Goal: Task Accomplishment & Management: Manage account settings

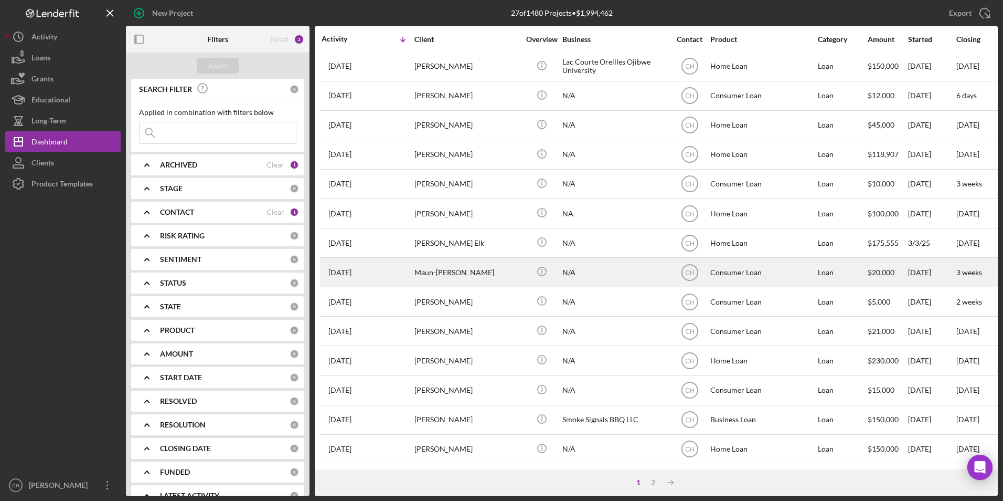
scroll to position [333, 0]
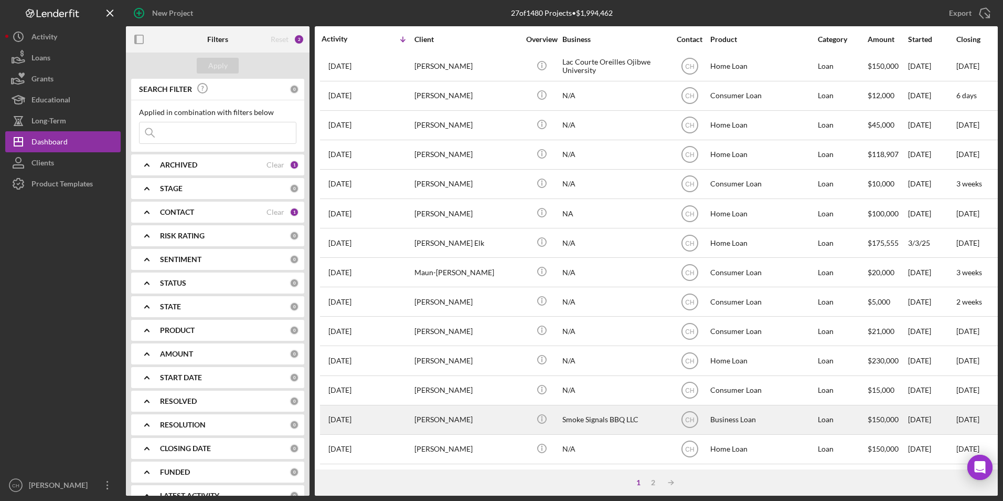
click at [452, 411] on div "[PERSON_NAME]" at bounding box center [466, 420] width 105 height 28
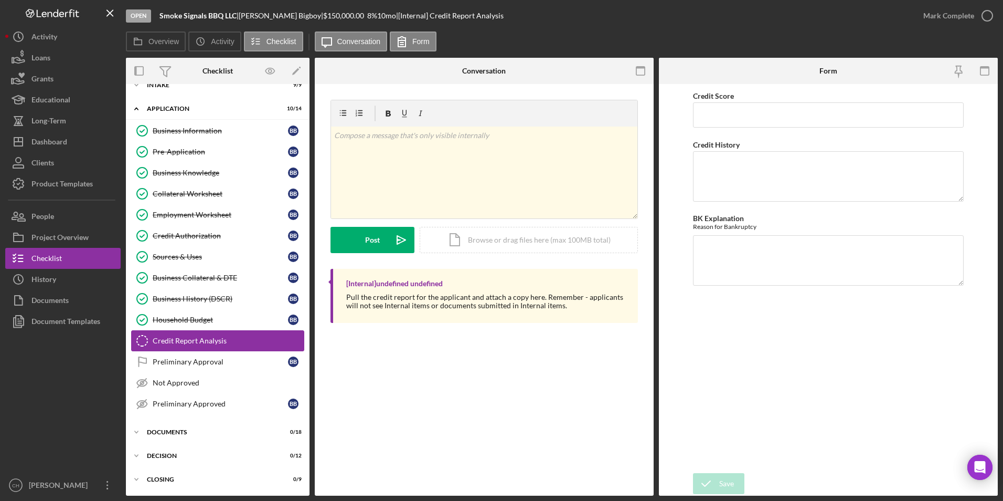
scroll to position [14, 0]
click at [162, 86] on div "Intake" at bounding box center [222, 85] width 150 height 6
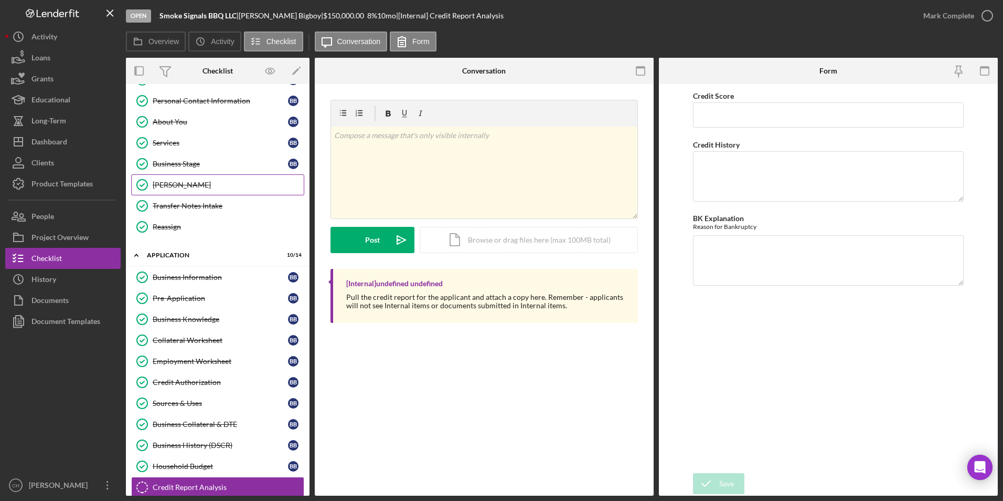
scroll to position [105, 0]
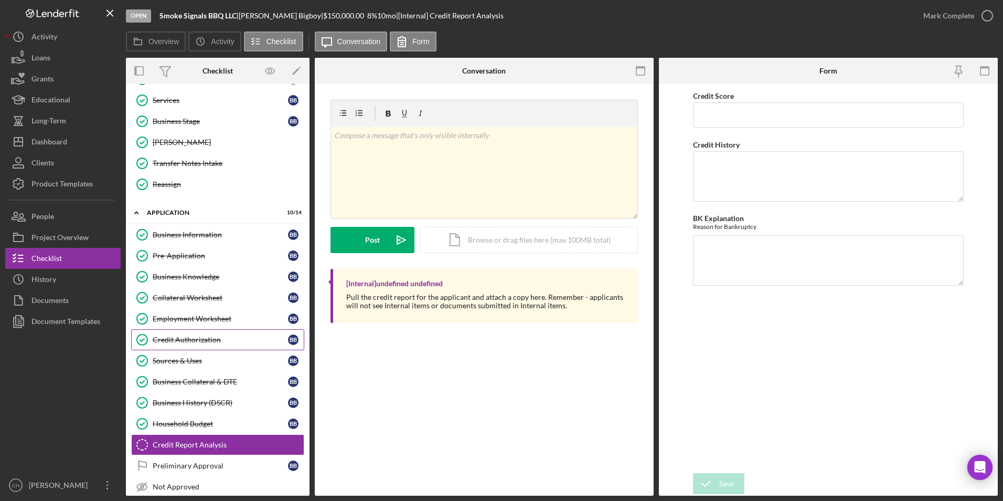
click at [208, 338] on div "Credit Authorization" at bounding box center [220, 339] width 135 height 8
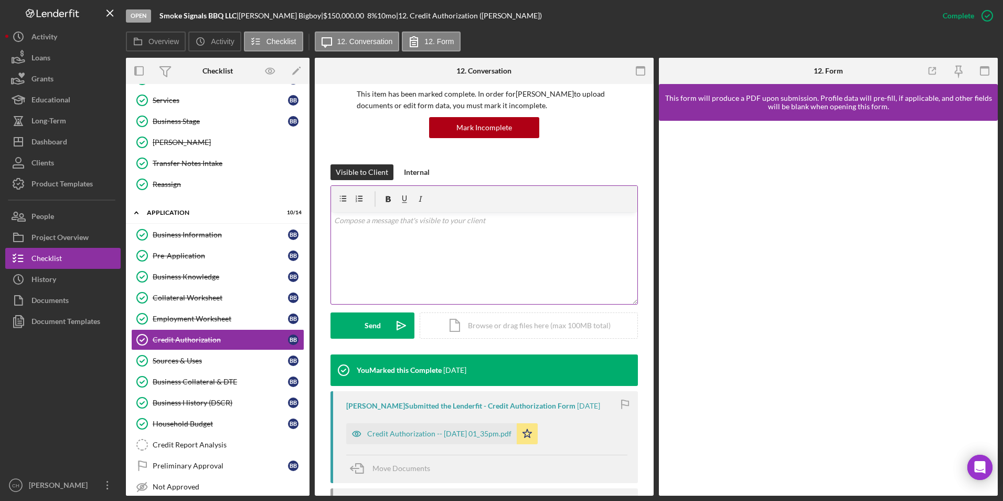
scroll to position [105, 0]
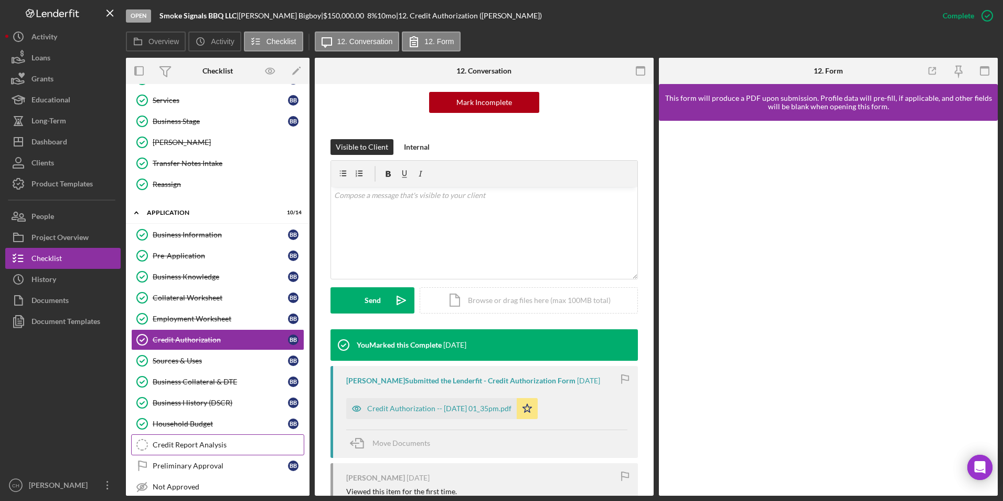
click at [195, 440] on div "Credit Report Analysis" at bounding box center [228, 444] width 151 height 8
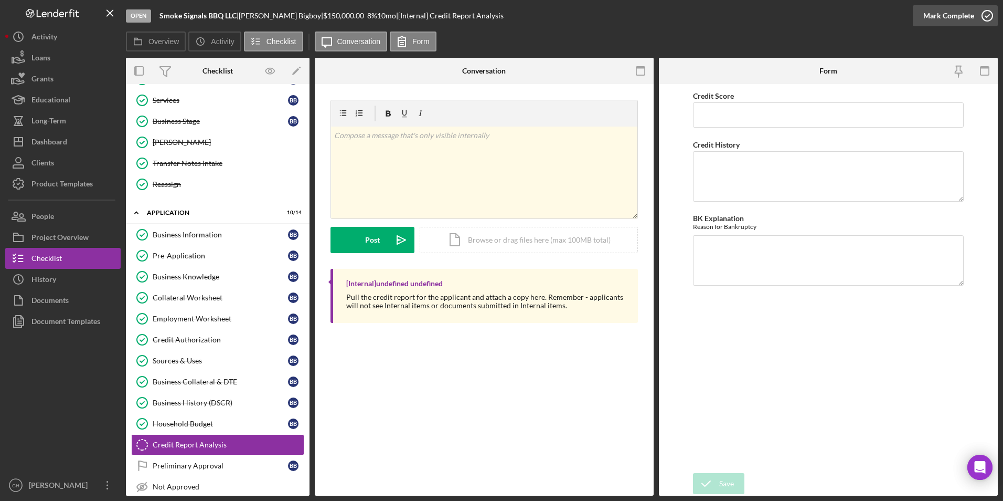
click at [956, 15] on div "Mark Complete" at bounding box center [948, 15] width 51 height 21
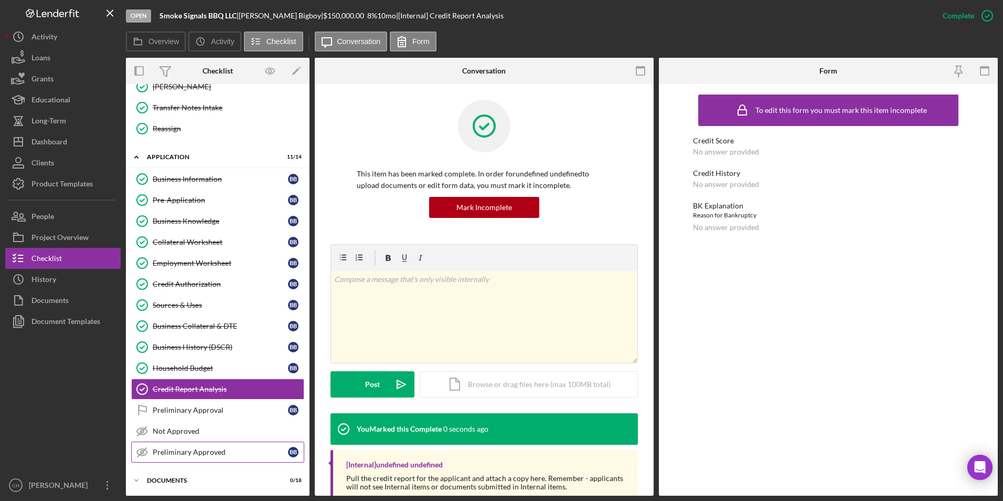
scroll to position [209, 0]
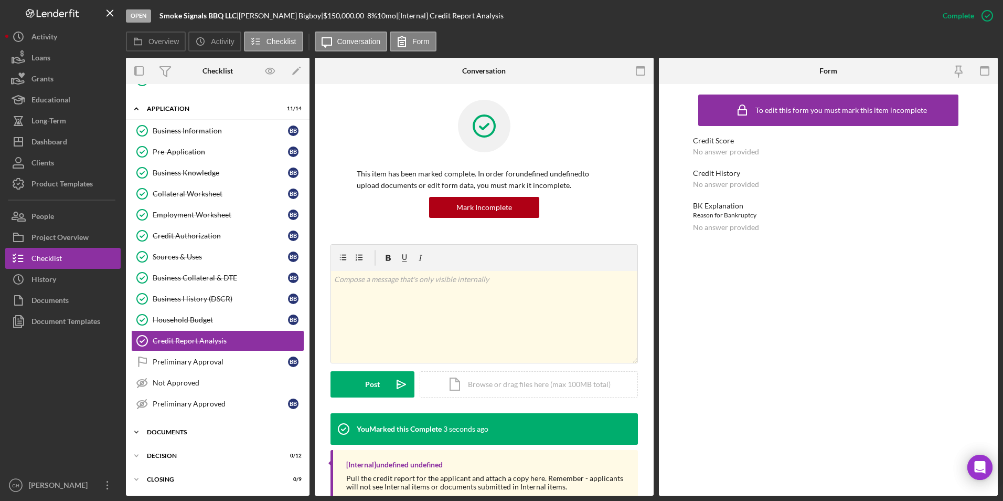
click at [165, 427] on div "Icon/Expander Documents 0 / 18" at bounding box center [218, 431] width 184 height 21
click at [186, 358] on div "Preliminary Approval" at bounding box center [220, 361] width 135 height 8
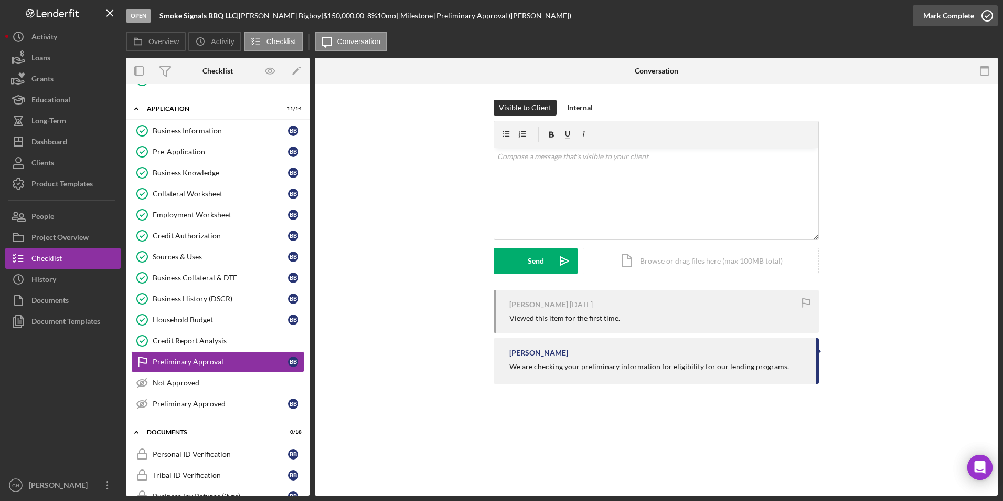
click at [953, 17] on div "Mark Complete" at bounding box center [948, 15] width 51 height 21
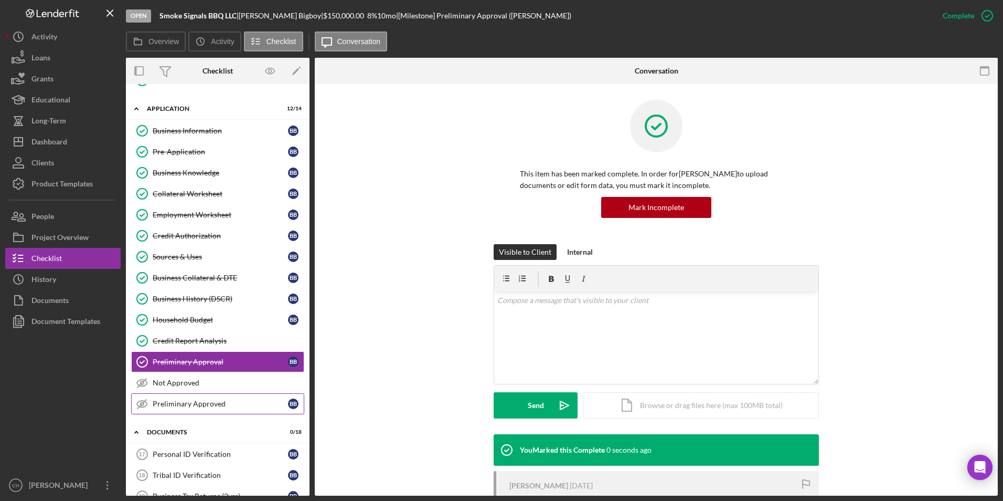
click at [183, 405] on div "Preliminary Approved" at bounding box center [220, 403] width 135 height 8
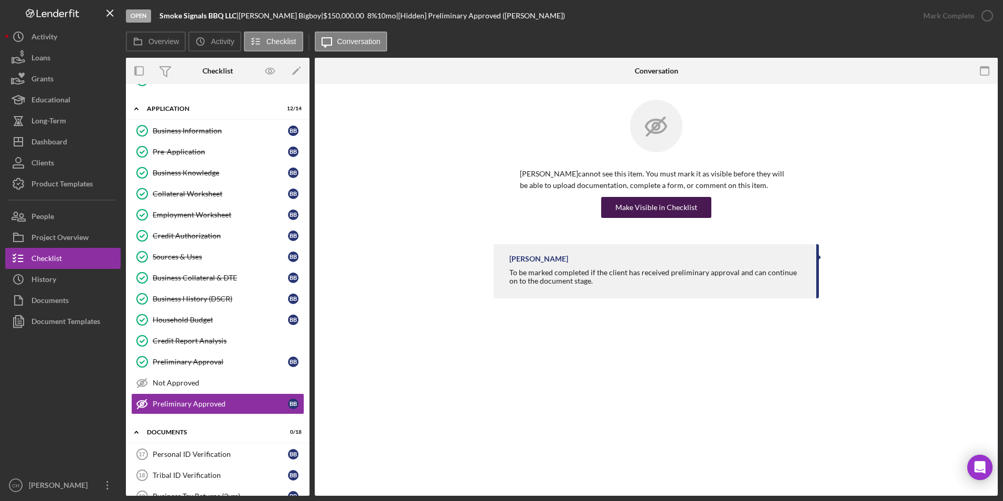
click at [675, 210] on div "Make Visible in Checklist" at bounding box center [656, 207] width 82 height 21
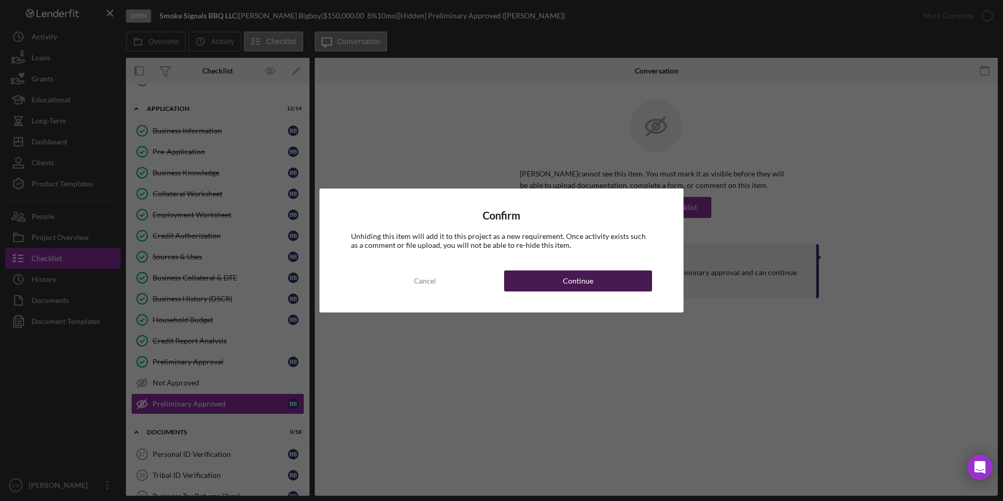
click at [579, 286] on div "Continue" at bounding box center [578, 280] width 30 height 21
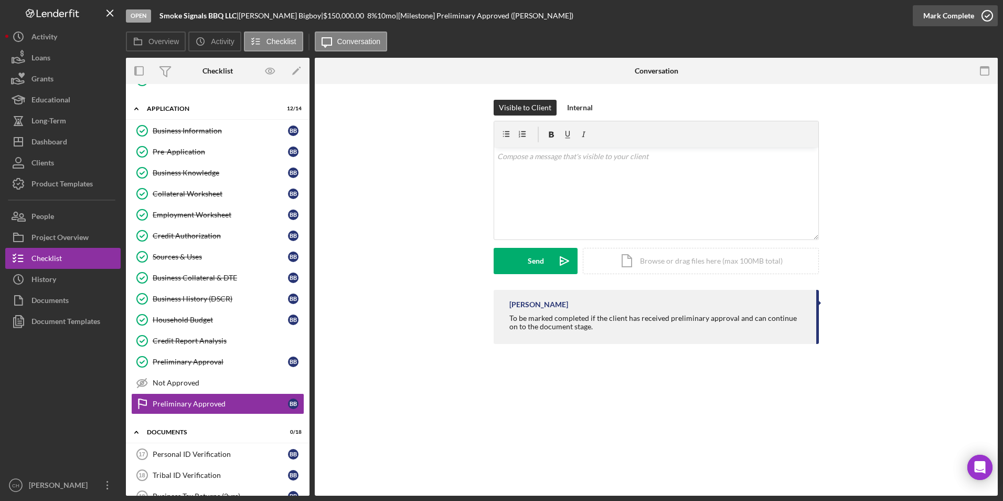
click at [939, 15] on div "Mark Complete" at bounding box center [948, 15] width 51 height 21
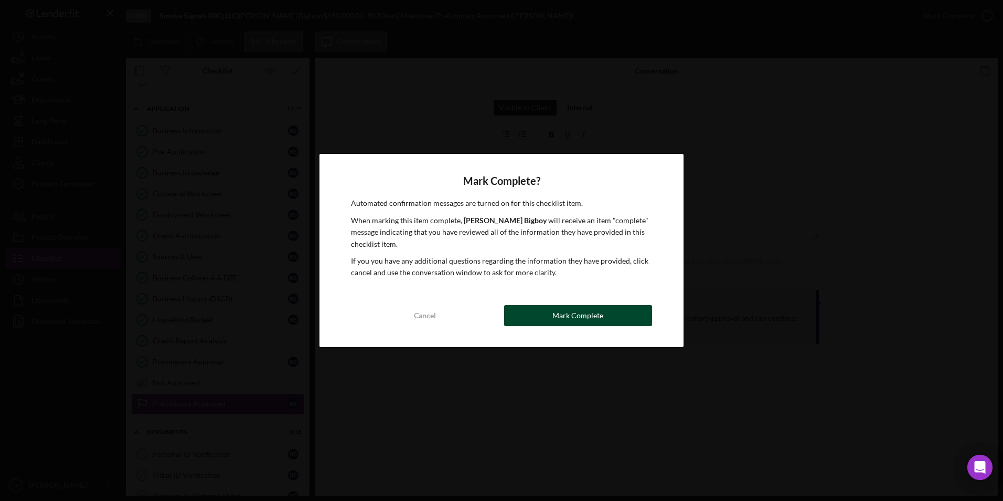
click at [579, 312] on div "Mark Complete" at bounding box center [577, 315] width 51 height 21
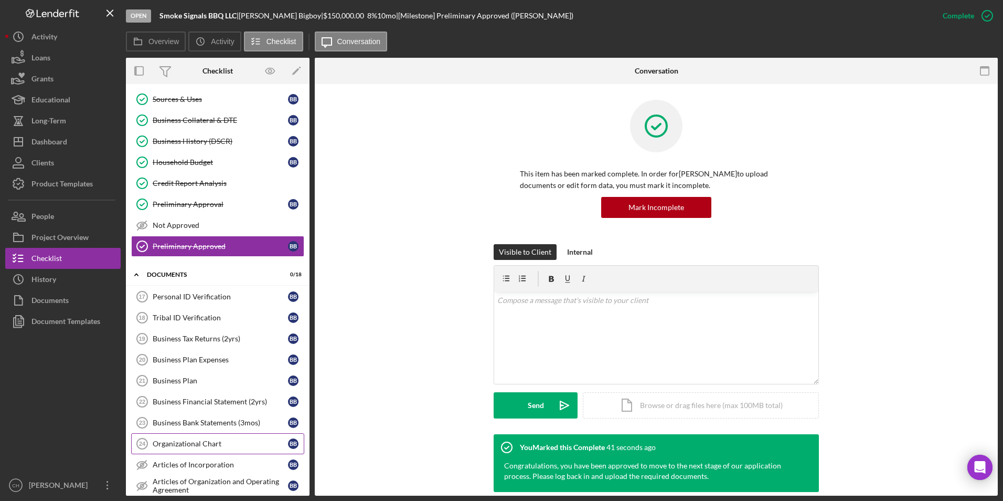
scroll to position [419, 0]
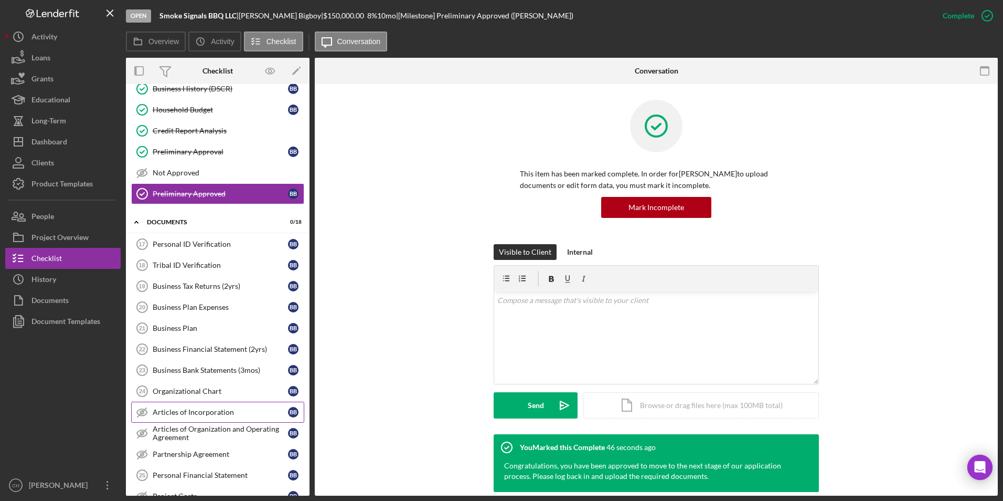
click at [219, 414] on div "Articles of Incorporation" at bounding box center [220, 412] width 135 height 8
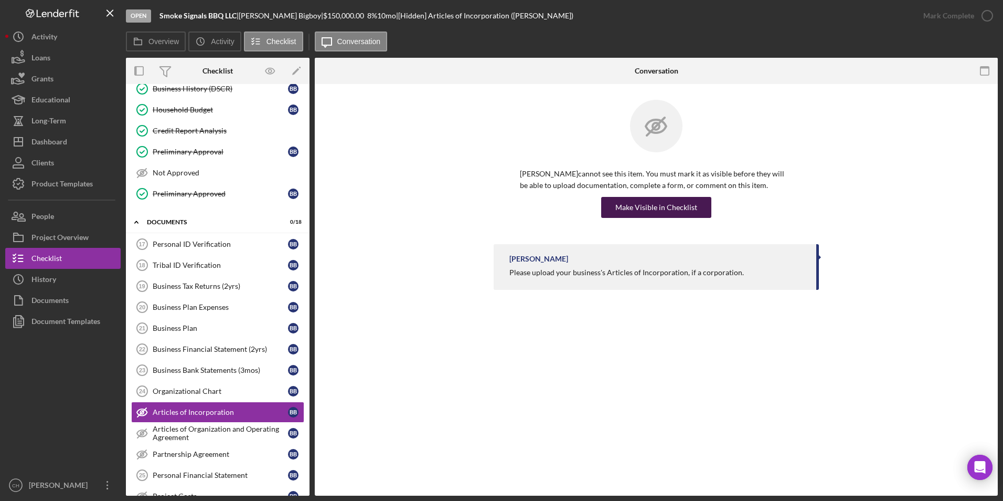
click at [658, 207] on div "Make Visible in Checklist" at bounding box center [656, 207] width 82 height 21
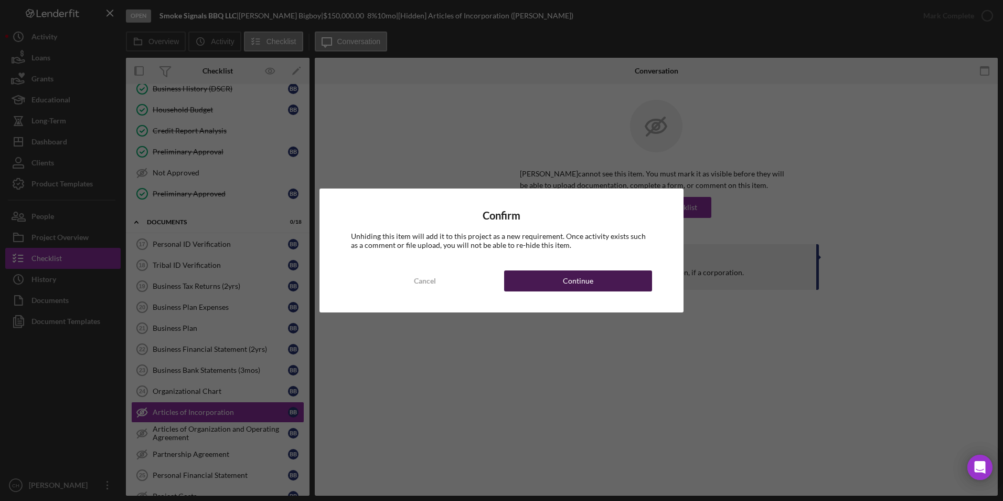
click at [554, 283] on button "Continue" at bounding box center [578, 280] width 148 height 21
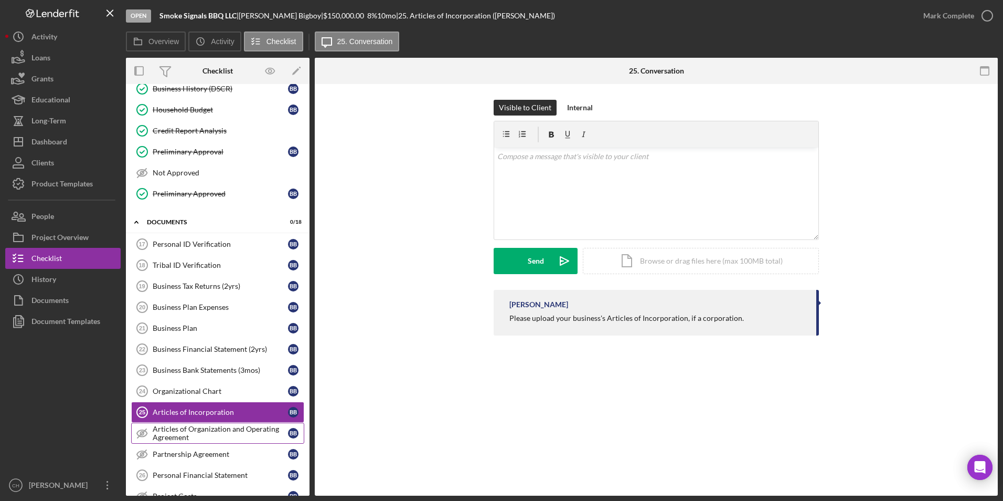
click at [182, 437] on div "Articles of Organization and Operating Agreement" at bounding box center [220, 432] width 135 height 17
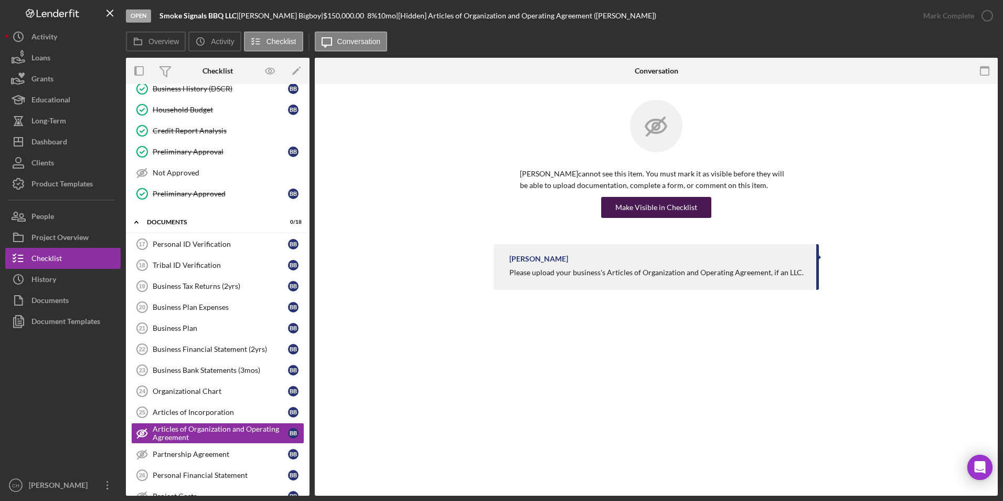
click at [630, 212] on div "Make Visible in Checklist" at bounding box center [656, 207] width 82 height 21
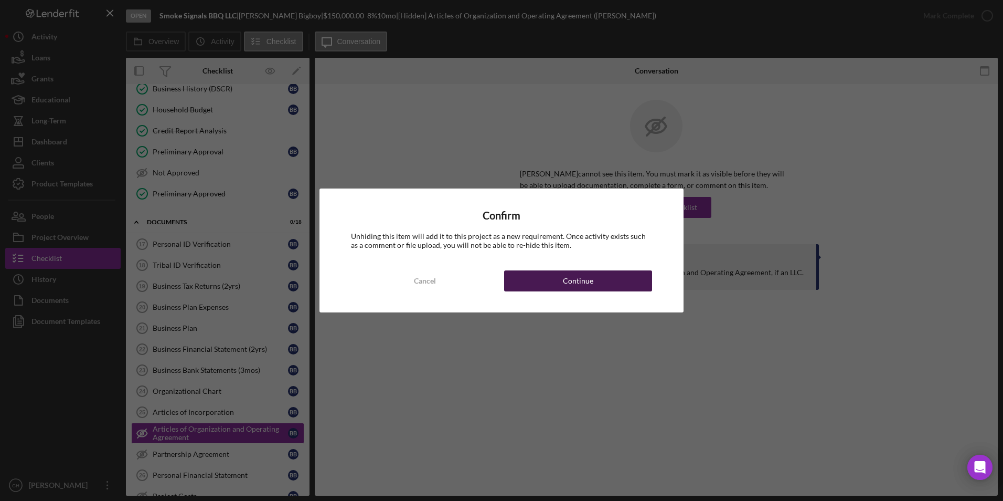
click at [577, 283] on div "Continue" at bounding box center [578, 280] width 30 height 21
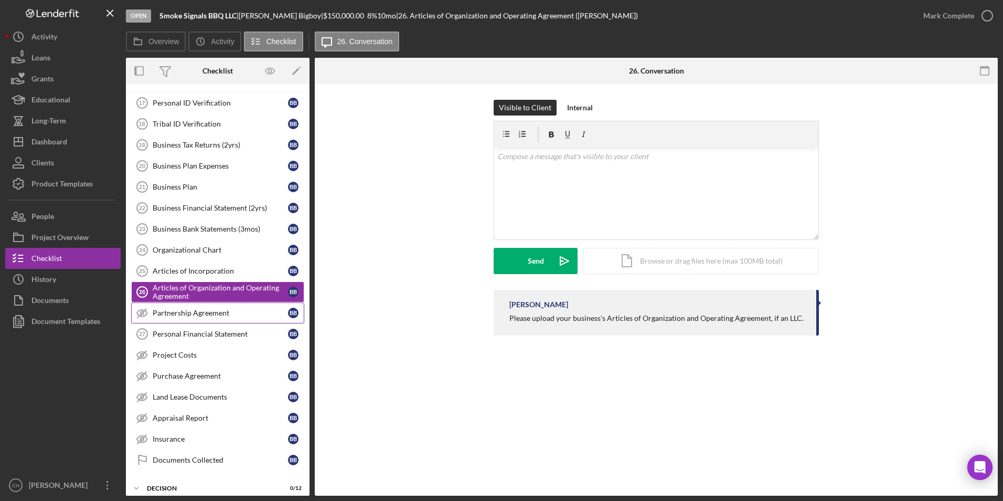
scroll to position [592, 0]
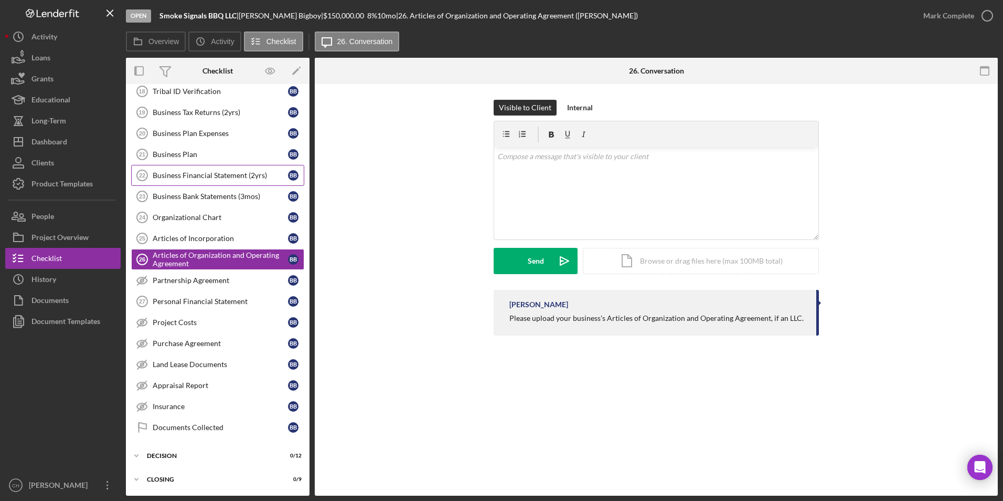
click at [202, 175] on div "Business Financial Statement (2yrs)" at bounding box center [220, 175] width 135 height 8
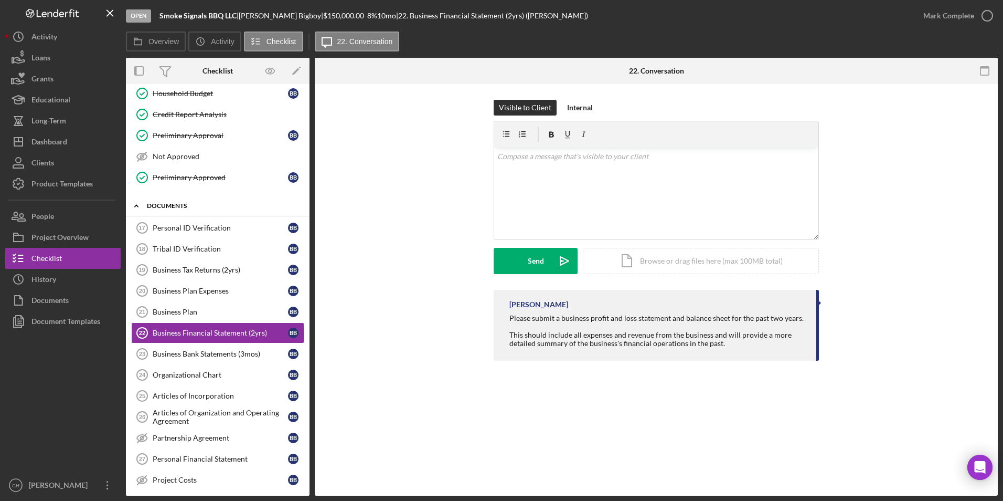
scroll to position [330, 0]
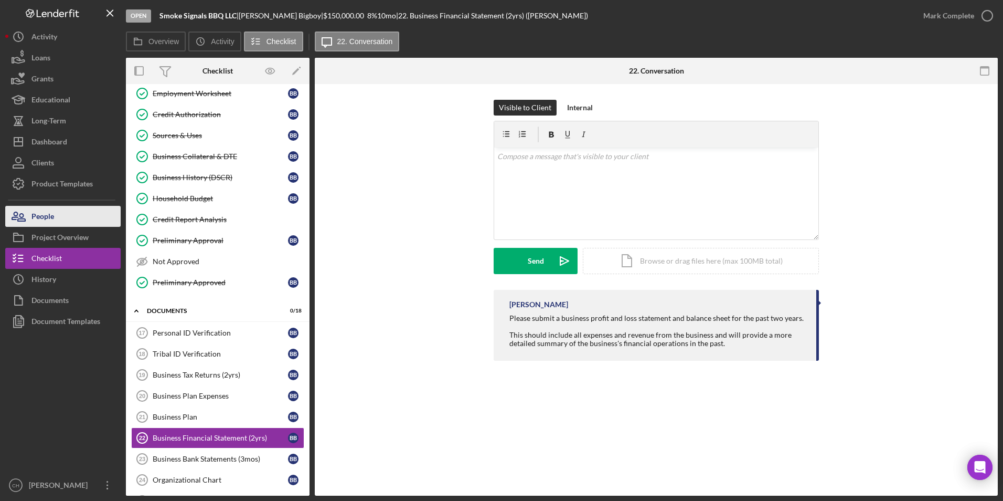
click at [51, 221] on div "People" at bounding box center [42, 218] width 23 height 24
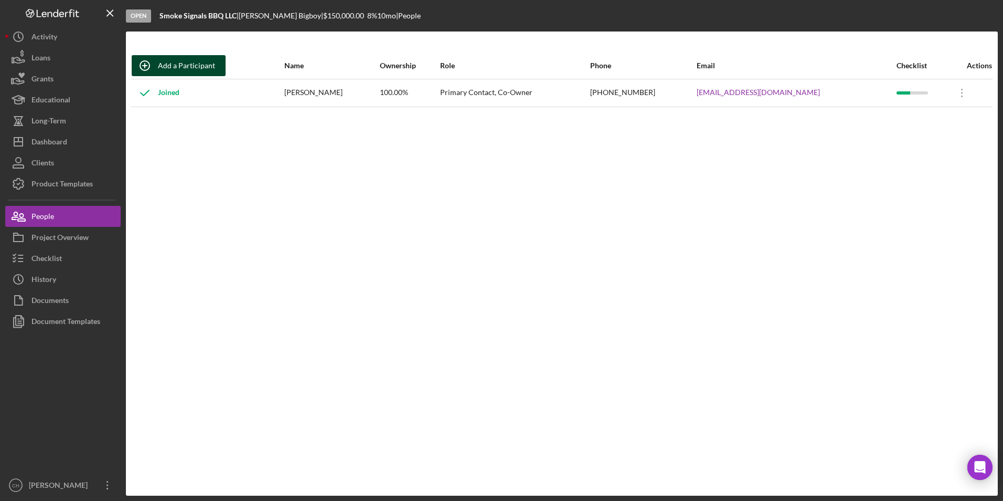
click at [195, 70] on div "Add a Participant" at bounding box center [186, 65] width 57 height 21
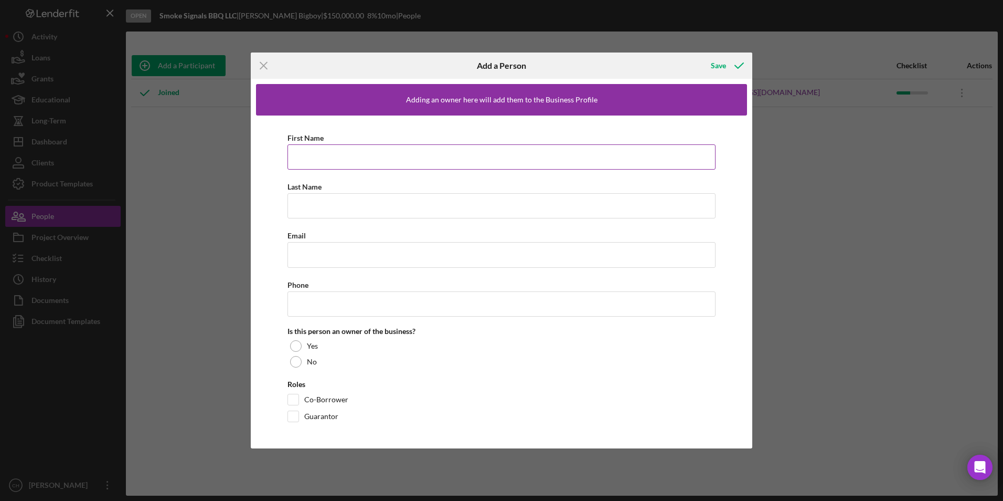
click at [328, 158] on input "First Name" at bounding box center [502, 156] width 428 height 25
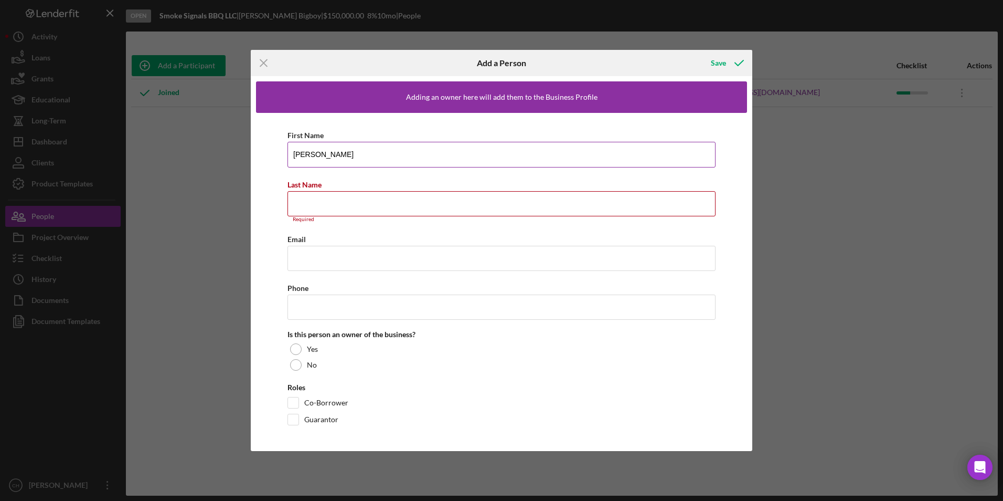
type input "[PERSON_NAME]"
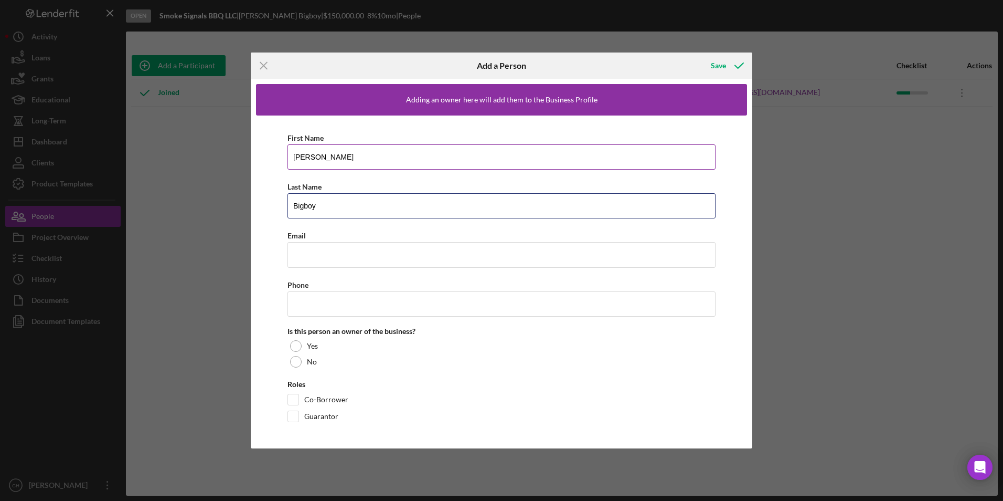
type input "Bigboy"
type input "[EMAIL_ADDRESS][DOMAIN_NAME]"
click at [293, 398] on input "Co-Borrower" at bounding box center [293, 399] width 10 height 10
checkbox input "true"
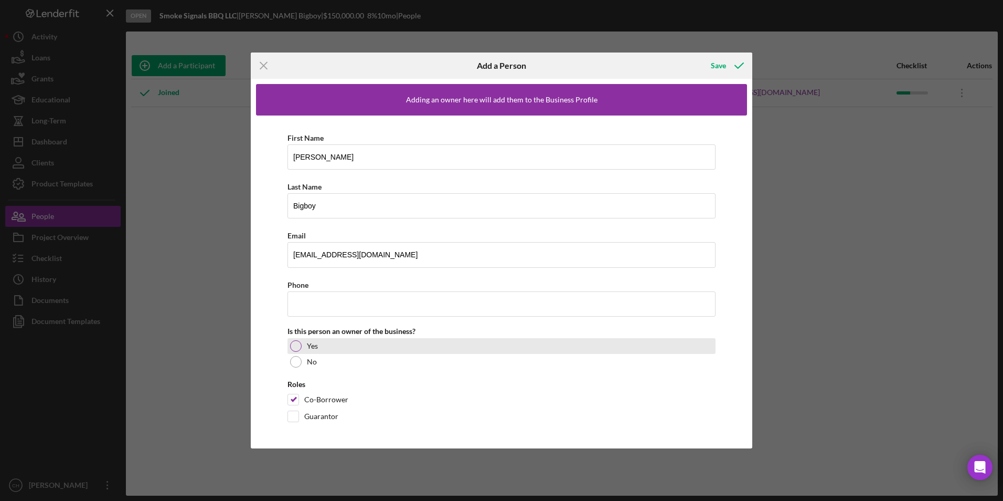
click at [296, 343] on div at bounding box center [296, 346] width 12 height 12
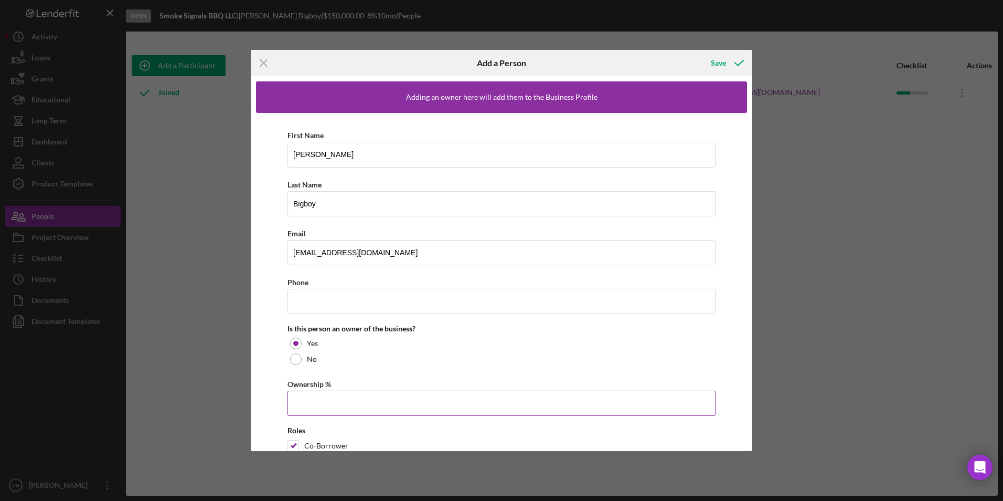
click at [309, 404] on input "Ownership %" at bounding box center [502, 402] width 428 height 25
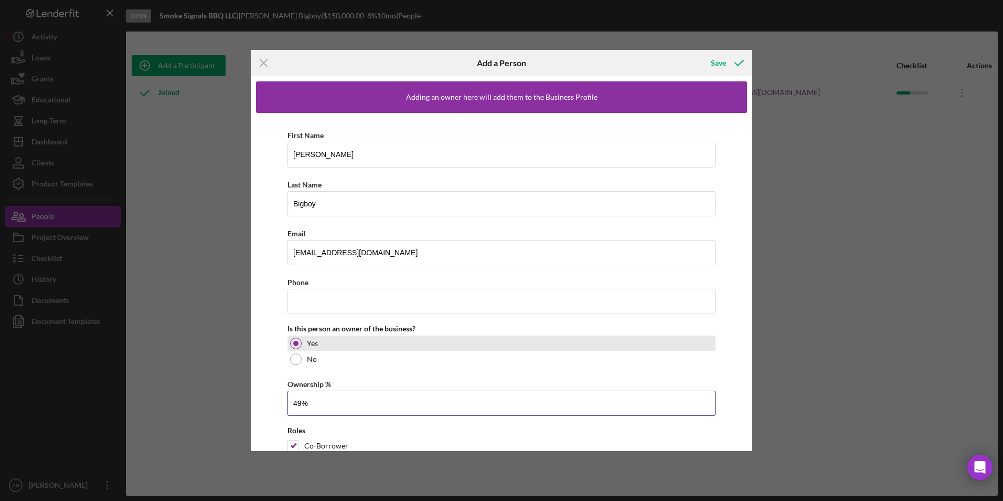
scroll to position [44, 0]
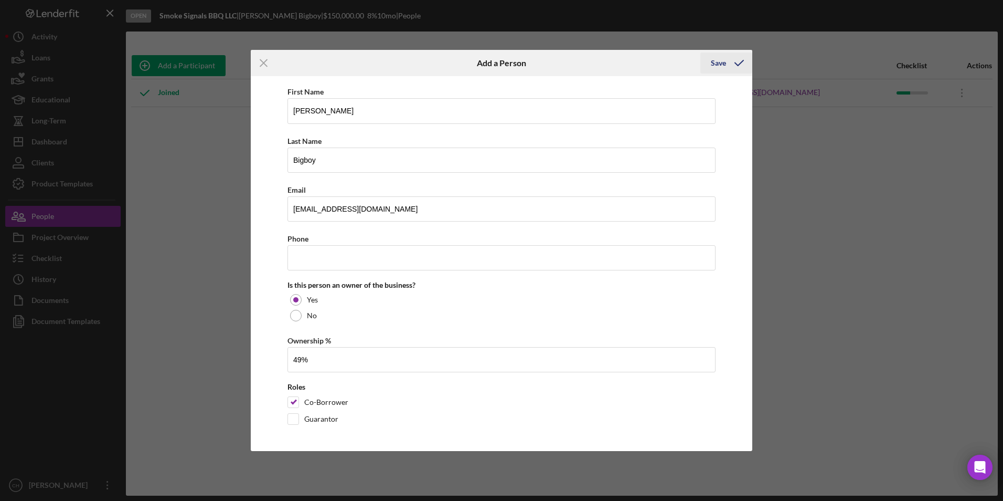
type input "49.00%"
click at [724, 59] on div "Save" at bounding box center [718, 62] width 15 height 21
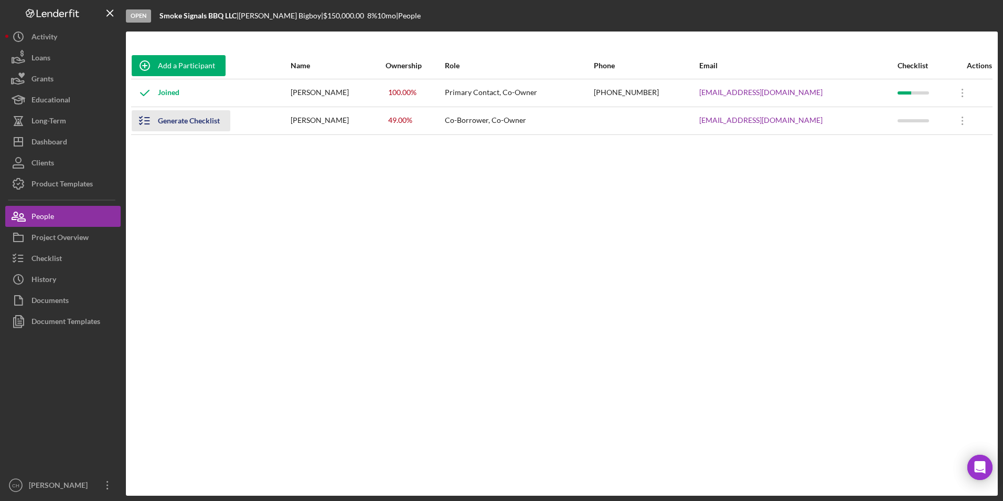
click at [179, 121] on div "Generate Checklist" at bounding box center [189, 120] width 62 height 21
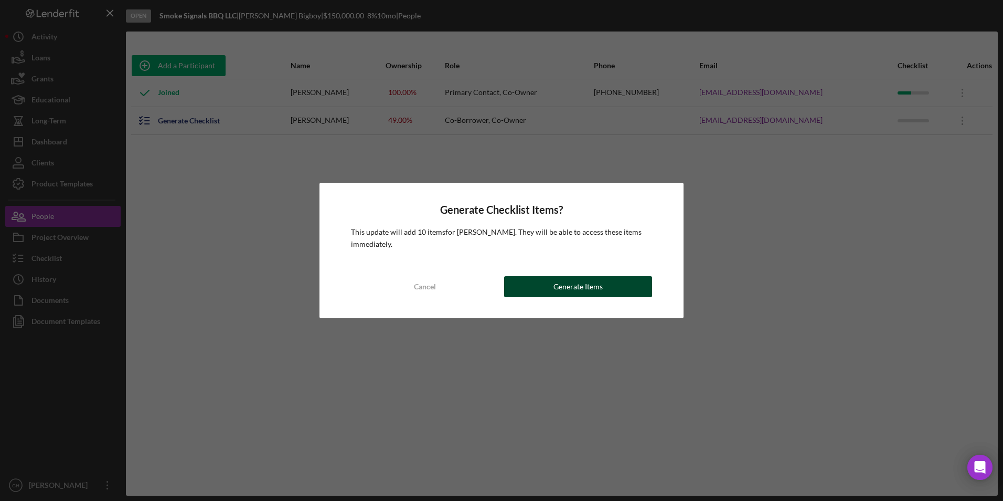
click at [544, 289] on button "Generate Items" at bounding box center [578, 286] width 148 height 21
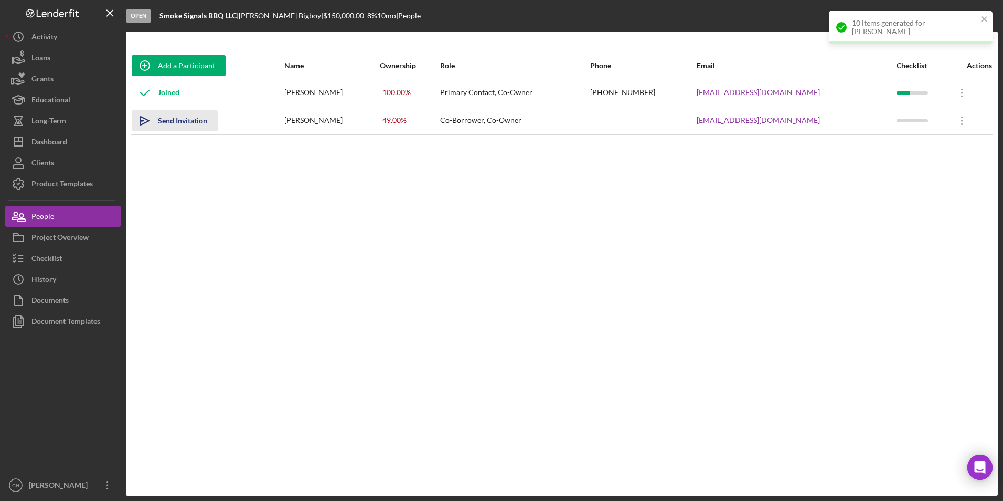
click at [191, 123] on div "Send Invitation" at bounding box center [182, 120] width 49 height 21
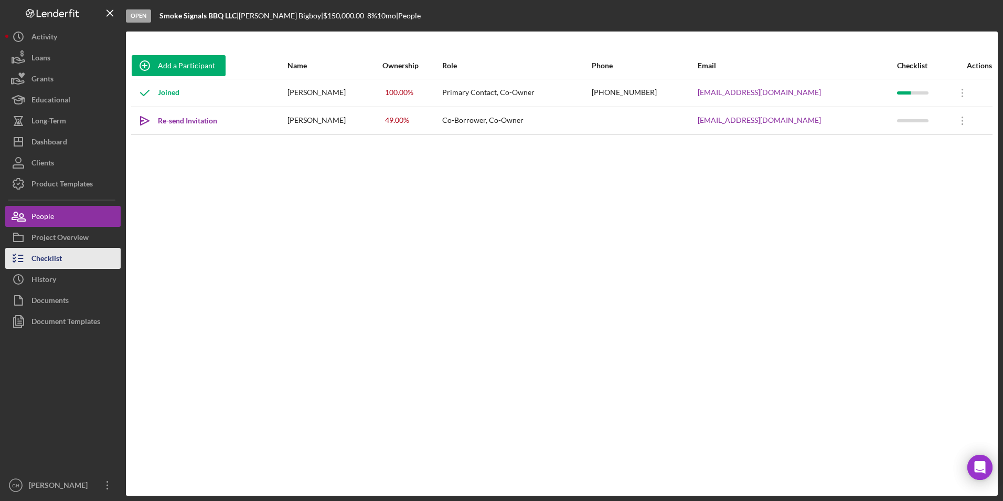
click at [69, 262] on button "Checklist" at bounding box center [62, 258] width 115 height 21
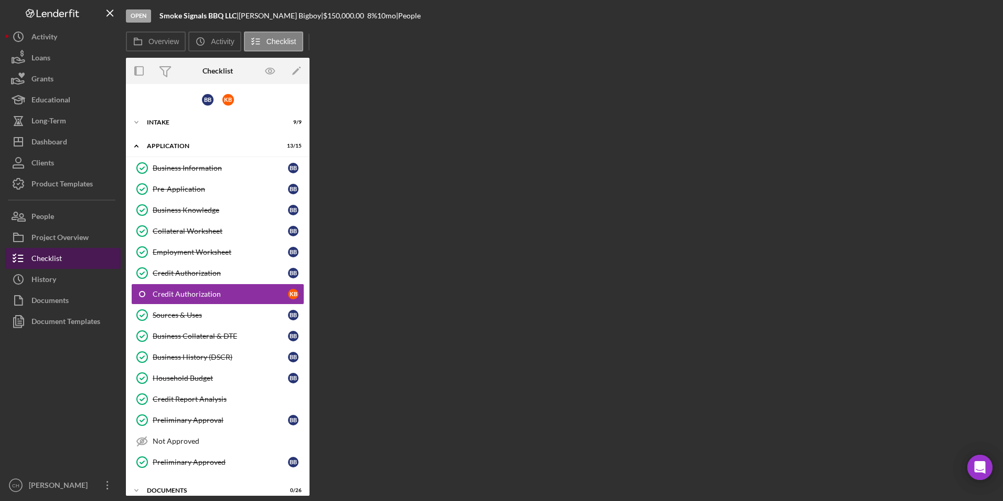
scroll to position [4, 0]
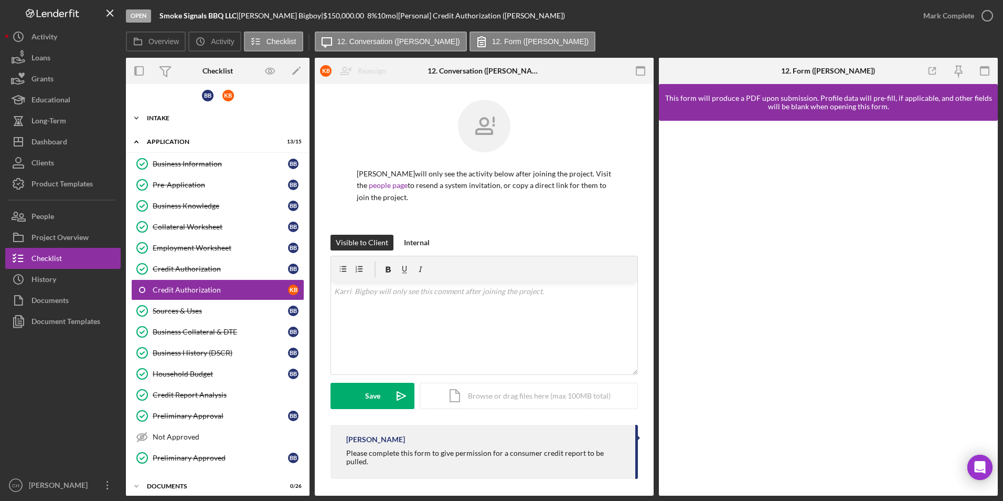
click at [167, 118] on div "Intake" at bounding box center [222, 118] width 150 height 6
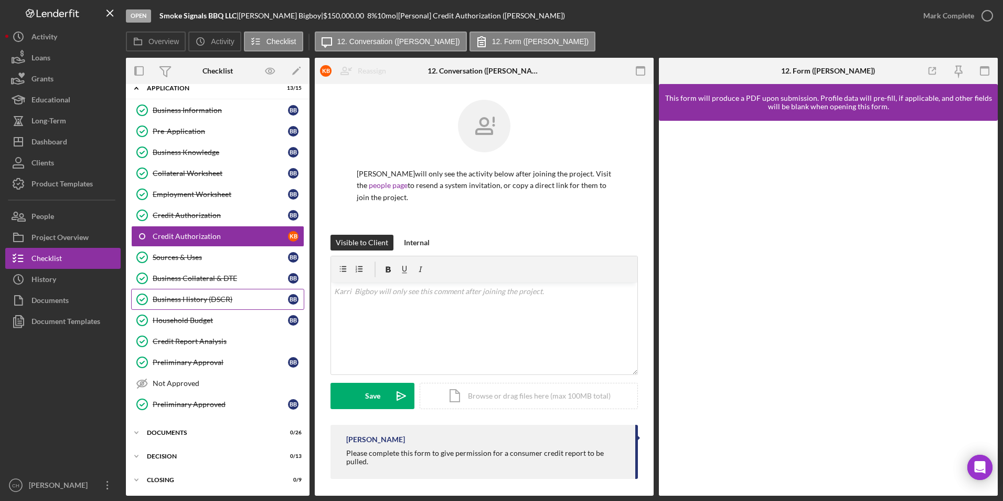
scroll to position [253, 0]
click at [182, 428] on div "Icon/Expander Documents 0 / 26" at bounding box center [218, 431] width 184 height 21
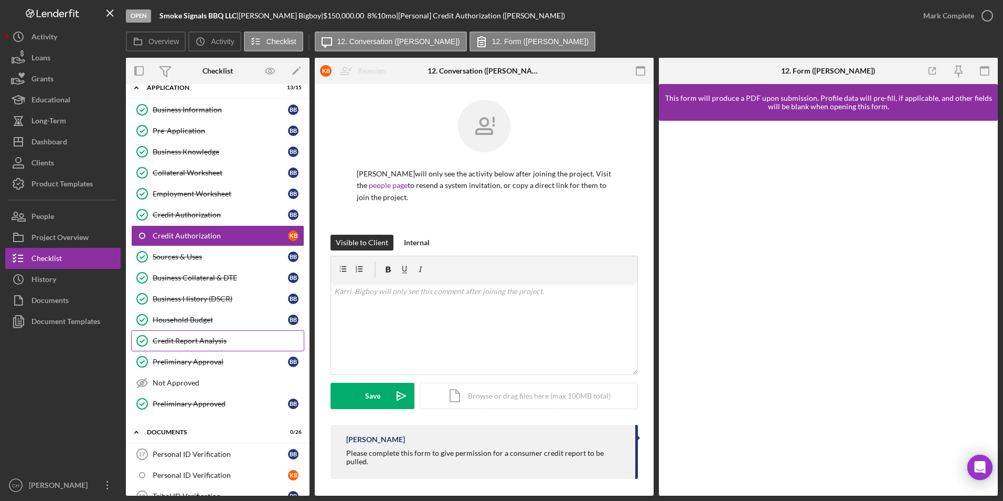
click at [199, 341] on div "Credit Report Analysis" at bounding box center [228, 340] width 151 height 8
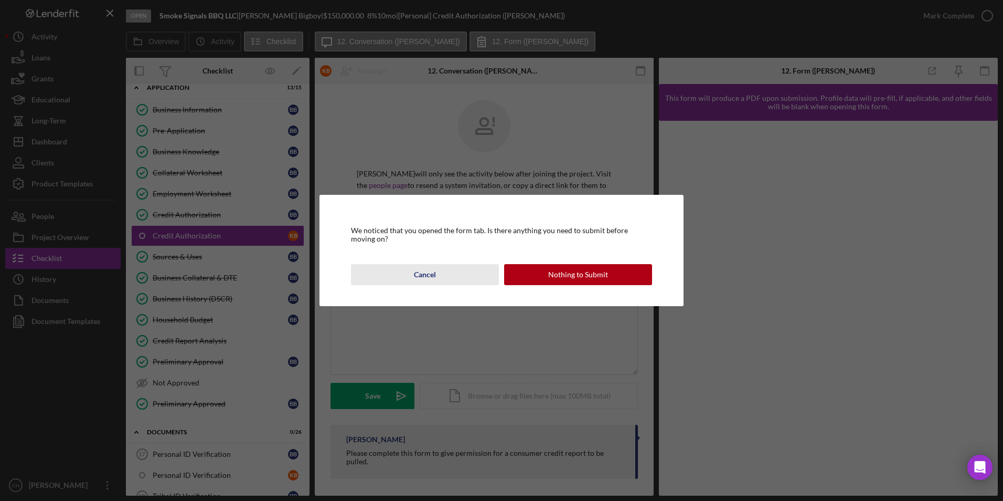
click at [435, 275] on div "Cancel" at bounding box center [425, 274] width 22 height 21
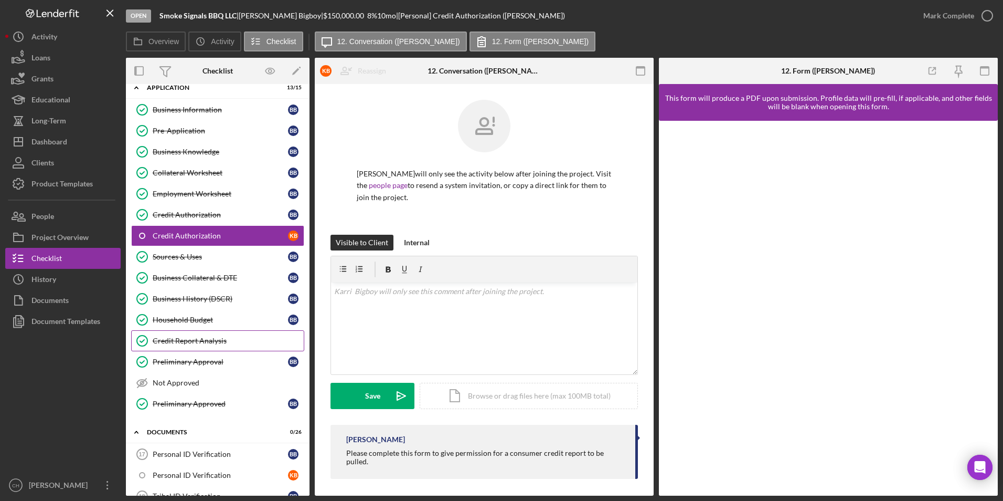
click at [216, 341] on div "Credit Report Analysis" at bounding box center [228, 340] width 151 height 8
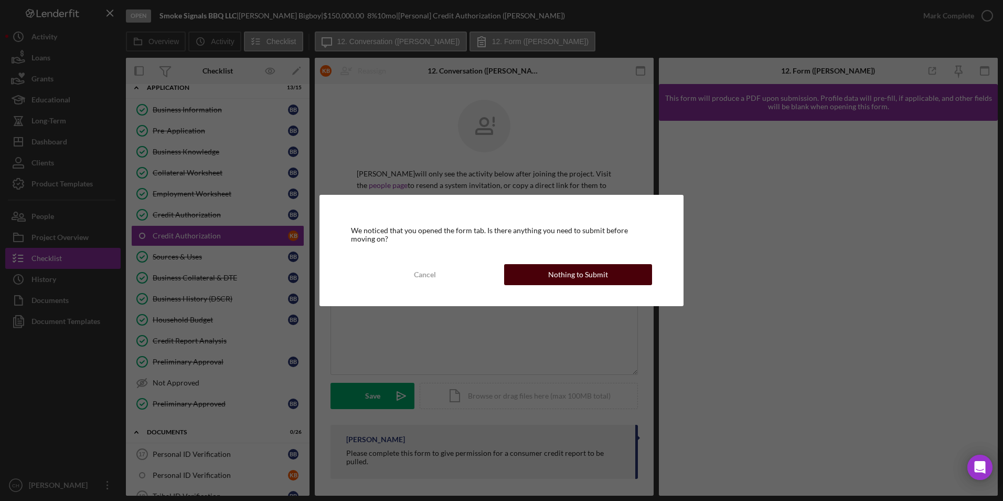
click at [574, 274] on div "Nothing to Submit" at bounding box center [578, 274] width 60 height 21
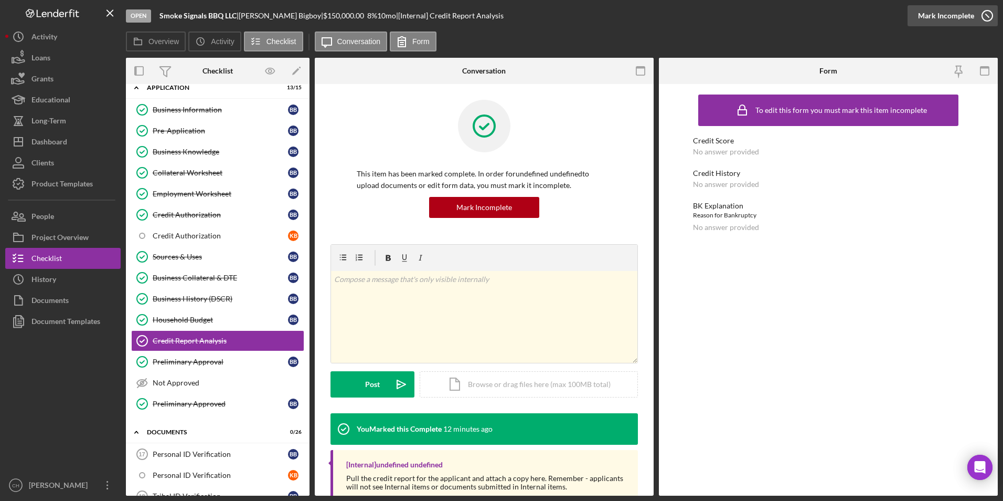
click at [953, 15] on div "Mark Incomplete" at bounding box center [946, 15] width 56 height 21
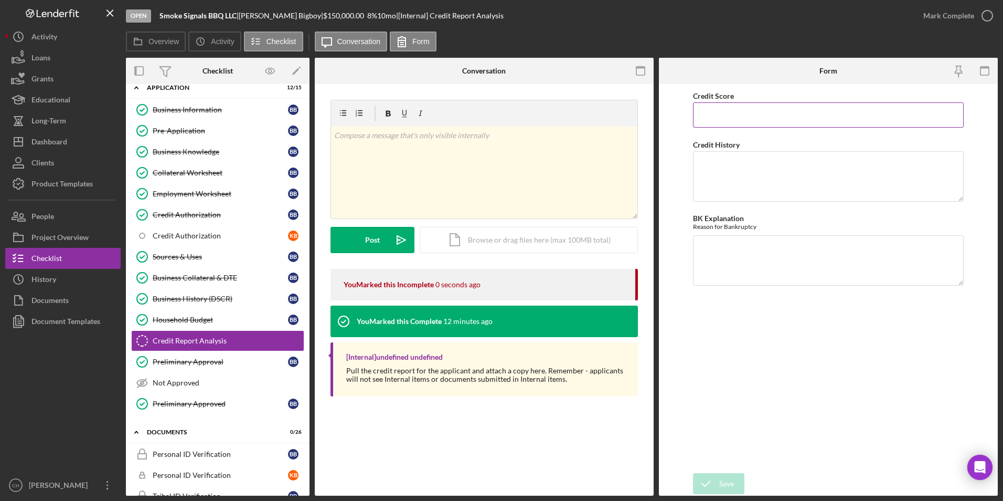
click at [738, 116] on input "Credit Score" at bounding box center [828, 114] width 271 height 25
type input "686"
click at [720, 156] on textarea "Credit History" at bounding box center [828, 176] width 271 height 50
click at [935, 158] on textarea "Has one paid collection and he did get a loan to pay off 4 credit cards." at bounding box center [828, 176] width 271 height 50
type textarea "Has one paid collection and he did get a loan to pay off 4 credit cards. No lat…"
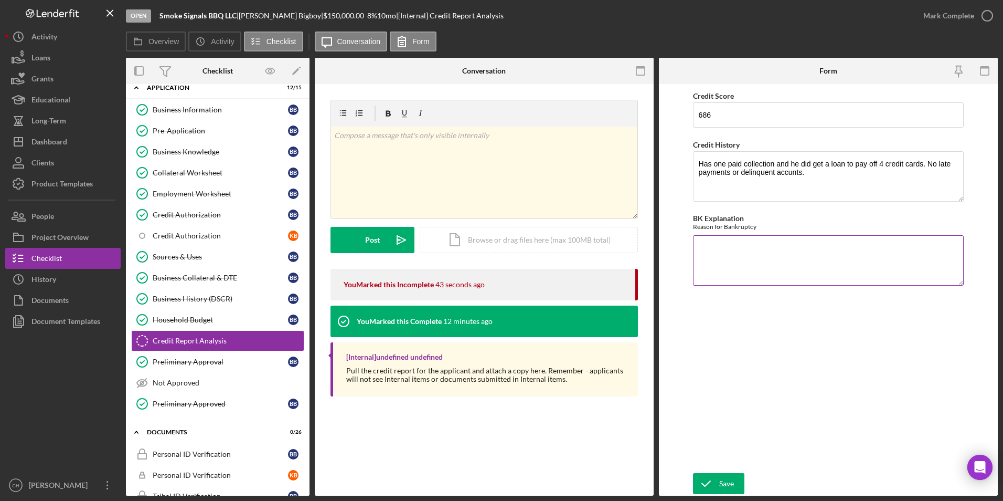
click at [780, 259] on textarea "BK Explanation" at bounding box center [828, 260] width 271 height 50
type textarea "NA"
type textarea "Has one paid collection and he did get a loan to pay off 4 credit cards. No lat…"
click at [716, 483] on icon "submit" at bounding box center [706, 483] width 26 height 26
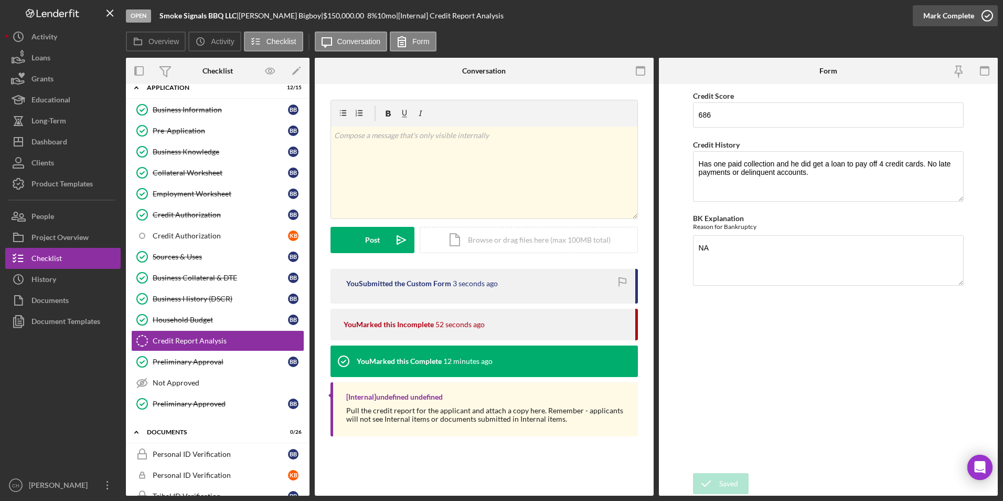
click at [932, 18] on div "Mark Complete" at bounding box center [948, 15] width 51 height 21
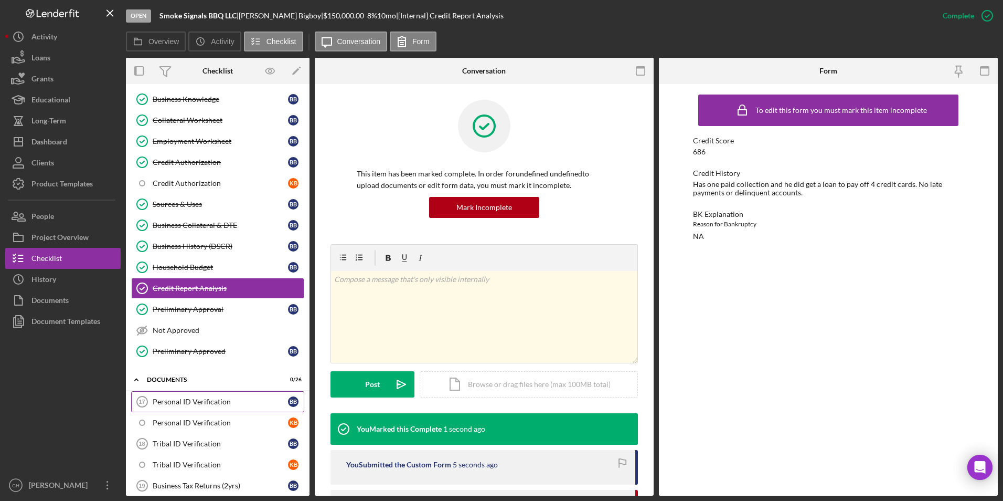
scroll to position [358, 0]
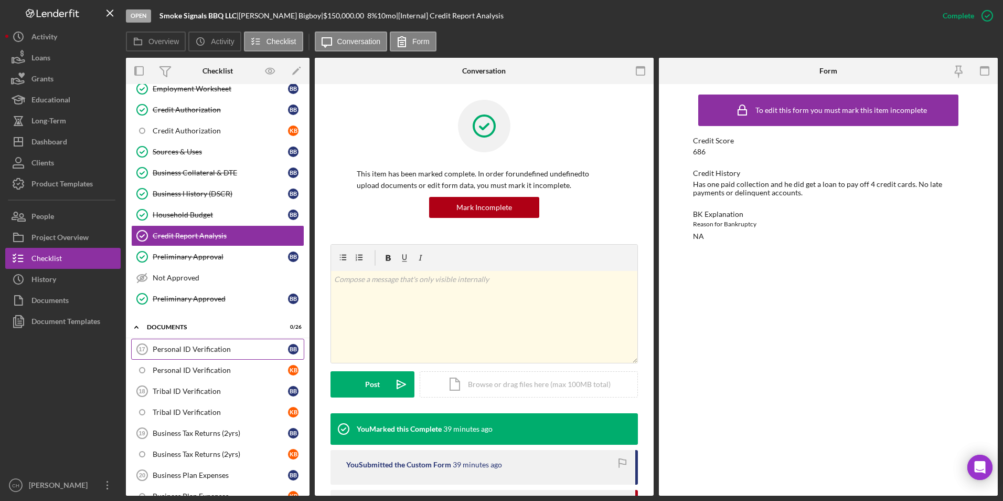
click at [207, 349] on div "Personal ID Verification" at bounding box center [220, 349] width 135 height 8
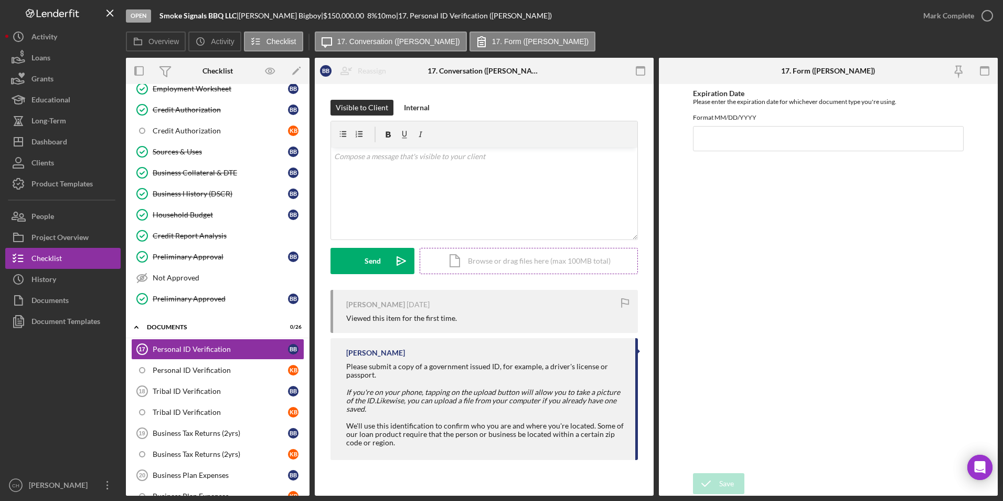
click at [516, 258] on div "Icon/Document Browse or drag files here (max 100MB total) Tap to choose files o…" at bounding box center [529, 261] width 218 height 26
click at [365, 269] on div "Upload" at bounding box center [373, 261] width 24 height 26
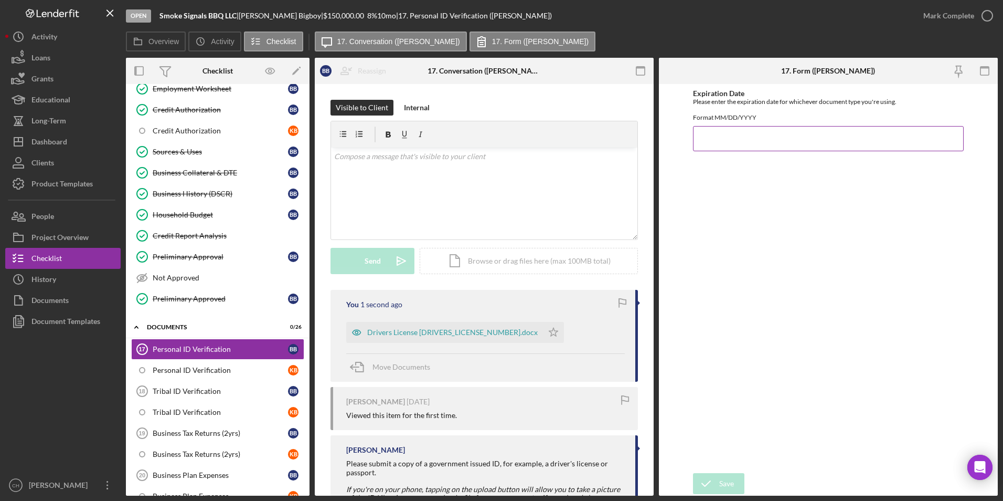
click at [720, 146] on input "Expiration Date" at bounding box center [828, 138] width 271 height 25
click at [401, 329] on div "Drivers License [DRIVERS_LICENSE_NUMBER].docx" at bounding box center [452, 332] width 171 height 8
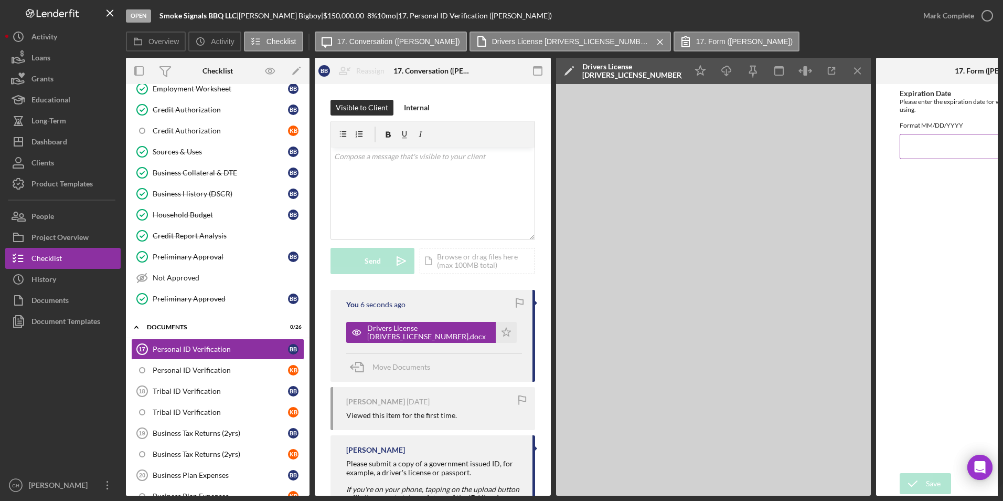
click at [927, 156] on input "Expiration Date" at bounding box center [994, 146] width 189 height 25
type input "[DATE]"
click at [929, 474] on div "Save" at bounding box center [933, 483] width 15 height 21
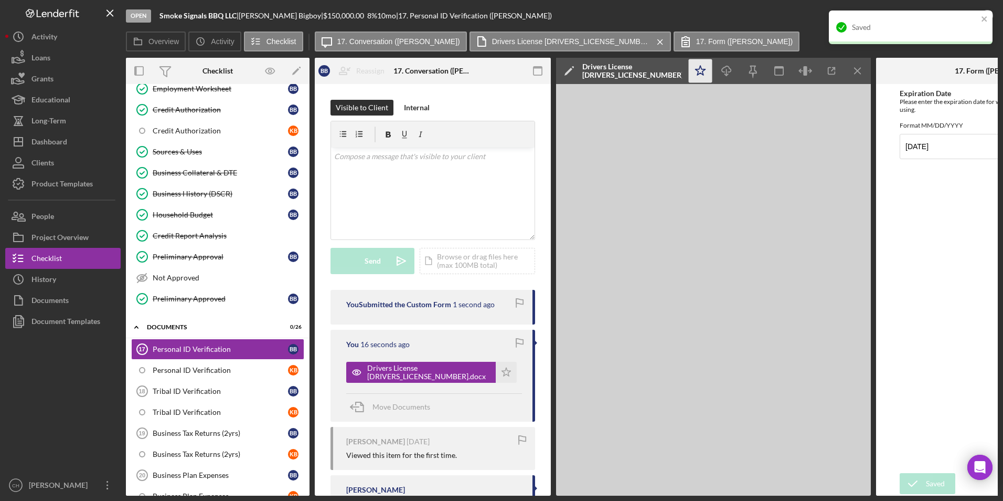
click at [702, 70] on icon "Icon/Star" at bounding box center [701, 71] width 24 height 24
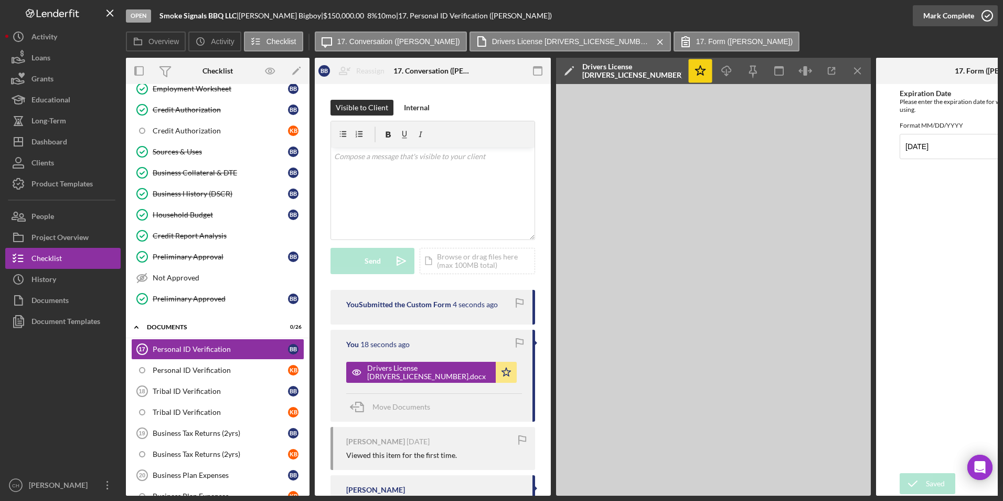
click at [937, 13] on div "Mark Complete" at bounding box center [948, 15] width 51 height 21
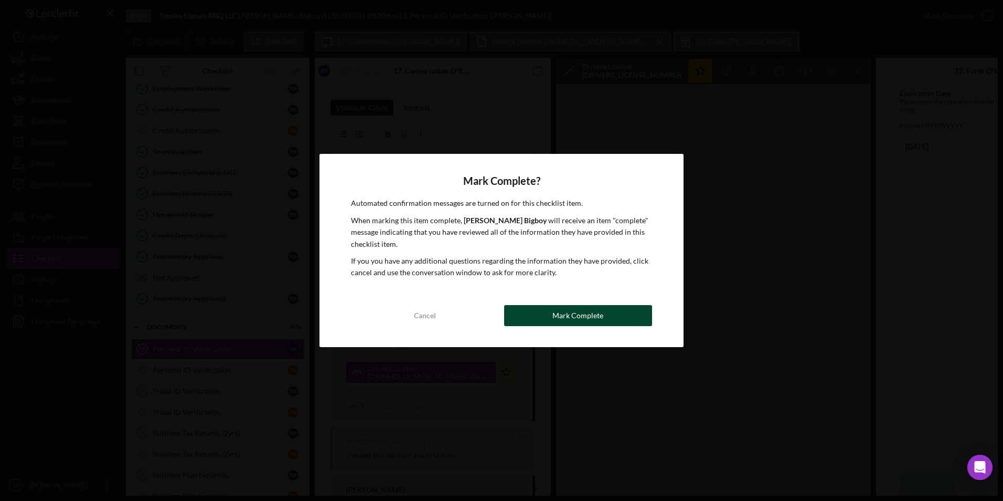
click at [558, 309] on div "Mark Complete" at bounding box center [577, 315] width 51 height 21
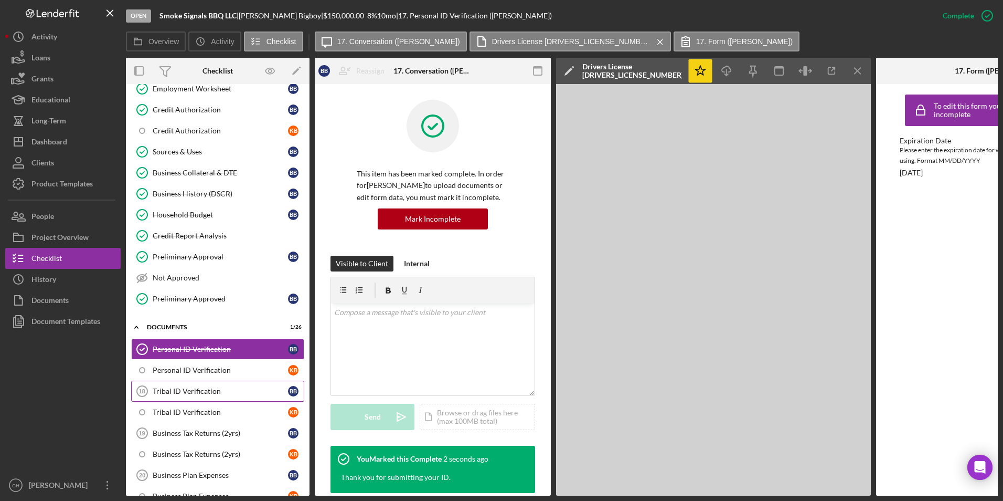
click at [198, 391] on div "Tribal ID Verification" at bounding box center [220, 391] width 135 height 8
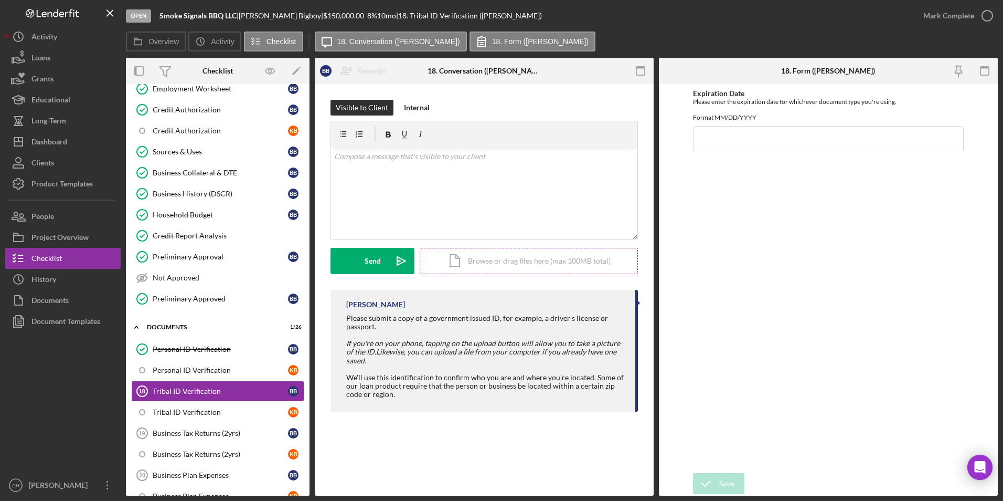
click at [508, 256] on div "Icon/Document Browse or drag files here (max 100MB total) Tap to choose files o…" at bounding box center [529, 261] width 218 height 26
click at [380, 263] on div "Upload" at bounding box center [373, 261] width 24 height 26
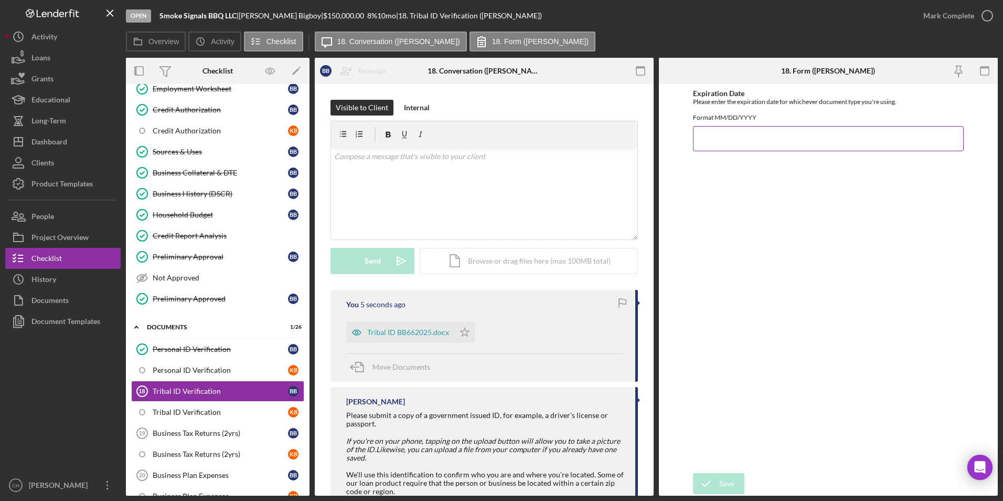
click at [709, 141] on input "Expiration Date" at bounding box center [828, 138] width 271 height 25
click at [408, 331] on div "Tribal ID BB662025.docx" at bounding box center [408, 332] width 82 height 8
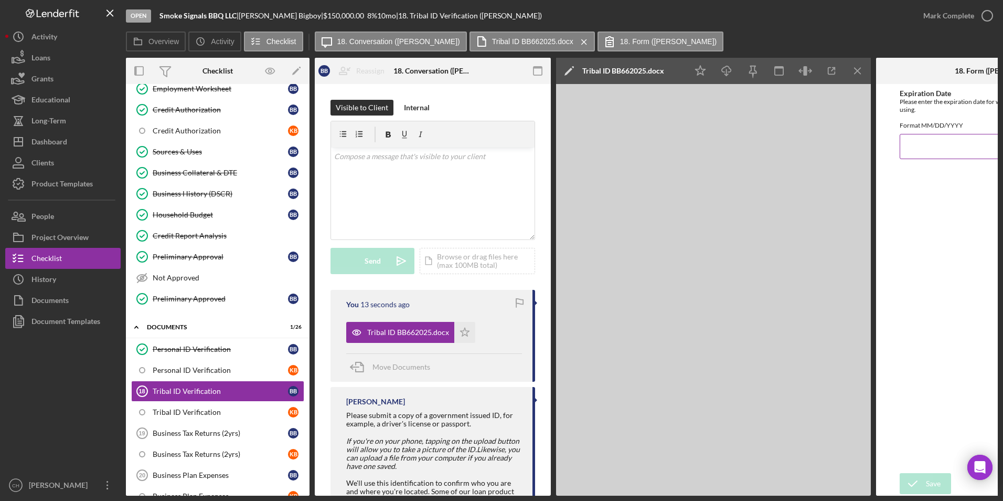
click at [915, 151] on input "Expiration Date" at bounding box center [994, 146] width 189 height 25
click at [859, 65] on icon "Icon/Menu Close" at bounding box center [858, 71] width 24 height 24
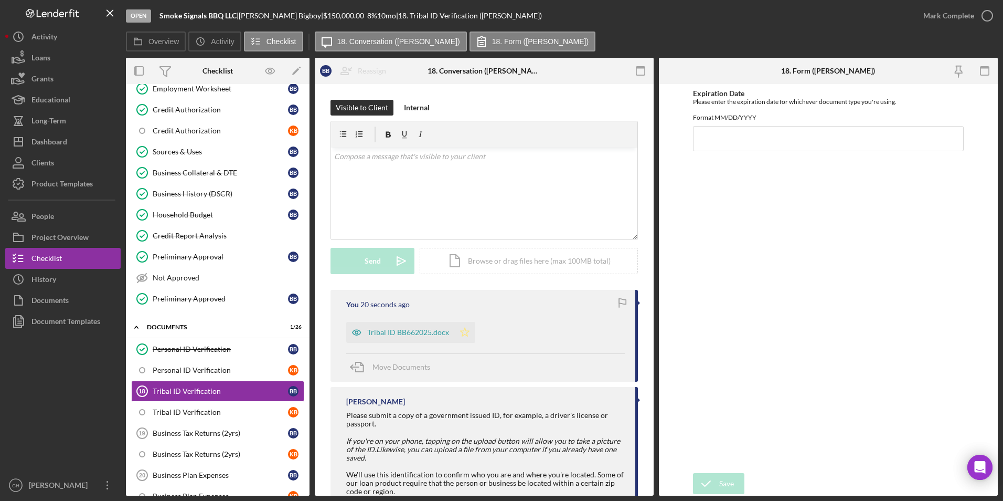
click at [466, 334] on icon "Icon/Star" at bounding box center [464, 332] width 21 height 21
click at [936, 19] on div "Mark Complete" at bounding box center [948, 15] width 51 height 21
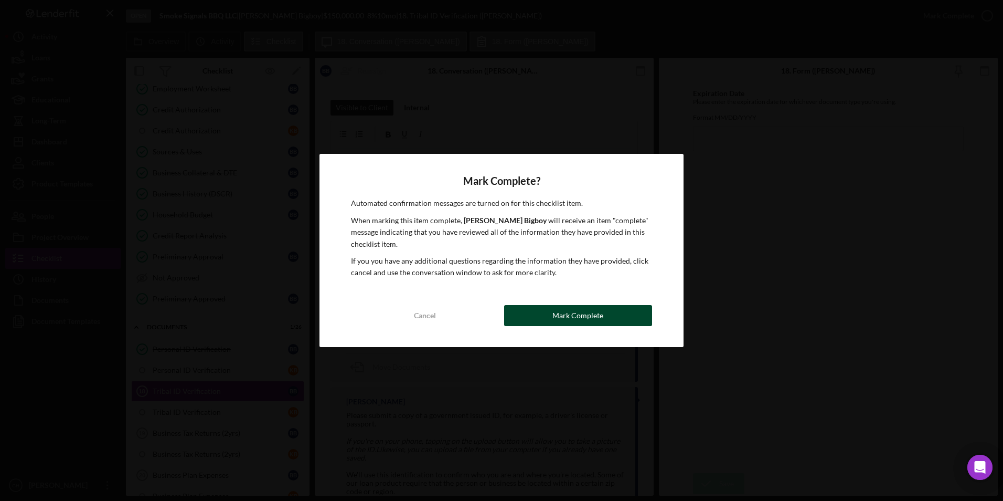
click at [567, 323] on div "Mark Complete" at bounding box center [577, 315] width 51 height 21
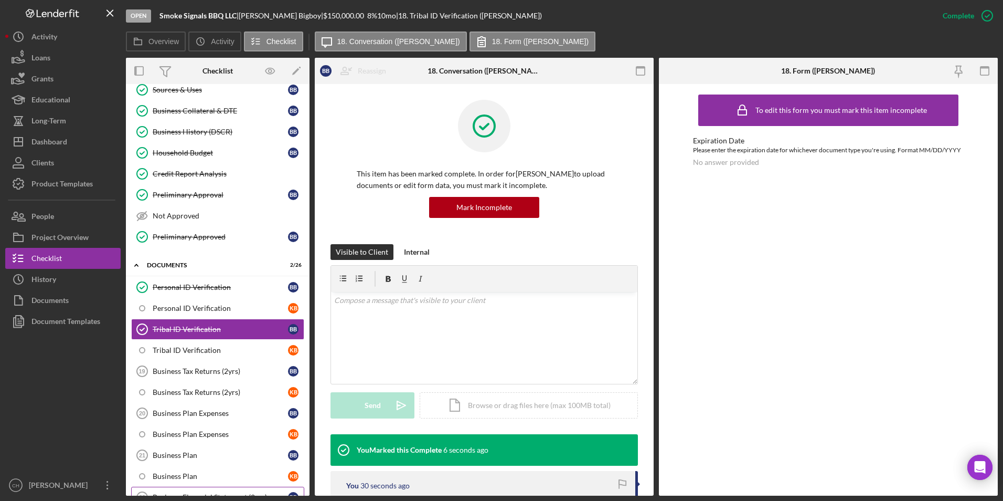
scroll to position [515, 0]
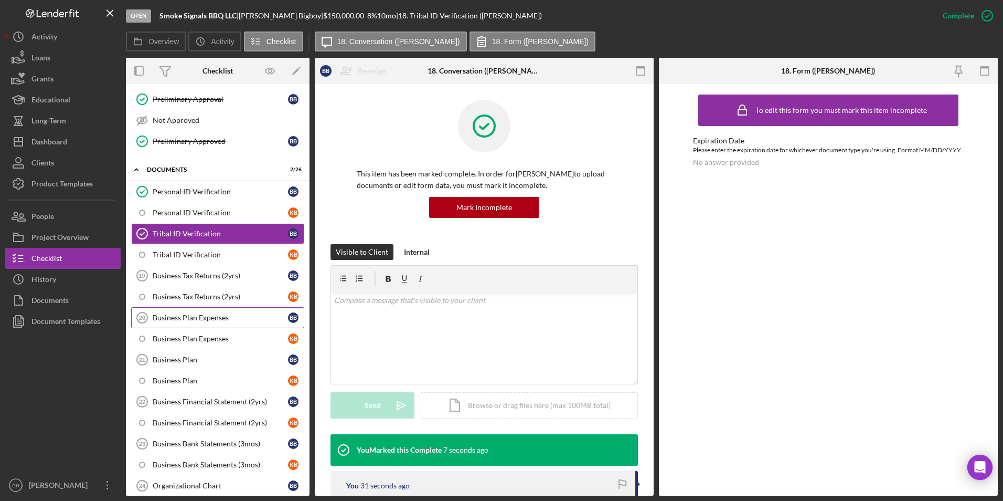
click at [202, 318] on div "Business Plan Expenses" at bounding box center [220, 317] width 135 height 8
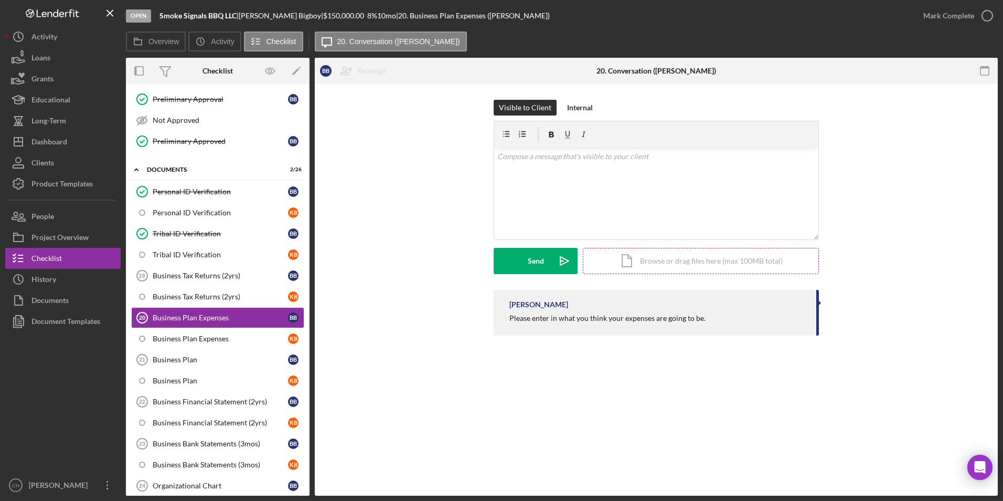
click at [687, 264] on div "Icon/Document Browse or drag files here (max 100MB total) Tap to choose files o…" at bounding box center [701, 261] width 236 height 26
click at [526, 259] on div "Upload" at bounding box center [536, 261] width 24 height 26
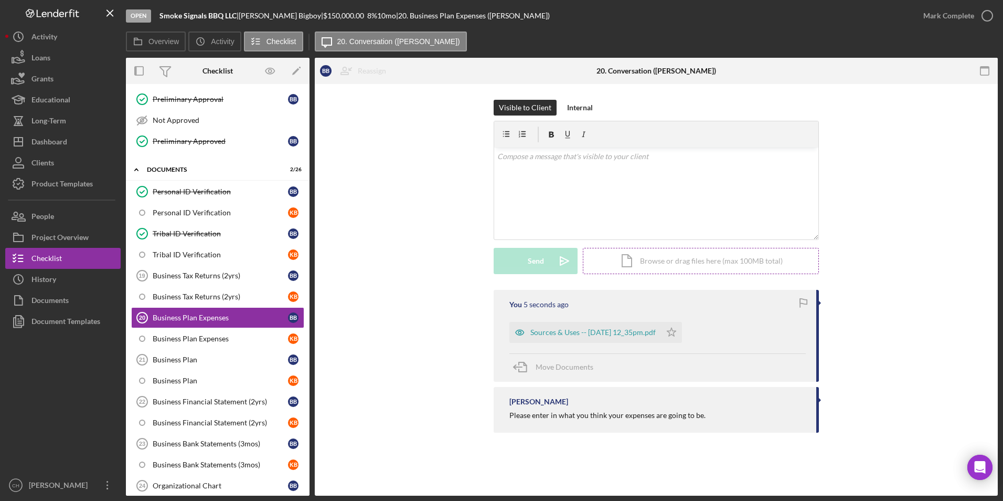
click at [680, 260] on div "Icon/Document Browse or drag files here (max 100MB total) Tap to choose files o…" at bounding box center [701, 261] width 236 height 26
click at [539, 264] on div "Upload" at bounding box center [536, 261] width 24 height 26
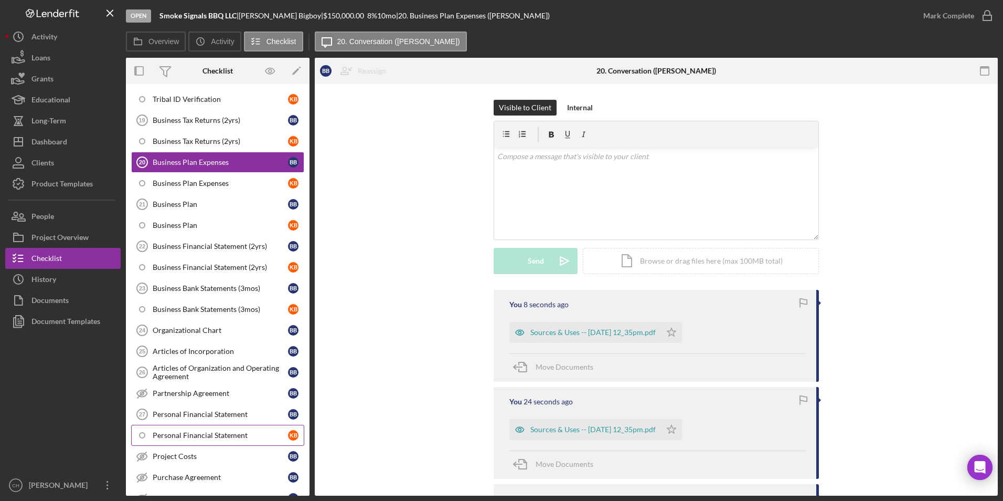
scroll to position [725, 0]
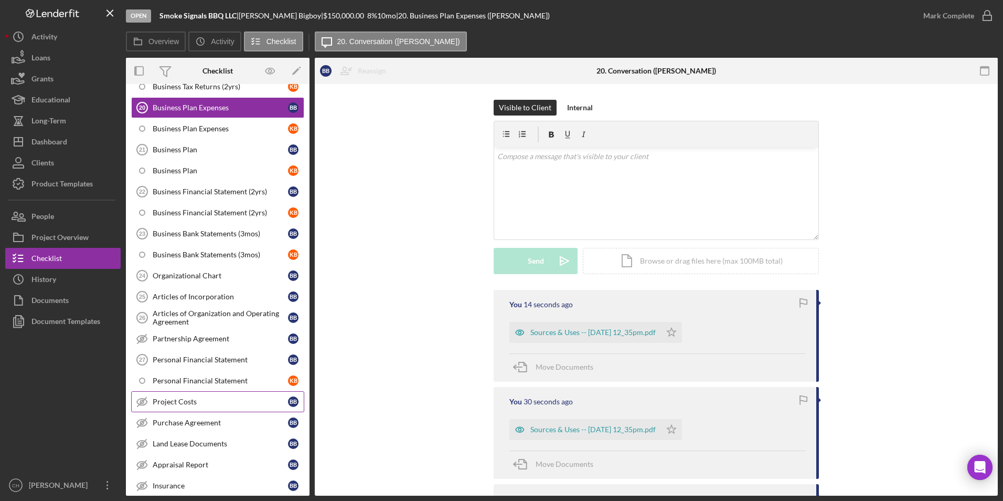
click at [177, 402] on div "Project Costs" at bounding box center [220, 401] width 135 height 8
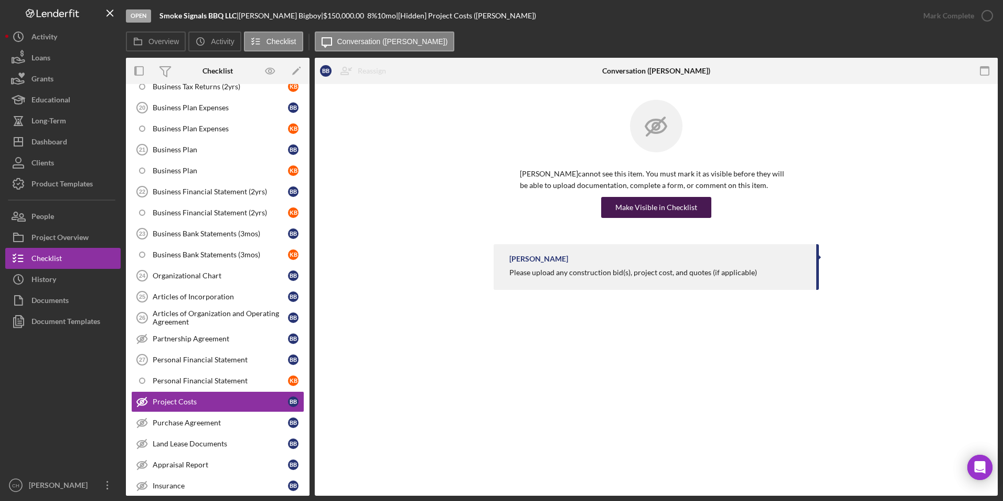
click at [624, 212] on div "Make Visible in Checklist" at bounding box center [656, 207] width 82 height 21
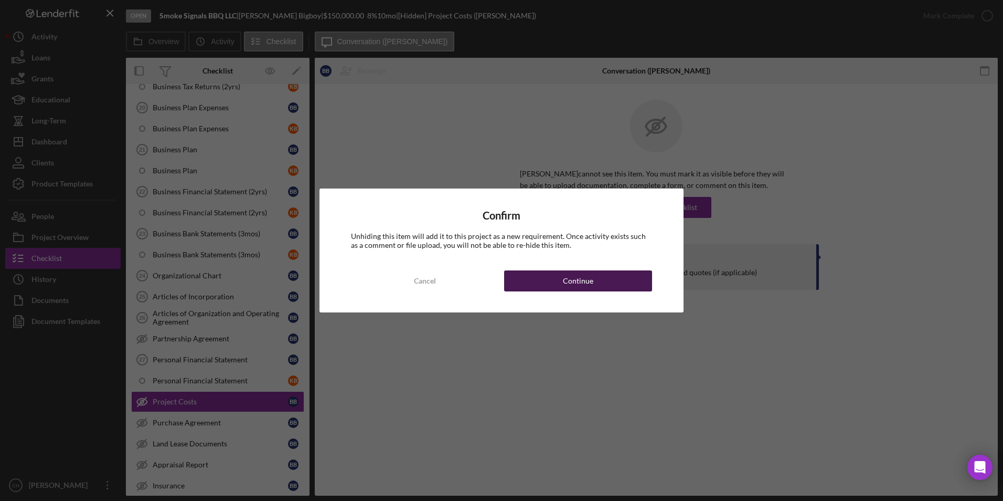
click at [563, 280] on button "Continue" at bounding box center [578, 280] width 148 height 21
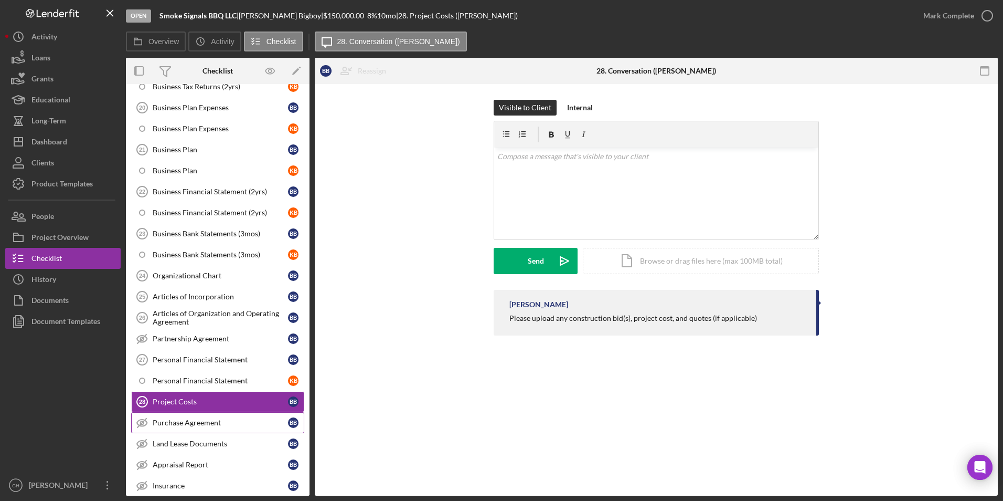
click at [182, 423] on div "Purchase Agreement" at bounding box center [220, 422] width 135 height 8
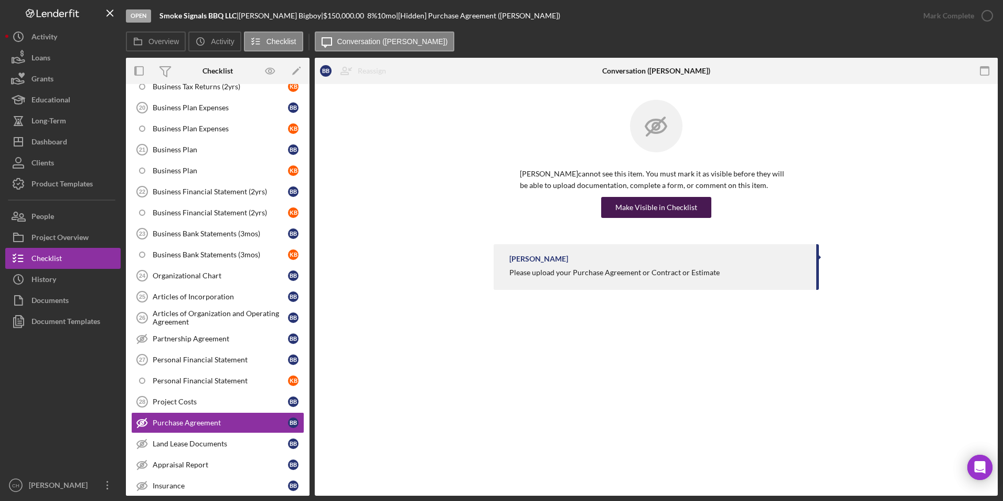
click at [630, 210] on div "Make Visible in Checklist" at bounding box center [656, 207] width 82 height 21
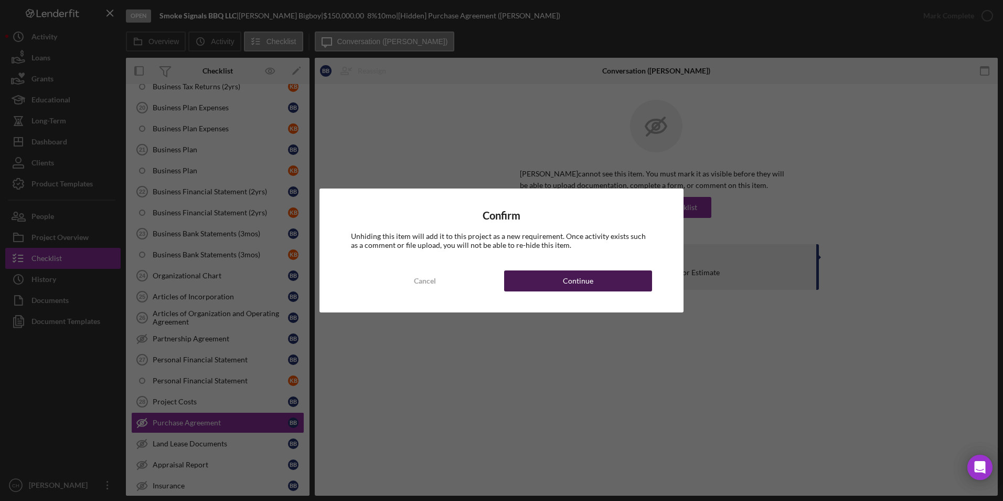
click at [602, 279] on button "Continue" at bounding box center [578, 280] width 148 height 21
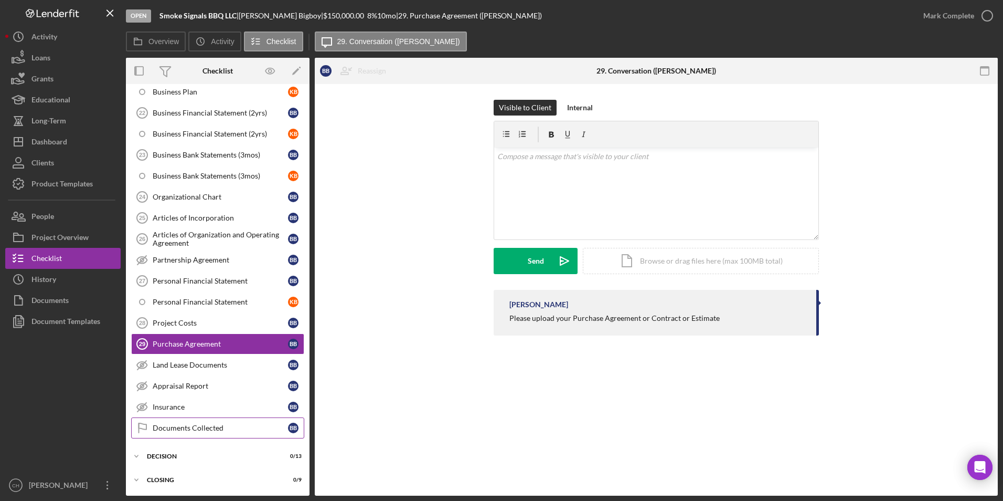
scroll to position [804, 0]
click at [57, 212] on button "People" at bounding box center [62, 216] width 115 height 21
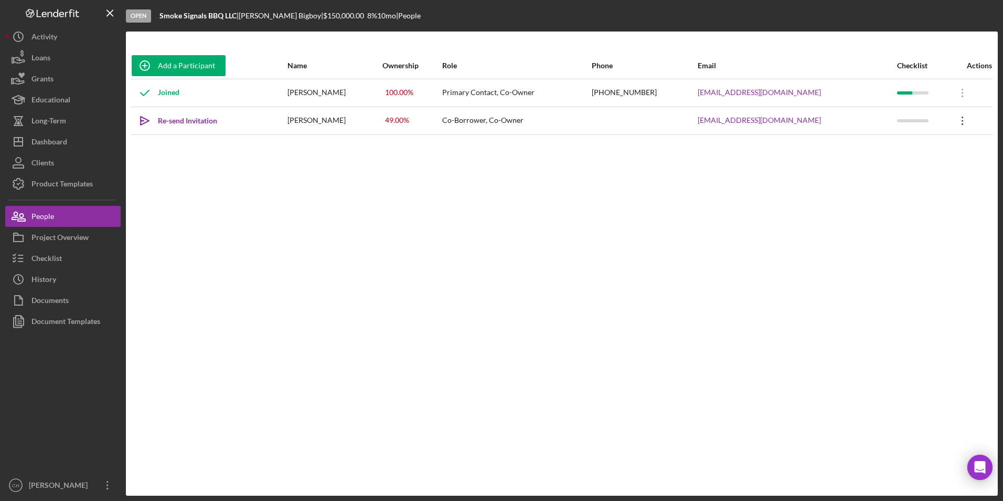
click at [957, 119] on icon "Icon/Overflow" at bounding box center [963, 121] width 26 height 26
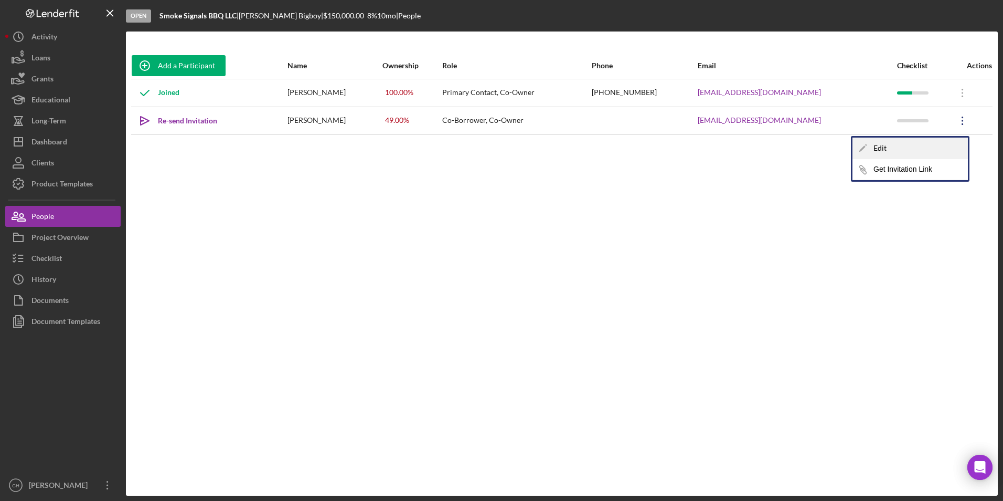
click at [891, 144] on div "Icon/Edit Edit" at bounding box center [910, 148] width 115 height 22
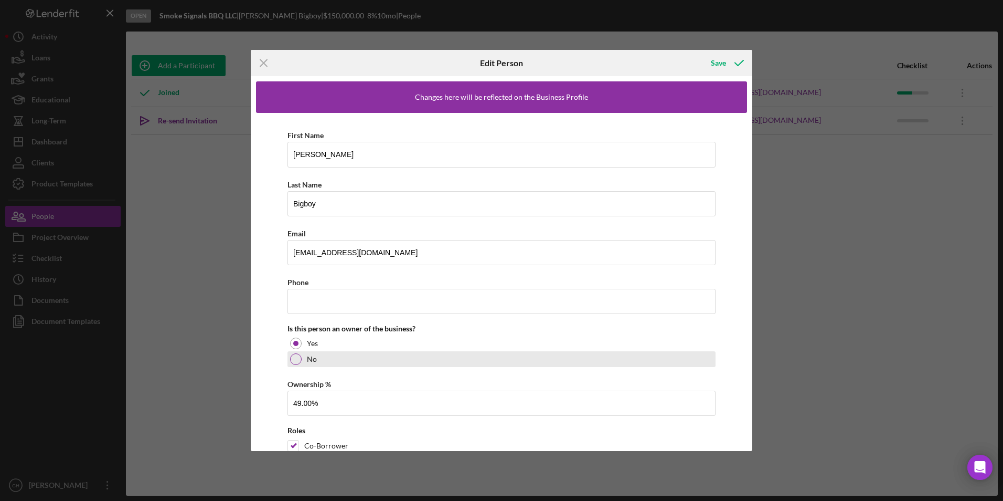
click at [296, 359] on div at bounding box center [296, 359] width 12 height 12
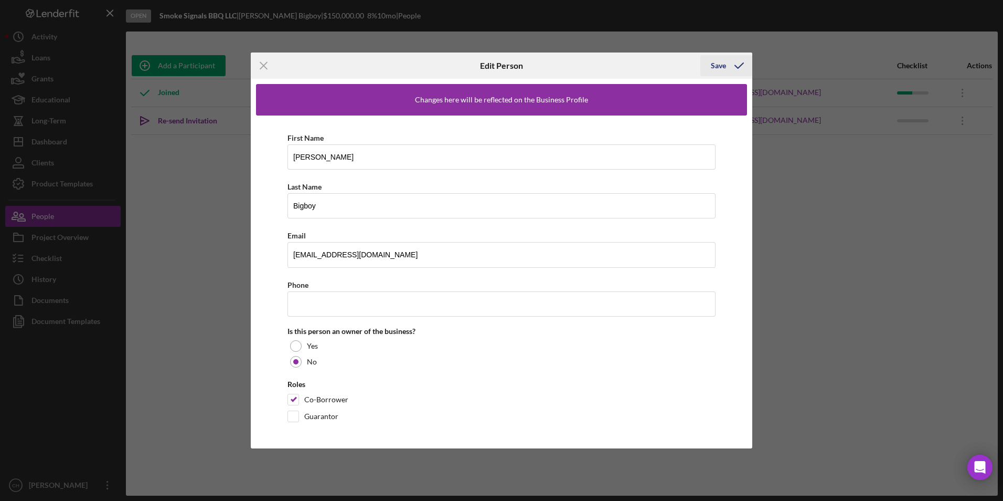
click at [720, 63] on div "Save" at bounding box center [718, 65] width 15 height 21
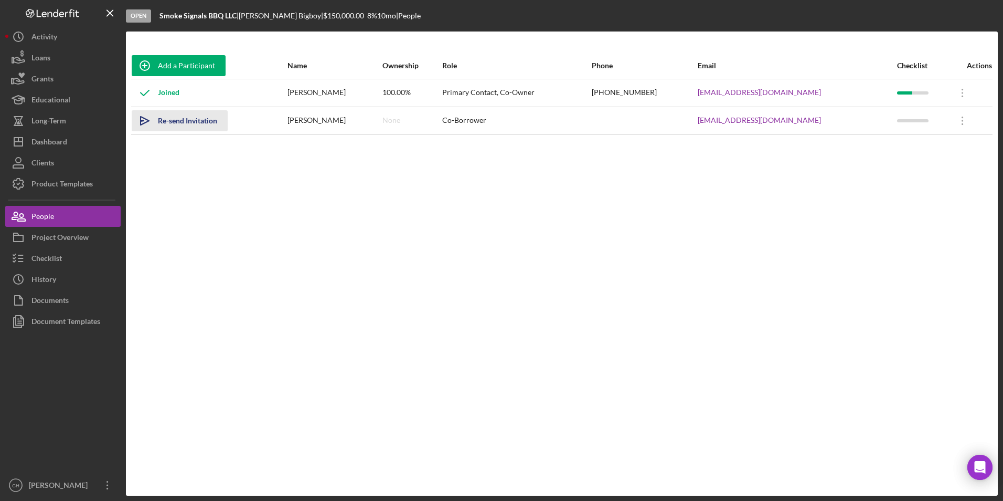
click at [197, 125] on div "Re-send Invitation" at bounding box center [187, 120] width 59 height 21
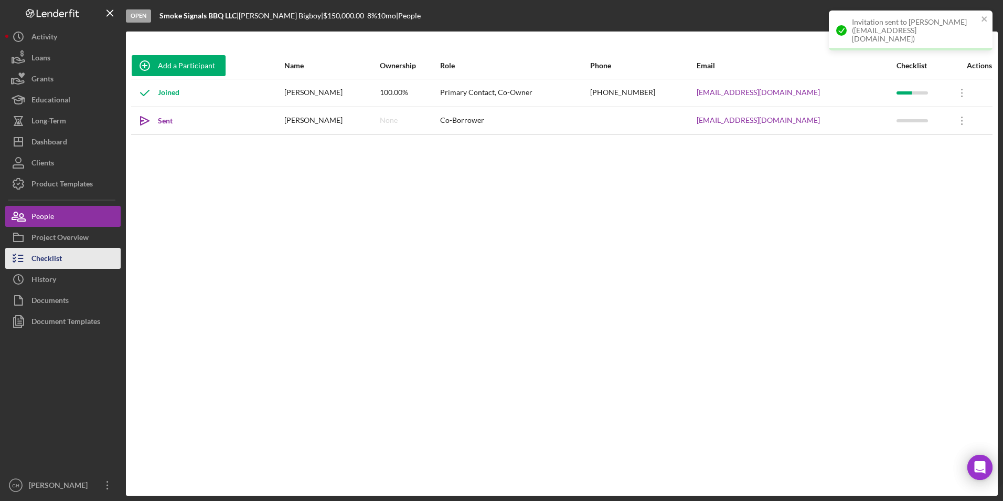
click at [67, 260] on button "Checklist" at bounding box center [62, 258] width 115 height 21
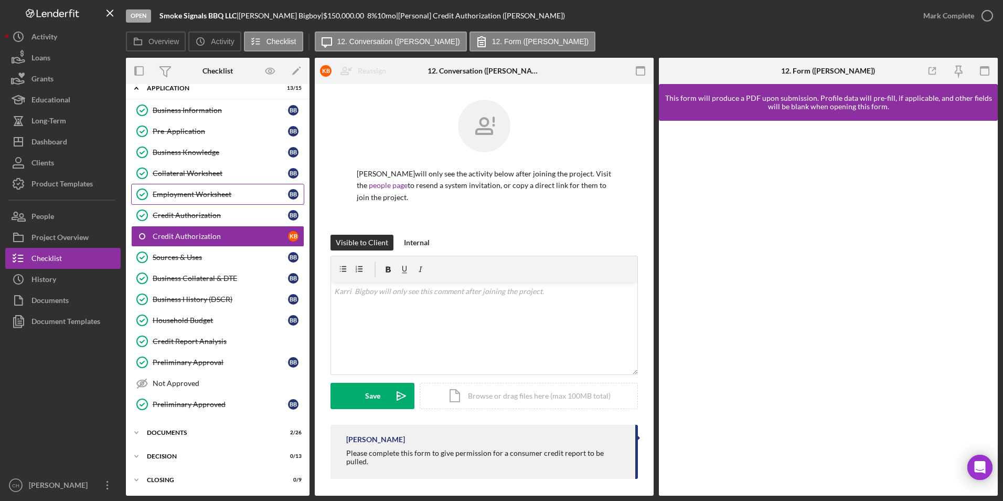
scroll to position [58, 0]
click at [173, 432] on div "Documents" at bounding box center [222, 432] width 150 height 6
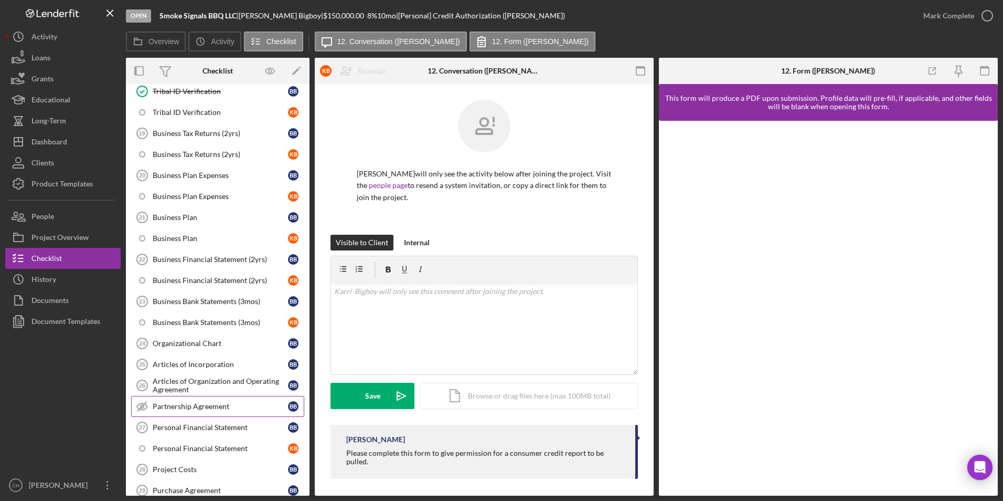
scroll to position [530, 0]
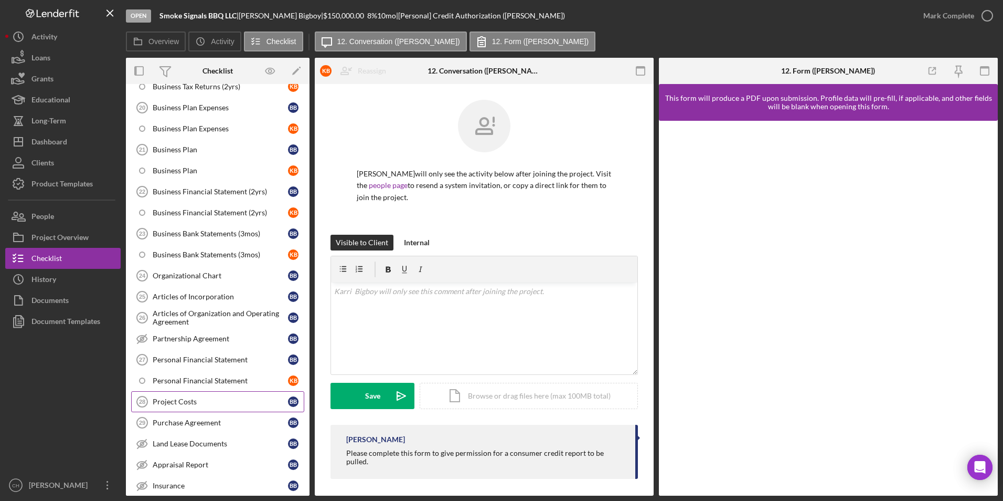
click at [189, 397] on div "Project Costs" at bounding box center [220, 401] width 135 height 8
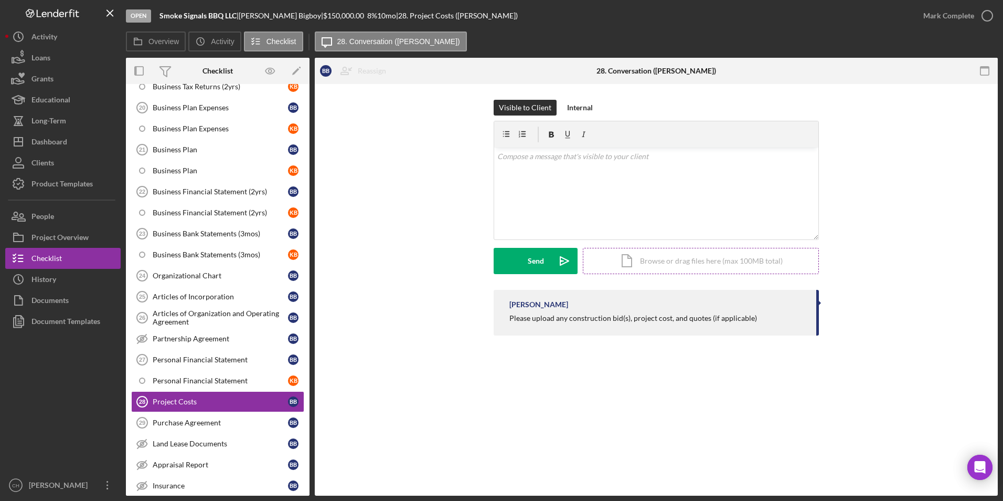
click at [692, 258] on div "Icon/Document Browse or drag files here (max 100MB total) Tap to choose files o…" at bounding box center [701, 261] width 236 height 26
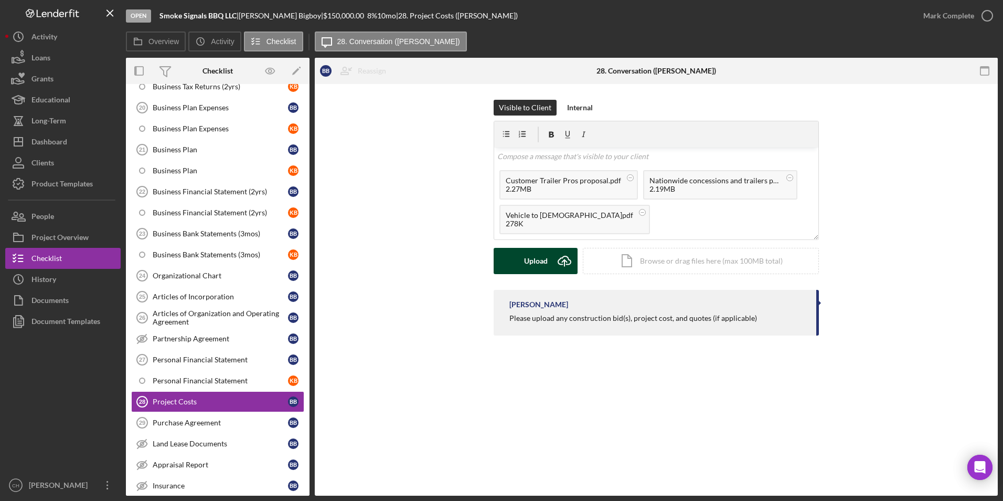
click at [531, 264] on div "Upload" at bounding box center [536, 261] width 24 height 26
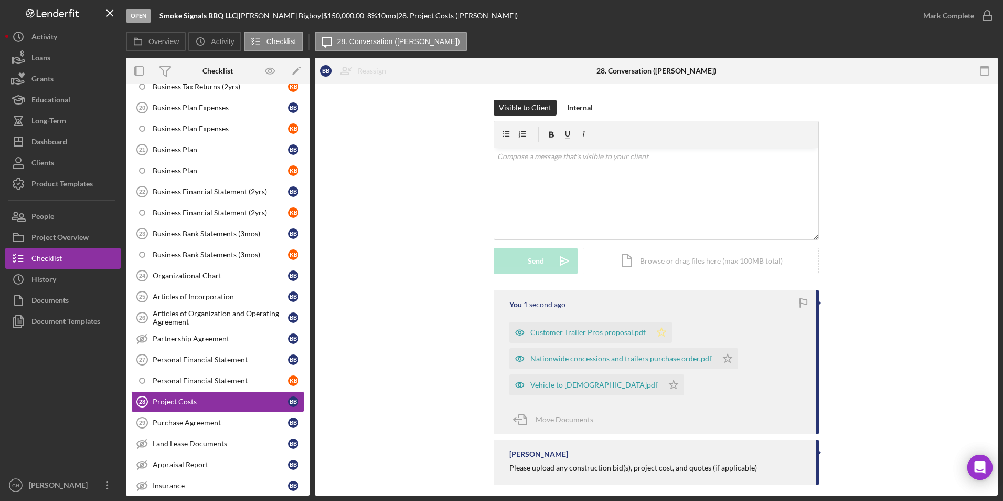
click at [657, 331] on polygon "button" at bounding box center [661, 331] width 9 height 8
click at [724, 355] on polygon "button" at bounding box center [728, 358] width 9 height 8
click at [663, 382] on icon "Icon/Star" at bounding box center [673, 384] width 21 height 21
click at [945, 18] on div "Mark Complete" at bounding box center [948, 15] width 51 height 21
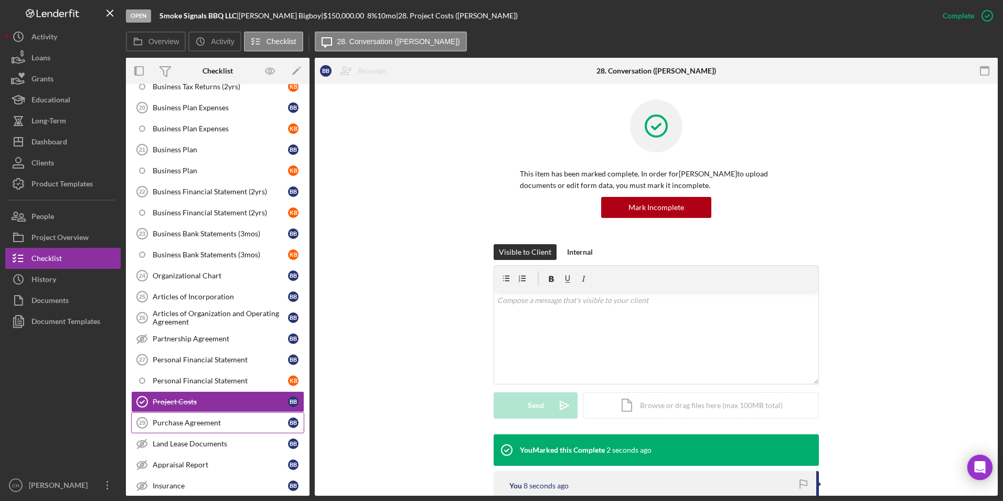
click at [178, 420] on div "Purchase Agreement" at bounding box center [220, 422] width 135 height 8
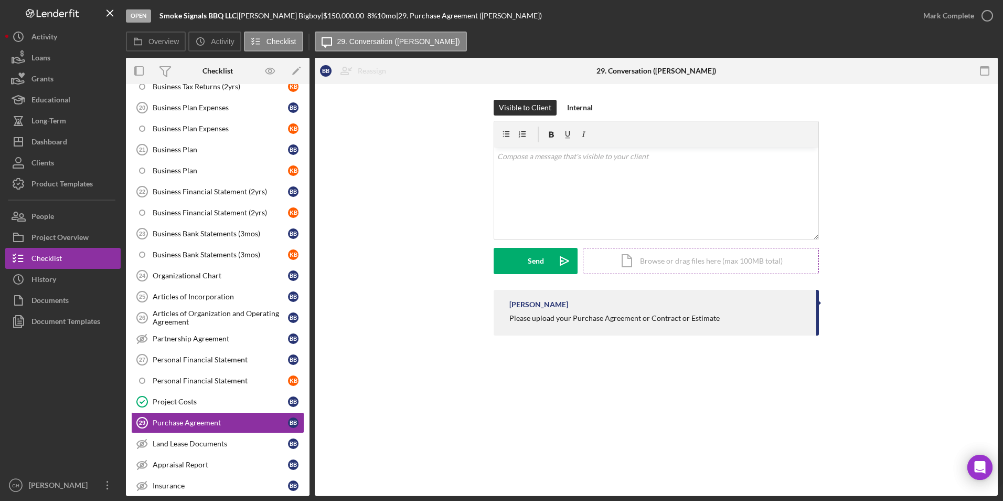
click at [697, 249] on div "Icon/Document Browse or drag files here (max 100MB total) Tap to choose files o…" at bounding box center [701, 261] width 236 height 26
click at [672, 262] on div "Icon/Document Browse or drag files here (max 100MB total) Tap to choose files o…" at bounding box center [701, 261] width 236 height 26
click at [535, 259] on div "Upload" at bounding box center [536, 261] width 24 height 26
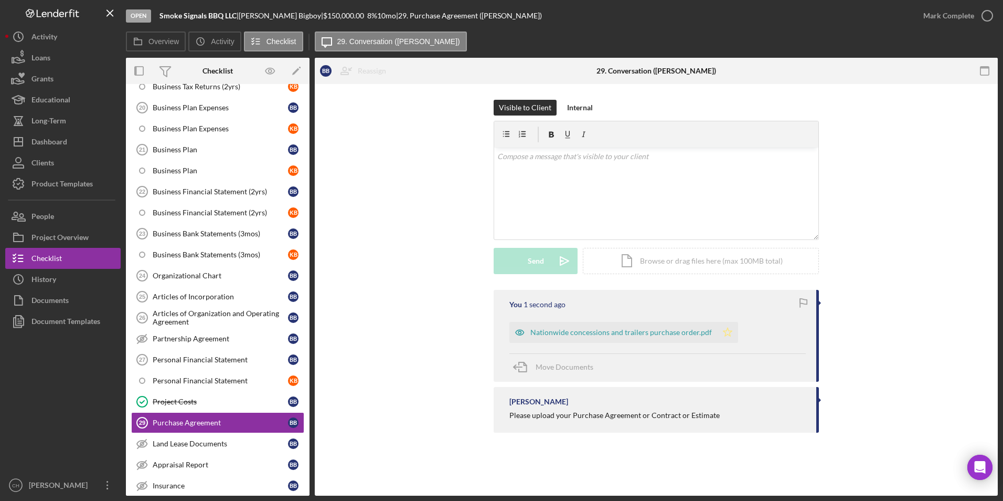
click at [725, 334] on polygon "button" at bounding box center [728, 331] width 9 height 8
click at [944, 17] on div "Mark Complete" at bounding box center [948, 15] width 51 height 21
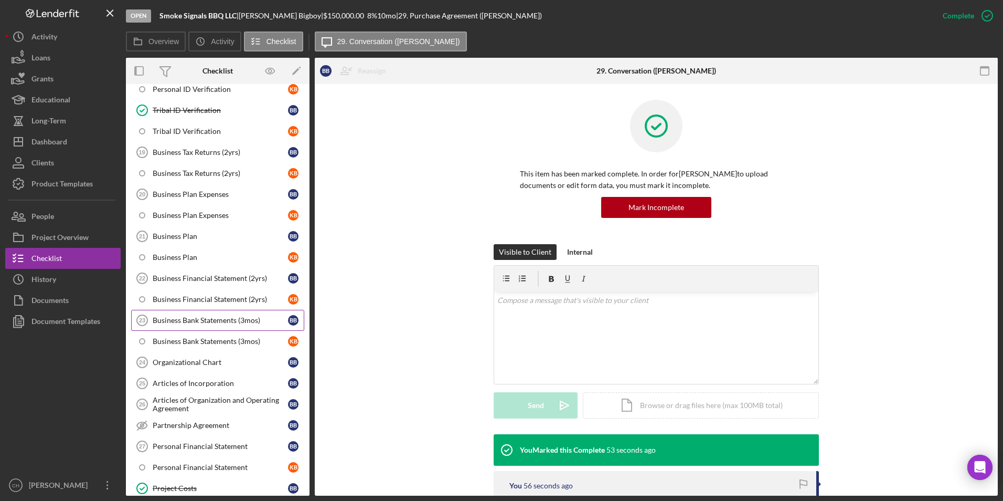
scroll to position [426, 0]
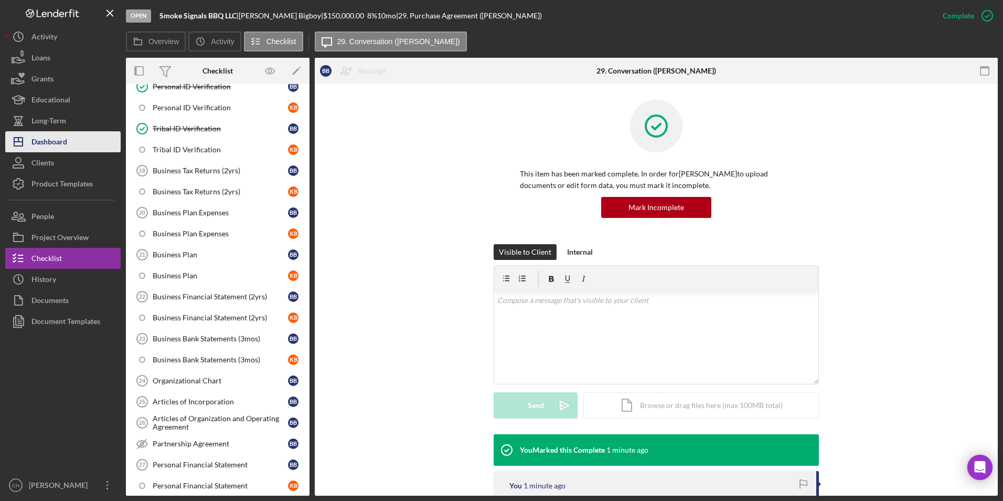
click at [63, 141] on div "Dashboard" at bounding box center [49, 143] width 36 height 24
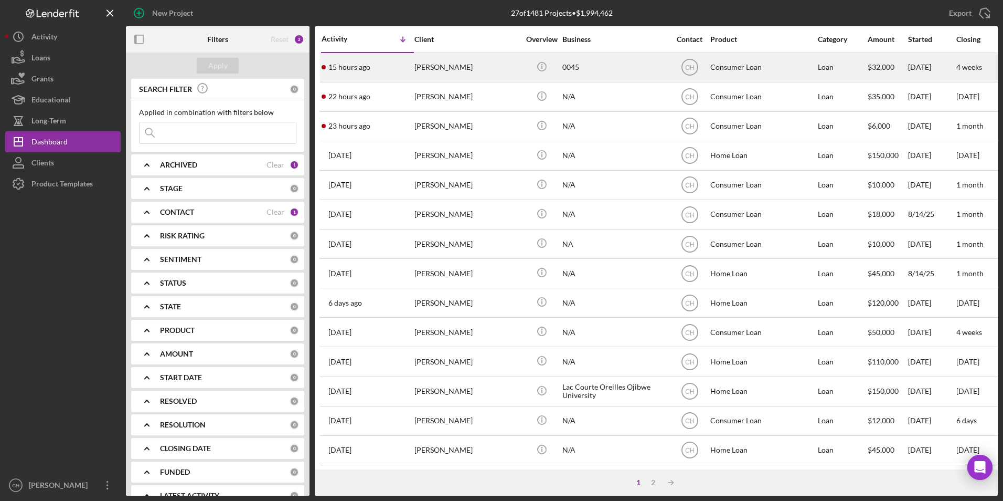
click at [436, 65] on div "[PERSON_NAME]" at bounding box center [466, 68] width 105 height 28
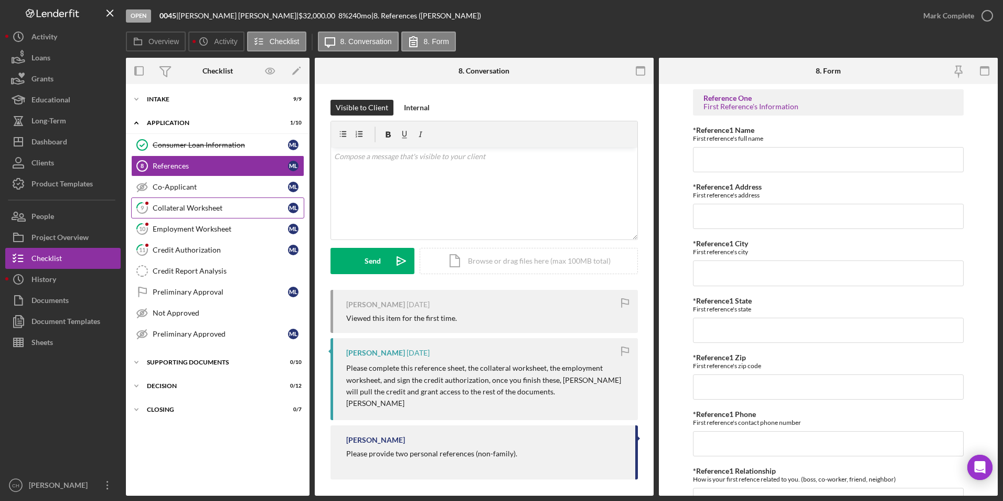
click at [158, 205] on div "Collateral Worksheet" at bounding box center [220, 208] width 135 height 8
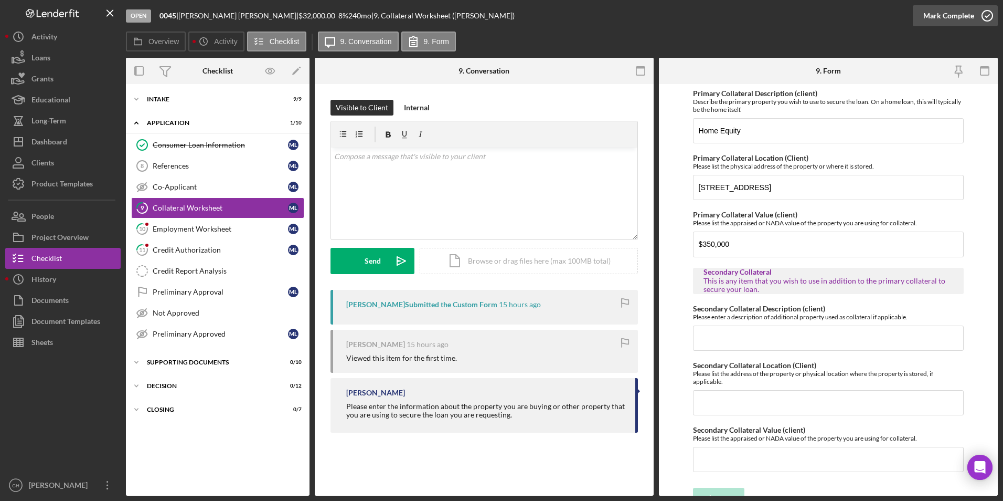
click at [937, 17] on div "Mark Complete" at bounding box center [948, 15] width 51 height 21
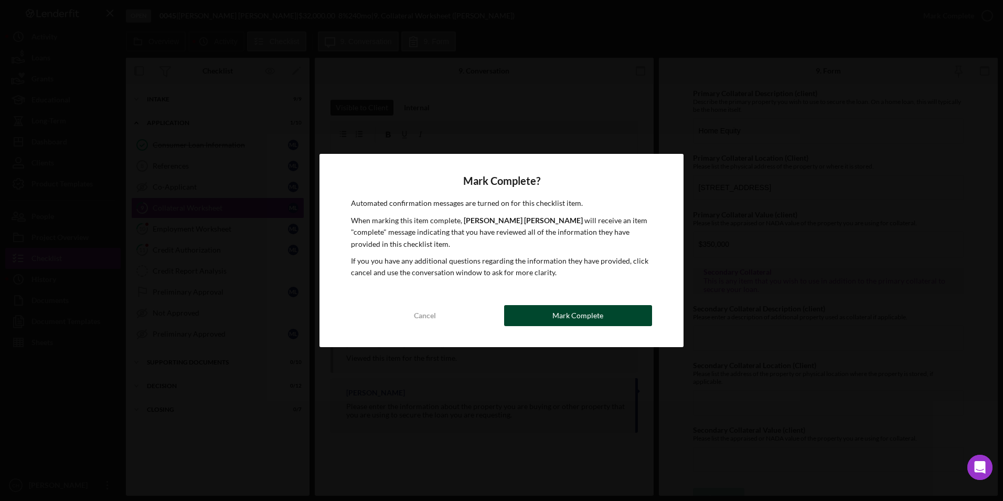
click at [560, 316] on div "Mark Complete" at bounding box center [577, 315] width 51 height 21
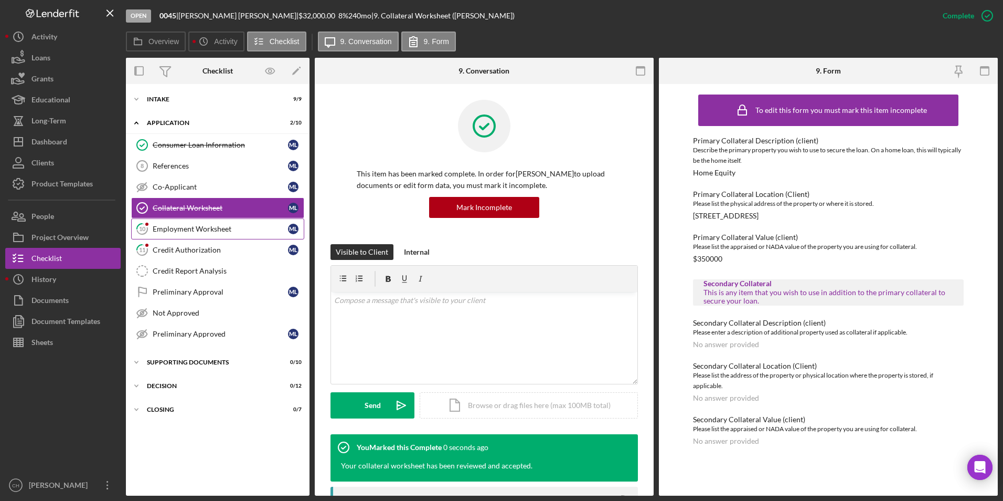
click at [185, 230] on div "Employment Worksheet" at bounding box center [220, 229] width 135 height 8
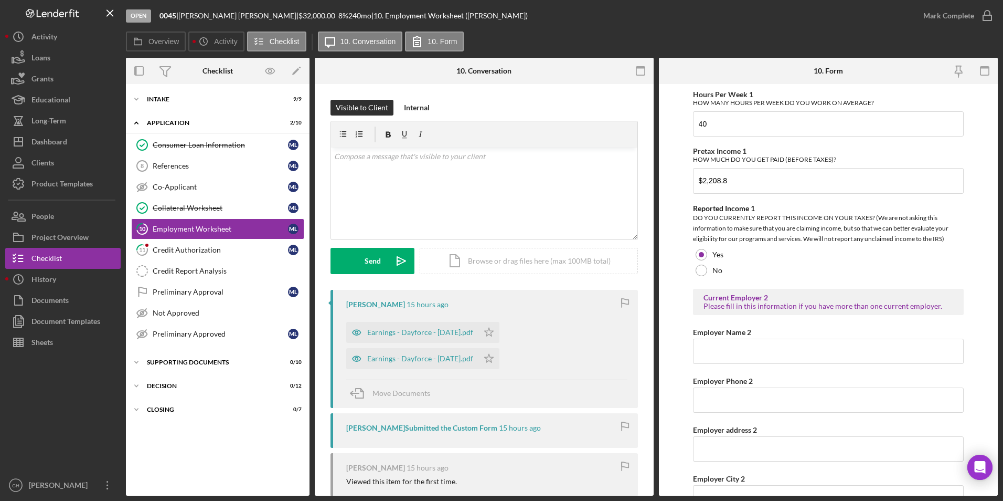
scroll to position [682, 0]
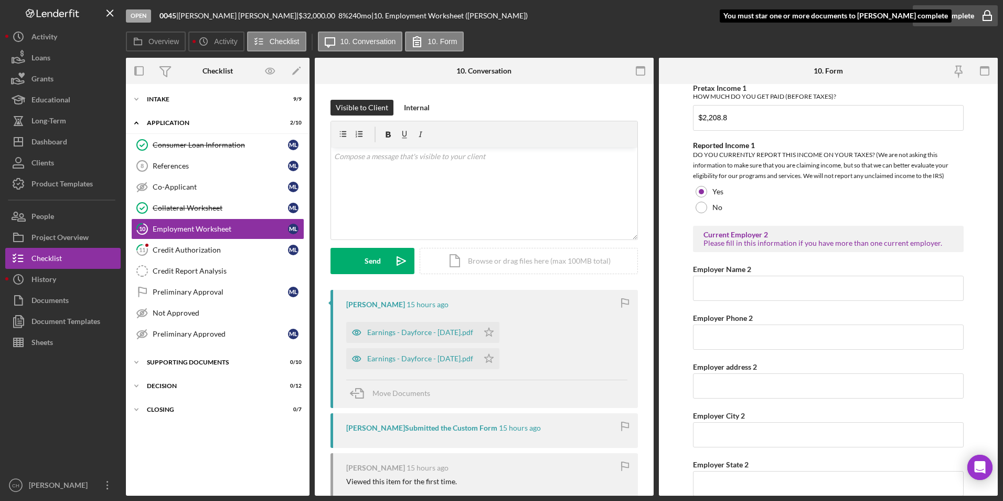
click at [948, 19] on div "Mark Complete" at bounding box center [948, 15] width 51 height 21
click at [939, 15] on div "Mark Complete" at bounding box center [948, 15] width 51 height 21
click at [952, 14] on div "Mark Complete" at bounding box center [948, 15] width 51 height 21
click at [392, 390] on span "Move Documents" at bounding box center [402, 392] width 58 height 9
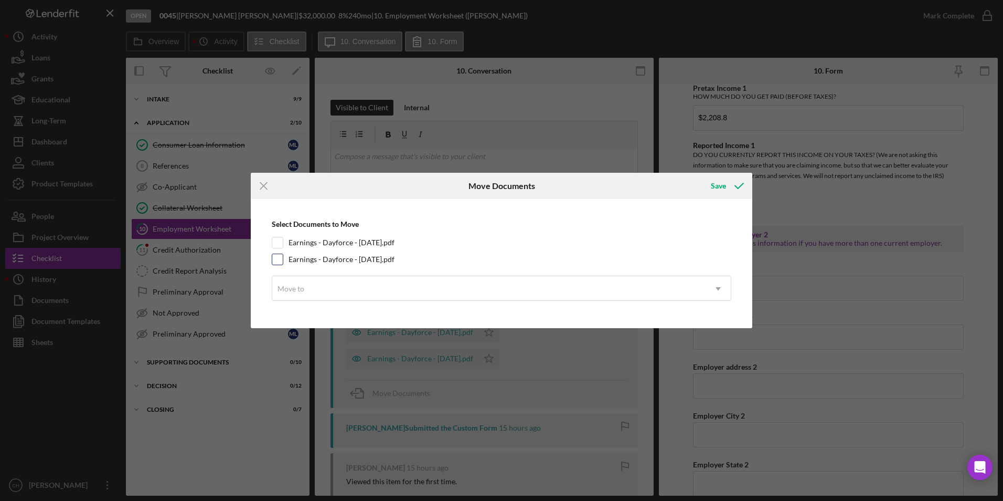
drag, startPoint x: 275, startPoint y: 240, endPoint x: 276, endPoint y: 258, distance: 17.9
click at [276, 241] on input "Earnings - Dayforce - [DATE].pdf" at bounding box center [277, 242] width 10 height 10
checkbox input "true"
click at [278, 259] on input "Earnings - Dayforce - [DATE].pdf" at bounding box center [277, 259] width 10 height 10
checkbox input "true"
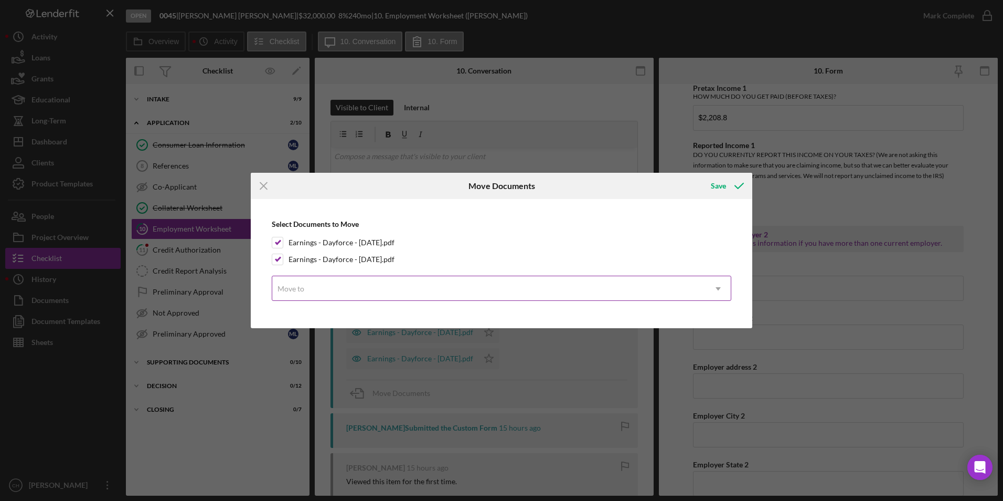
click at [288, 284] on div "Move to" at bounding box center [291, 288] width 27 height 8
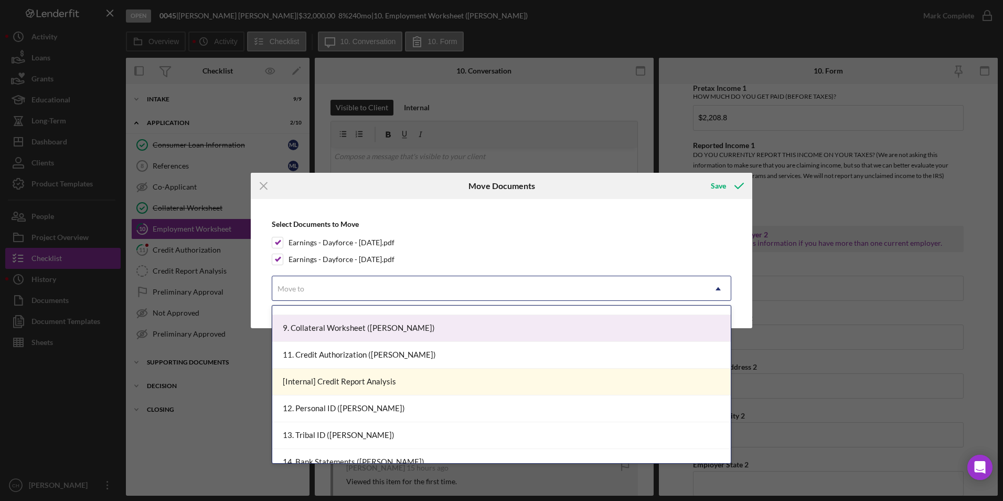
scroll to position [367, 0]
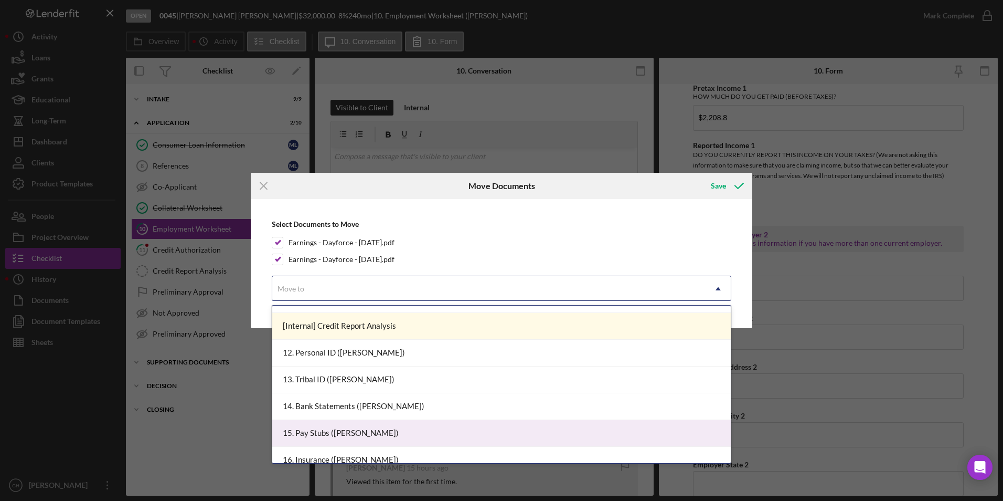
click at [326, 429] on div "15. Pay Stubs ([PERSON_NAME])" at bounding box center [501, 433] width 459 height 27
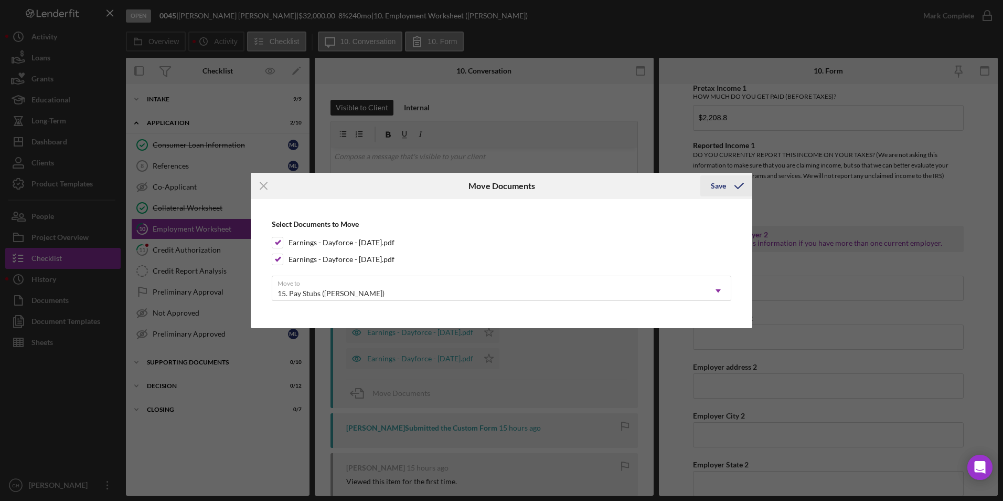
click at [720, 184] on div "Save" at bounding box center [718, 185] width 15 height 21
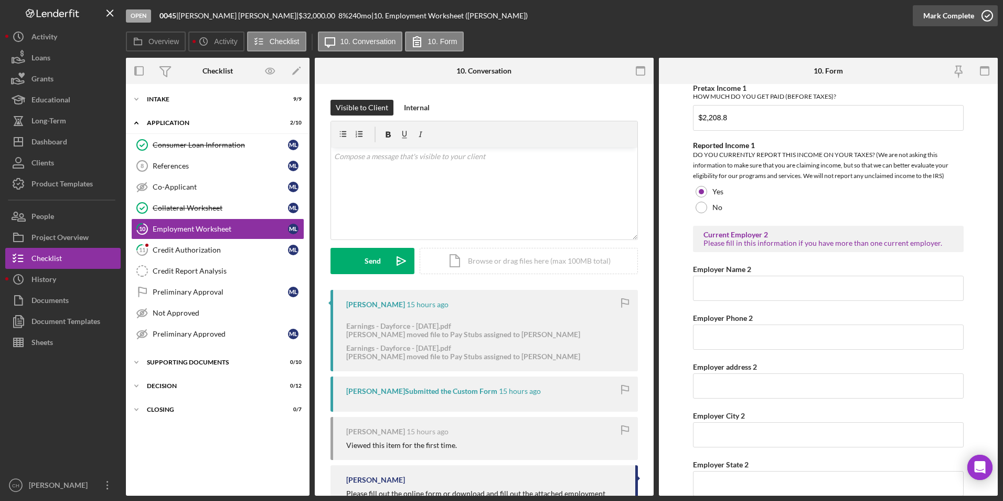
click at [939, 17] on div "Mark Complete" at bounding box center [948, 15] width 51 height 21
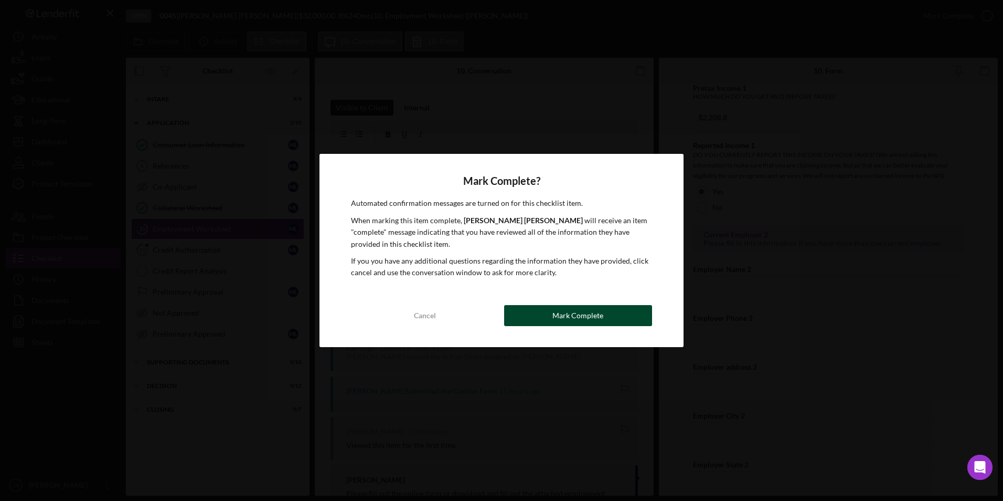
click at [590, 311] on div "Mark Complete" at bounding box center [577, 315] width 51 height 21
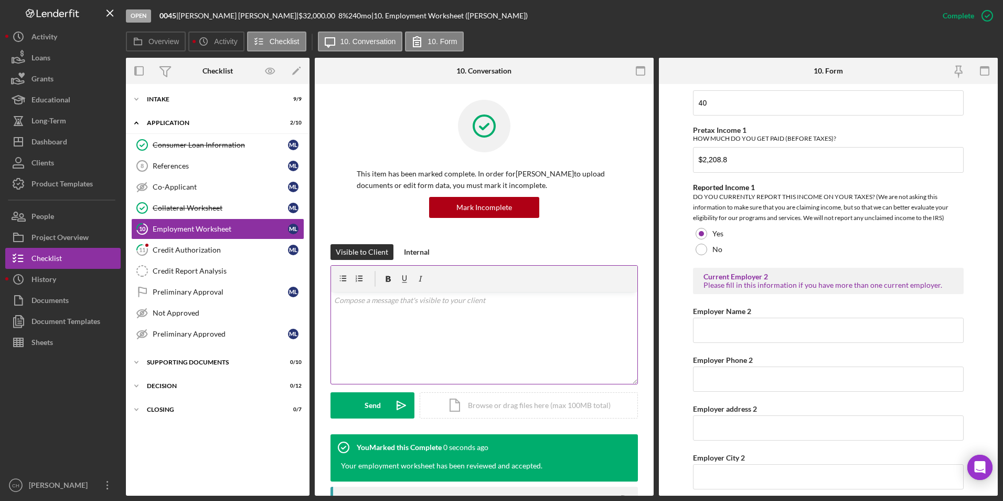
scroll to position [724, 0]
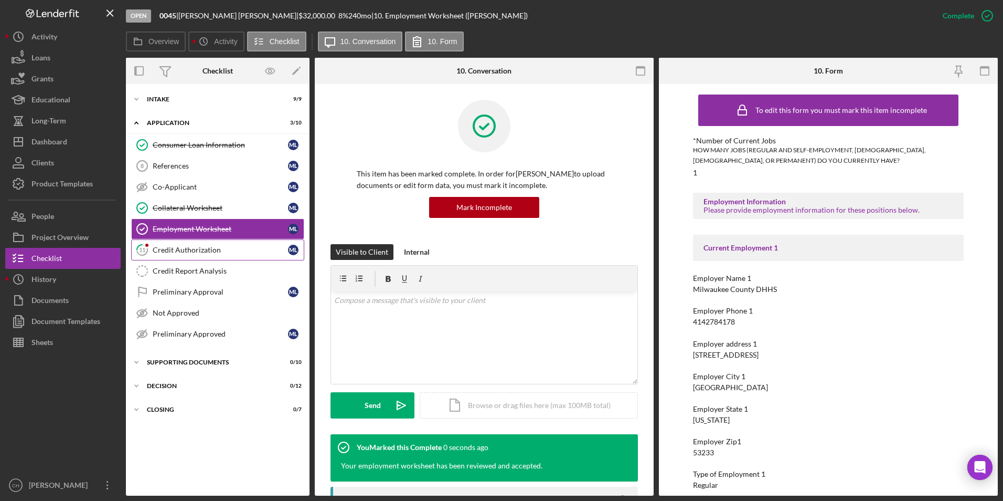
click at [182, 249] on div "Credit Authorization" at bounding box center [220, 250] width 135 height 8
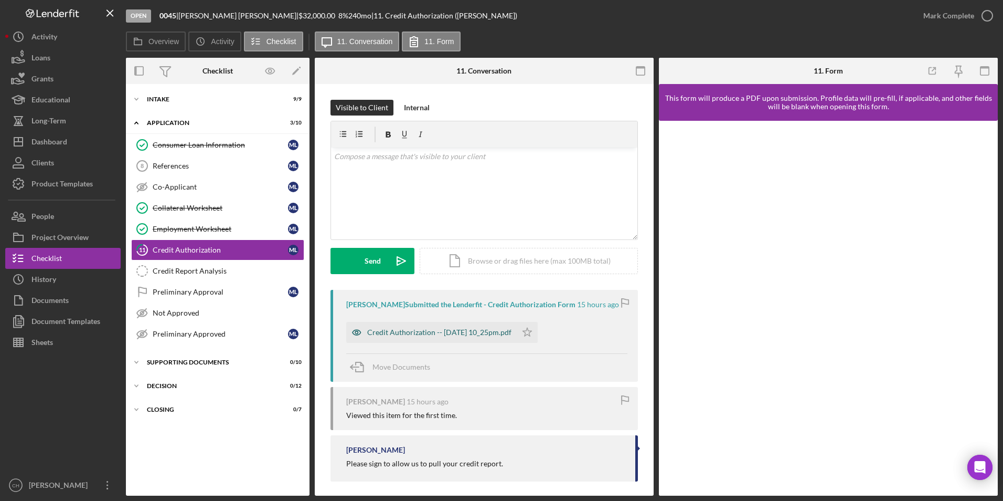
click at [481, 334] on div "Credit Authorization -- [DATE] 10_25pm.pdf" at bounding box center [439, 332] width 144 height 8
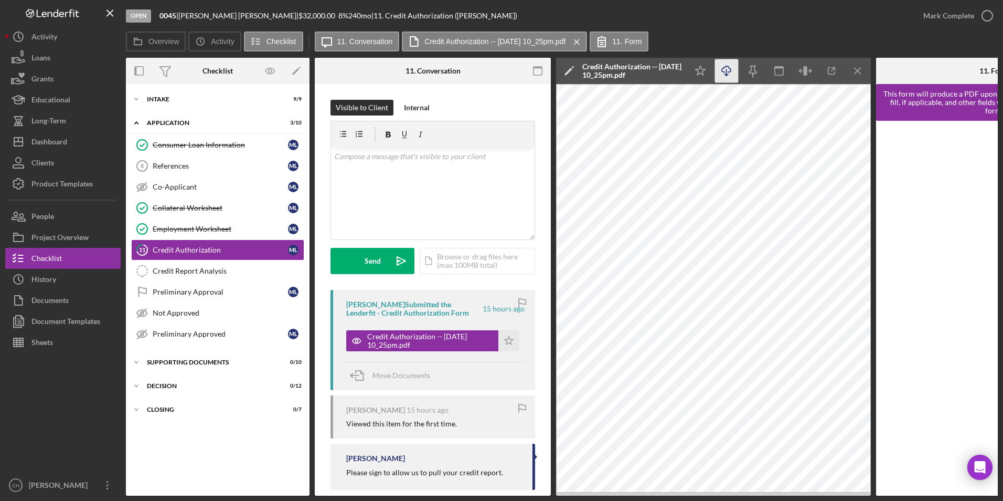
click at [724, 68] on icon "Icon/Download" at bounding box center [727, 71] width 24 height 24
click at [507, 342] on polygon "button" at bounding box center [509, 340] width 9 height 8
click at [939, 17] on div "Mark Complete" at bounding box center [948, 15] width 51 height 21
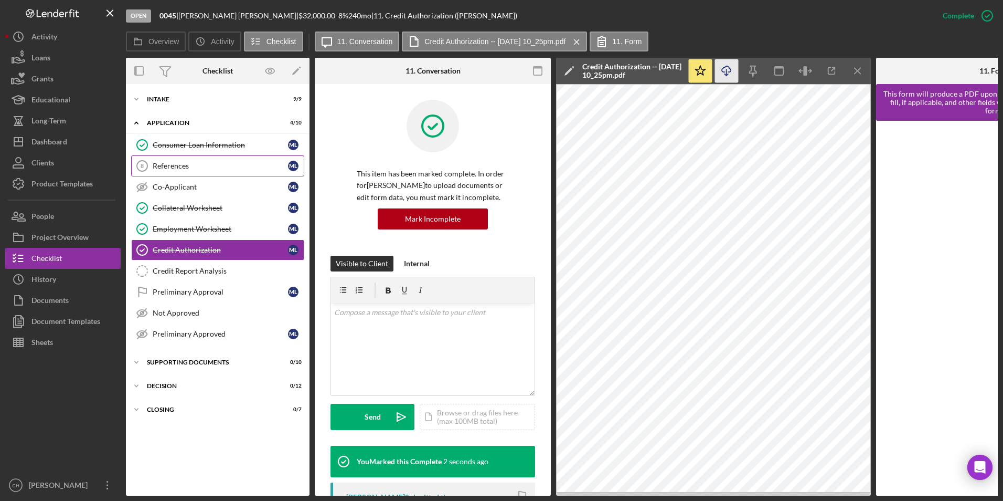
click at [189, 167] on div "References" at bounding box center [220, 166] width 135 height 8
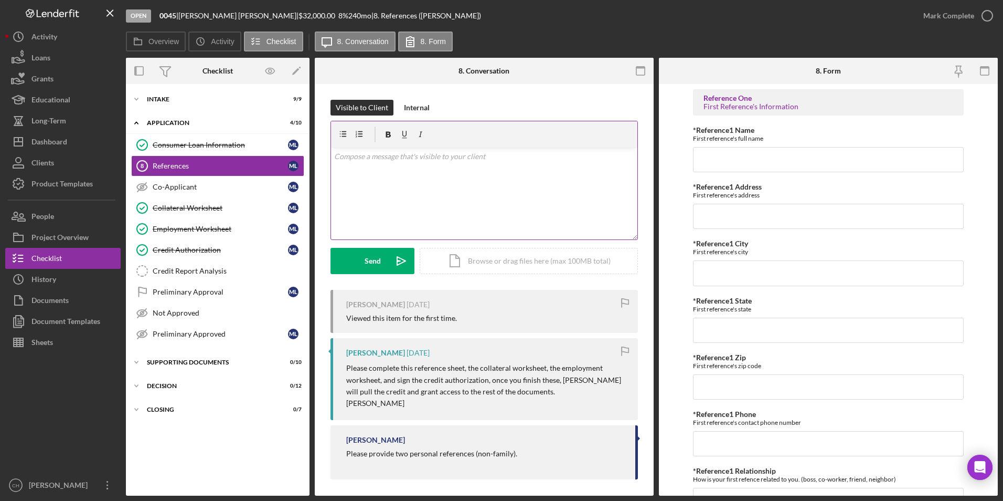
click at [347, 162] on p at bounding box center [484, 157] width 301 height 12
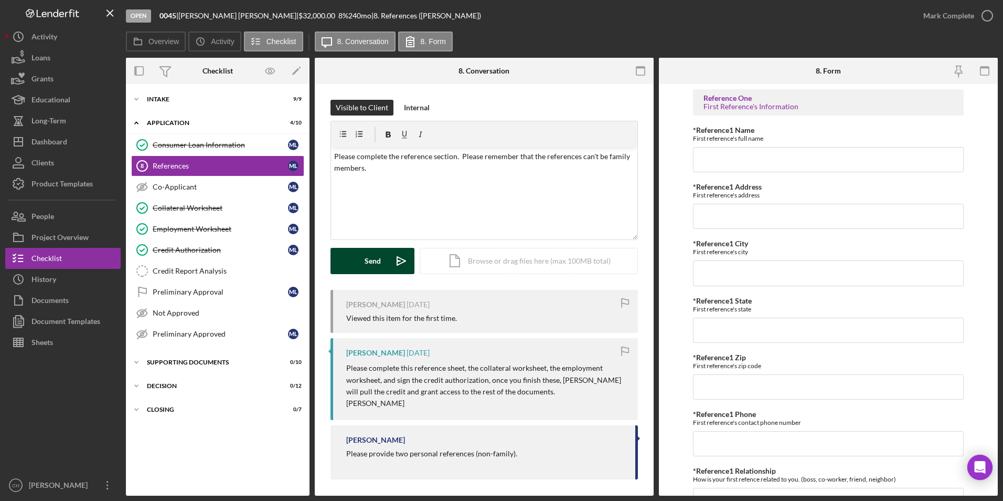
click at [351, 261] on button "Send Icon/icon-invite-send" at bounding box center [373, 261] width 84 height 26
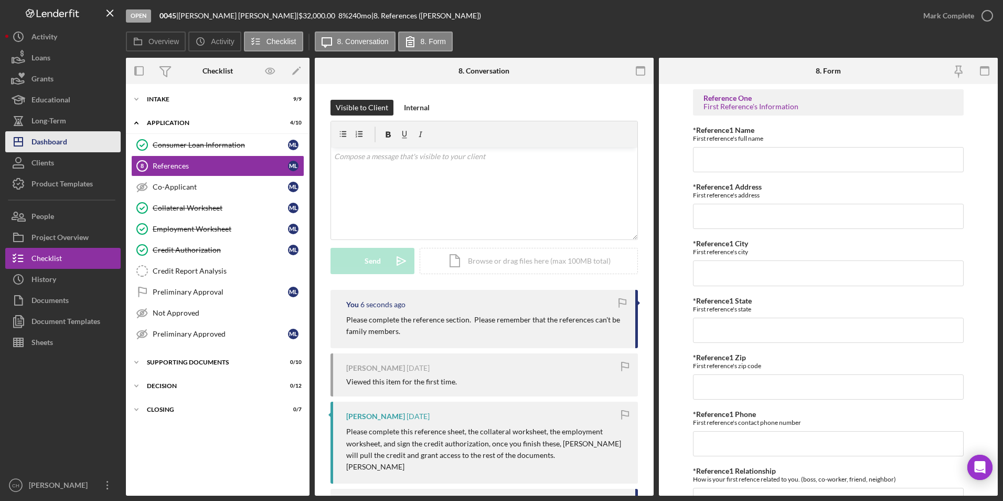
click at [67, 136] on div "Dashboard" at bounding box center [49, 143] width 36 height 24
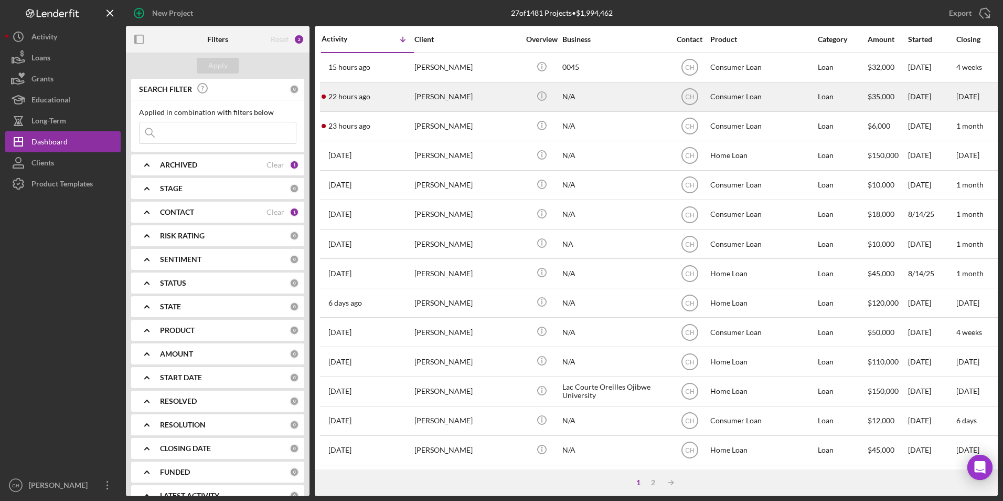
click at [416, 95] on div "[PERSON_NAME]" at bounding box center [466, 97] width 105 height 28
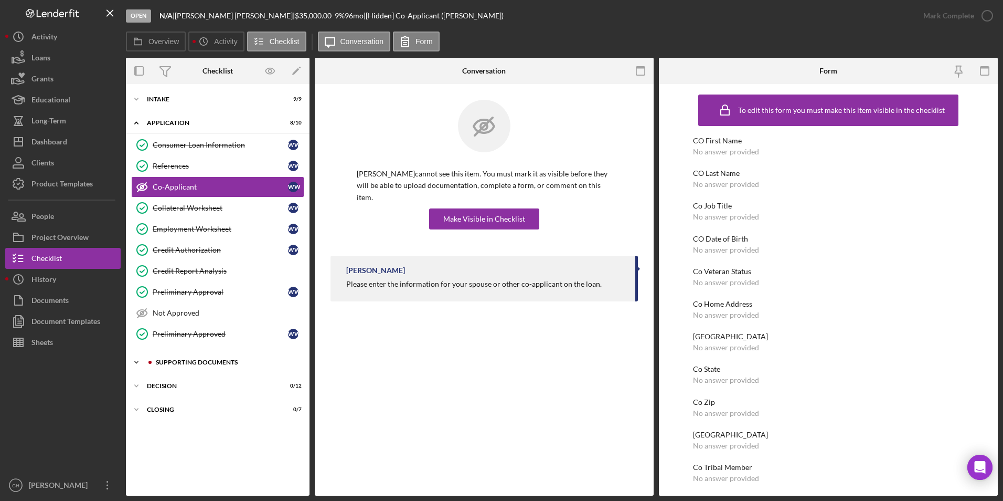
click at [176, 356] on div "Icon/Expander Supporting Documents 6 / 10" at bounding box center [218, 362] width 184 height 21
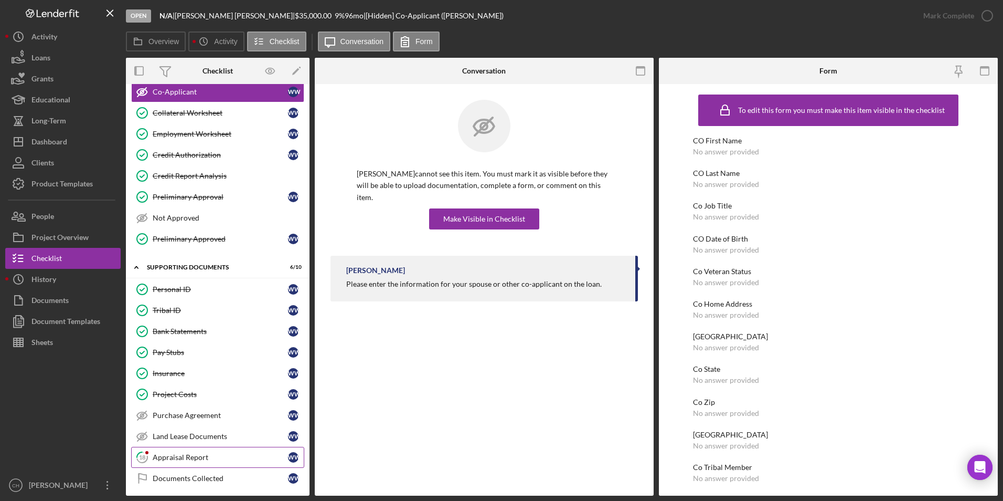
scroll to position [146, 0]
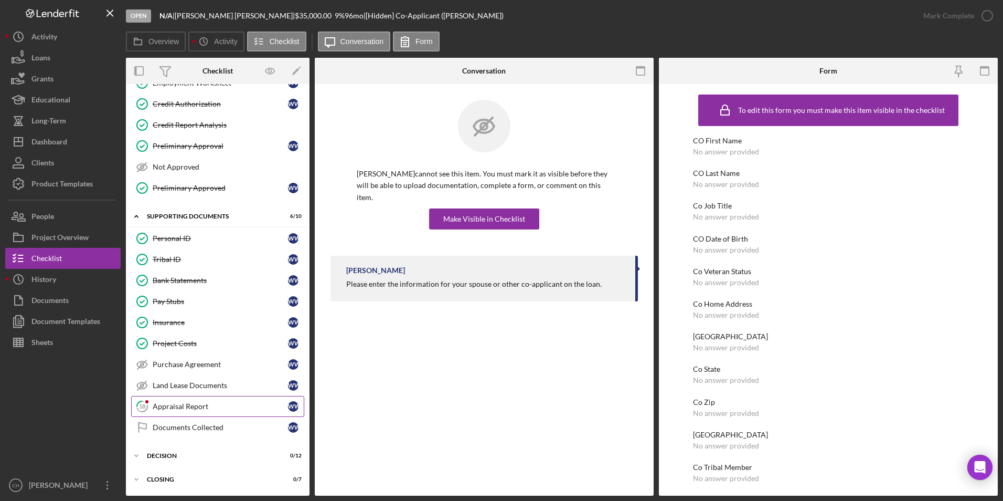
click at [183, 403] on div "Appraisal Report" at bounding box center [220, 406] width 135 height 8
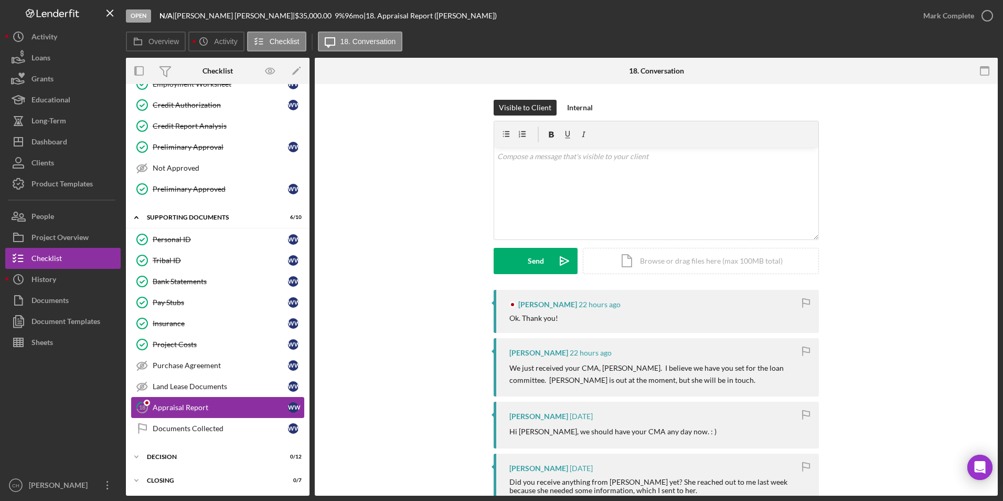
scroll to position [146, 0]
click at [534, 155] on p at bounding box center [656, 157] width 318 height 12
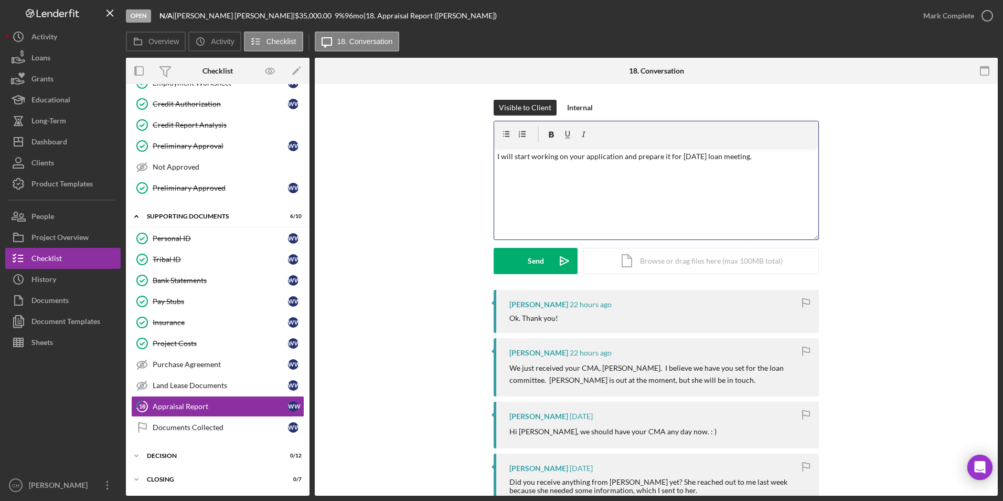
click at [764, 154] on p "I will start working on your application and prepare it for [DATE] loan meeting." at bounding box center [656, 157] width 318 height 12
click at [525, 265] on button "Send Icon/icon-invite-send" at bounding box center [536, 261] width 84 height 26
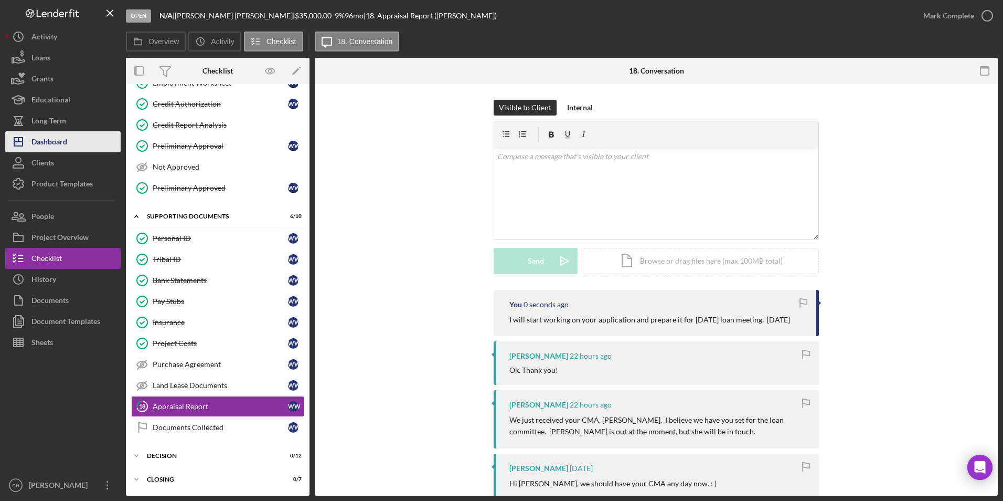
click at [66, 146] on div "Dashboard" at bounding box center [49, 143] width 36 height 24
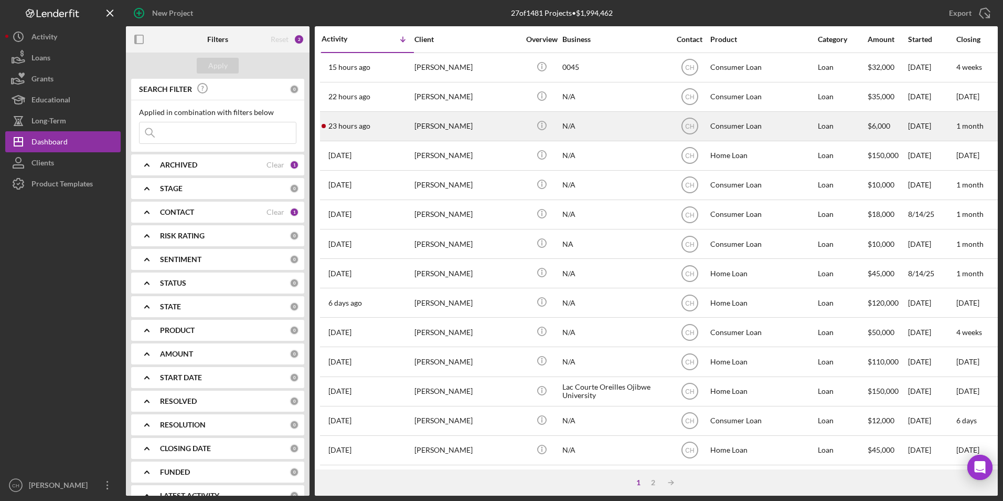
click at [424, 125] on div "[PERSON_NAME]" at bounding box center [466, 126] width 105 height 28
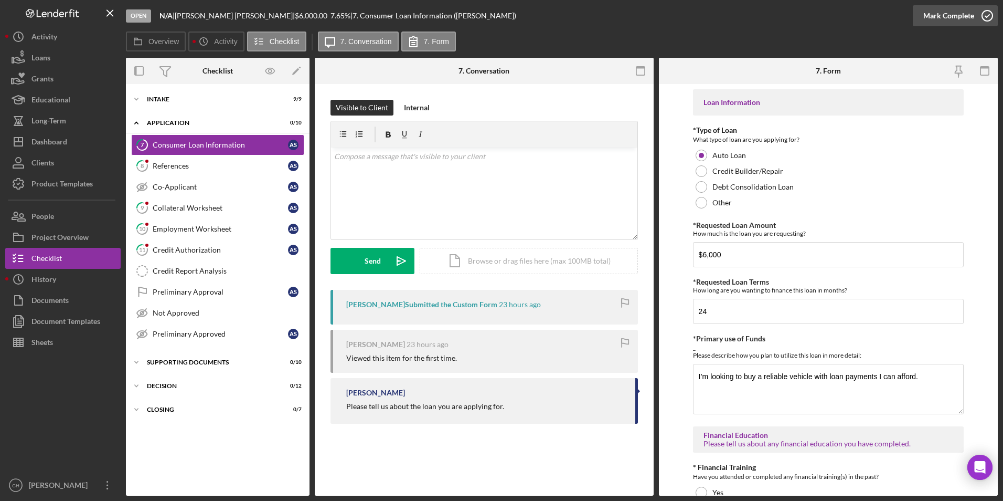
click at [932, 15] on div "Mark Complete" at bounding box center [948, 15] width 51 height 21
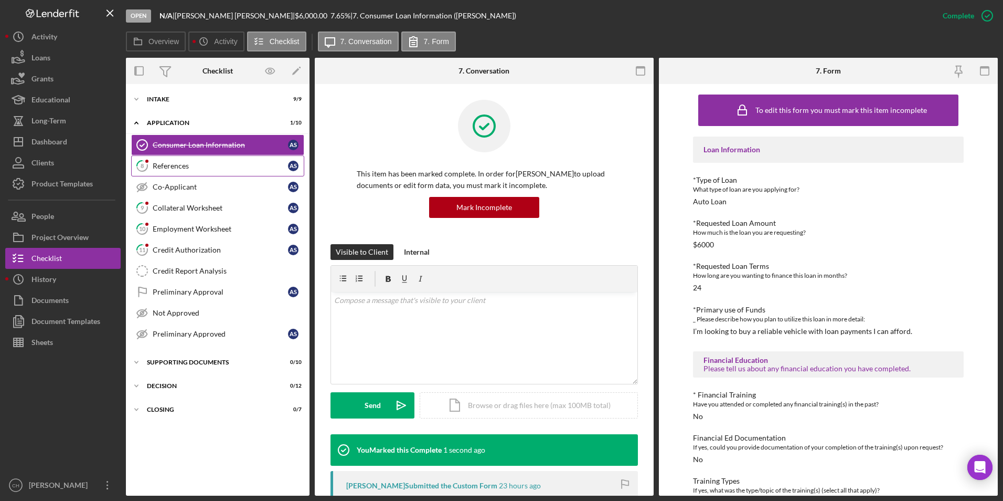
click at [175, 165] on div "References" at bounding box center [220, 166] width 135 height 8
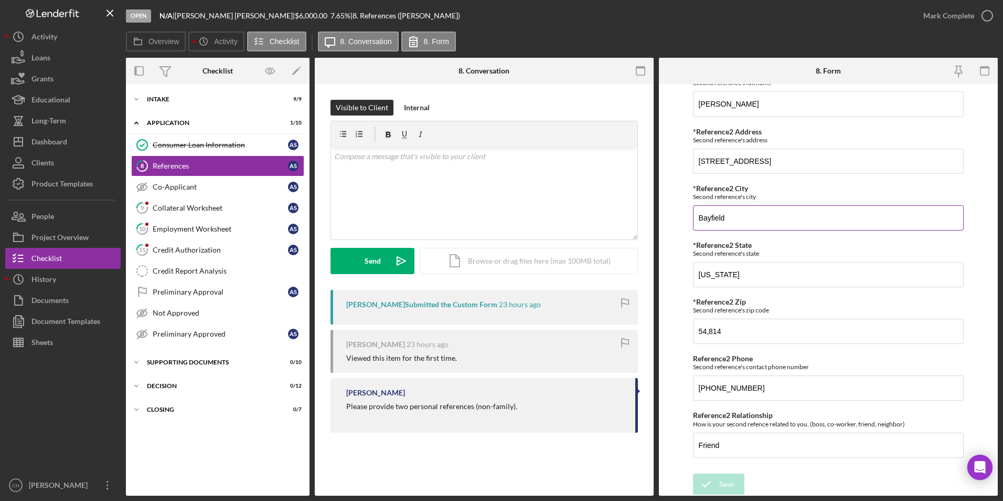
scroll to position [490, 0]
click at [955, 13] on div "Mark Complete" at bounding box center [948, 15] width 51 height 21
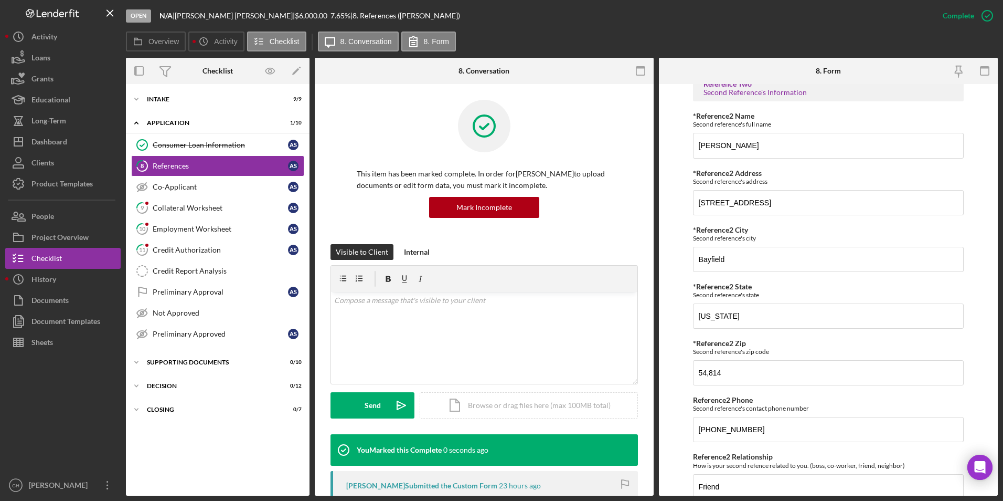
scroll to position [532, 0]
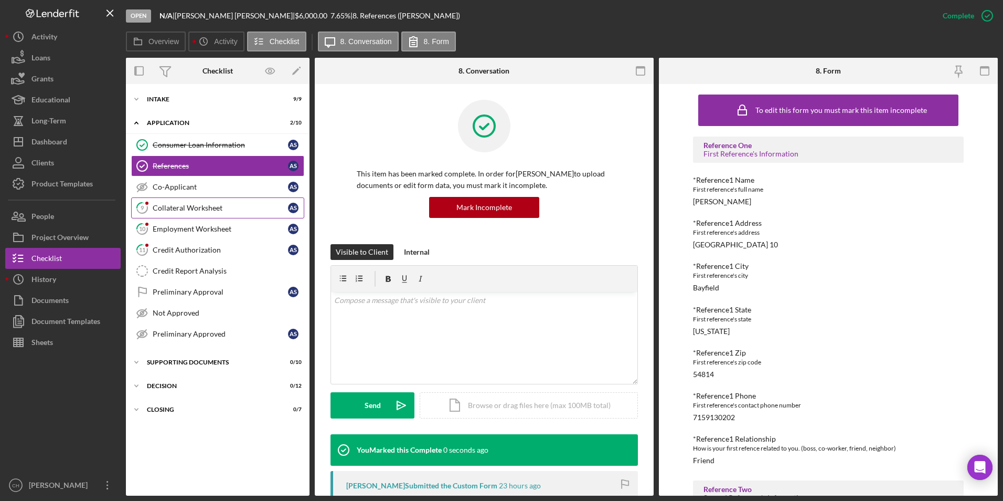
click at [181, 215] on link "9 Collateral Worksheet A S" at bounding box center [217, 207] width 173 height 21
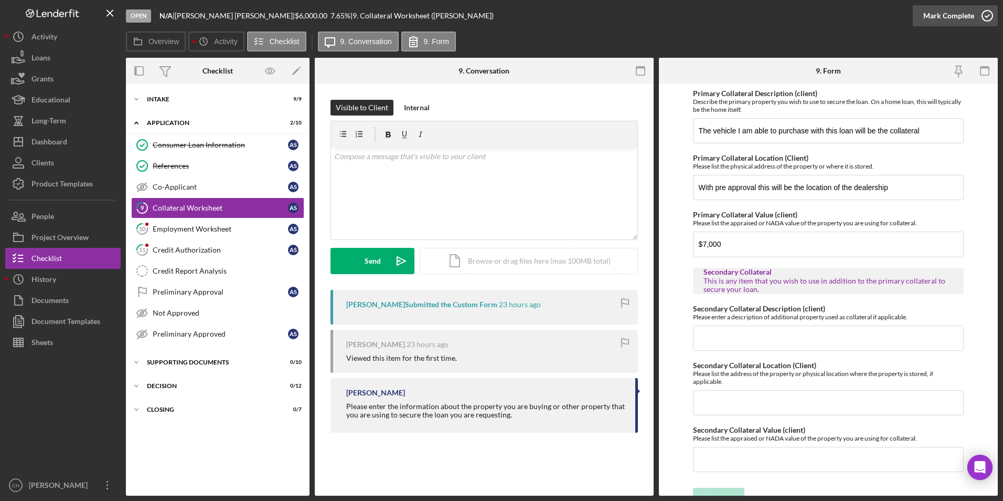
click at [957, 10] on div "Mark Complete" at bounding box center [948, 15] width 51 height 21
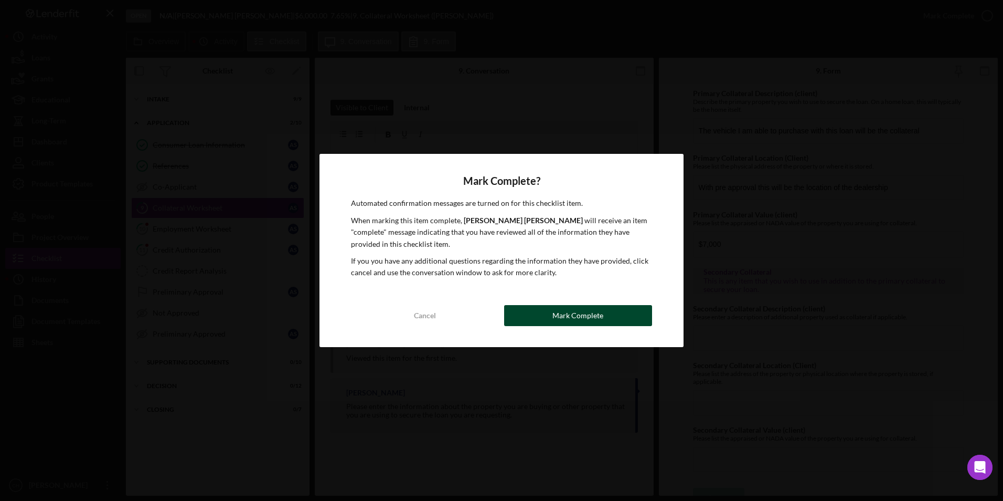
click at [546, 318] on button "Mark Complete" at bounding box center [578, 315] width 148 height 21
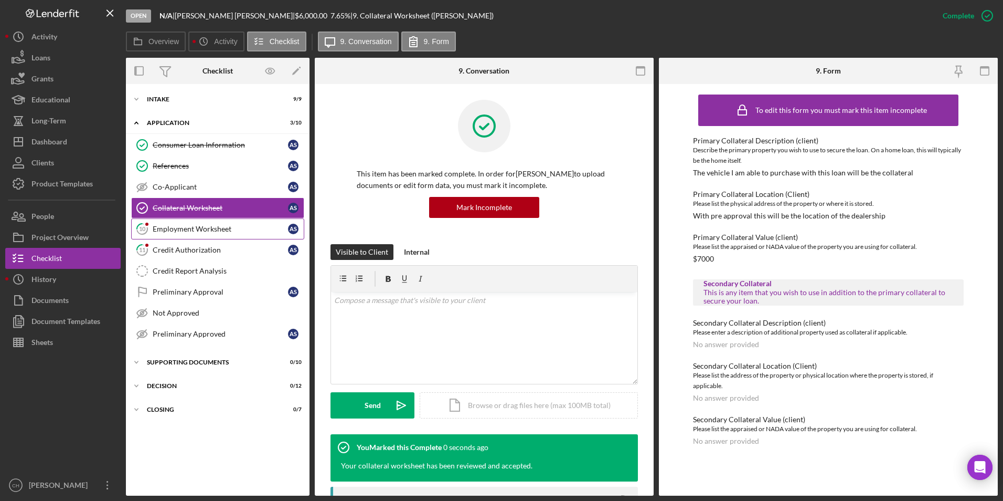
click at [167, 228] on div "Employment Worksheet" at bounding box center [220, 229] width 135 height 8
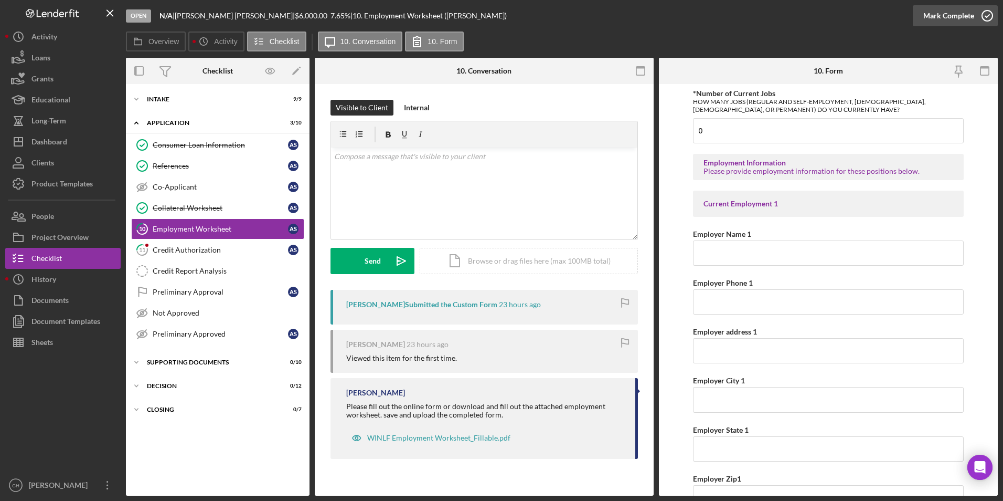
click at [937, 17] on div "Mark Complete" at bounding box center [948, 15] width 51 height 21
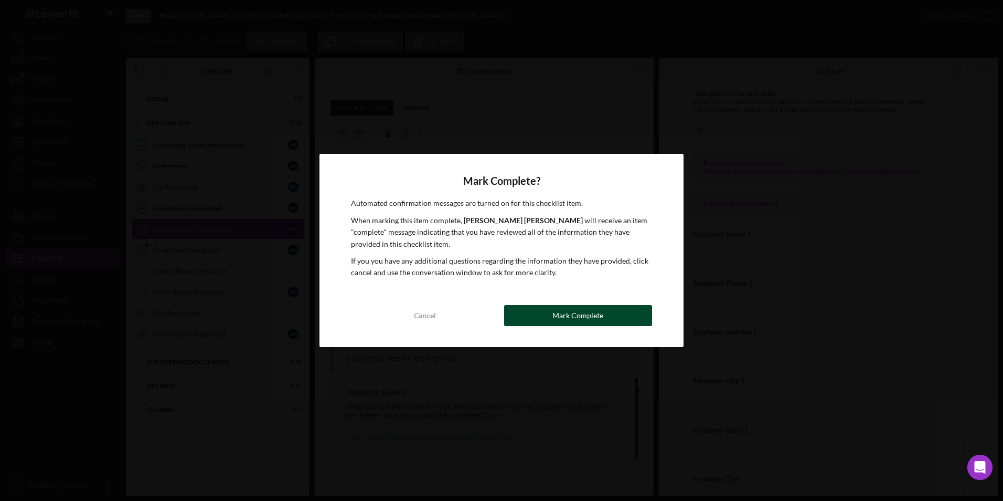
click at [605, 318] on button "Mark Complete" at bounding box center [578, 315] width 148 height 21
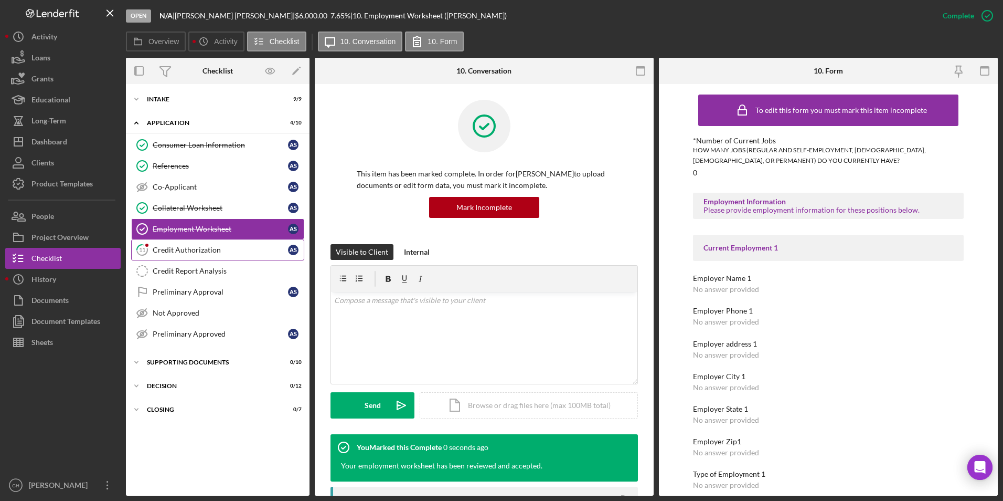
click at [173, 248] on div "Credit Authorization" at bounding box center [220, 250] width 135 height 8
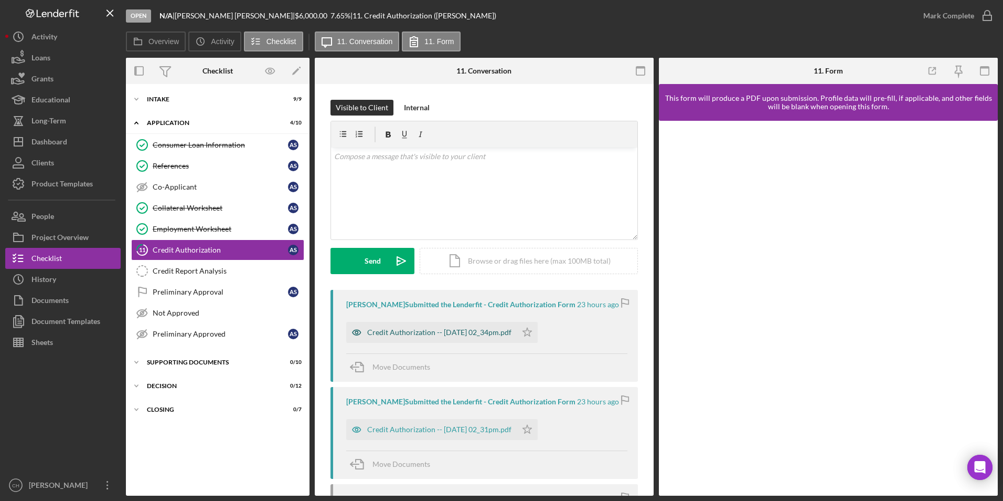
click at [426, 335] on div "Credit Authorization -- [DATE] 02_34pm.pdf" at bounding box center [439, 332] width 144 height 8
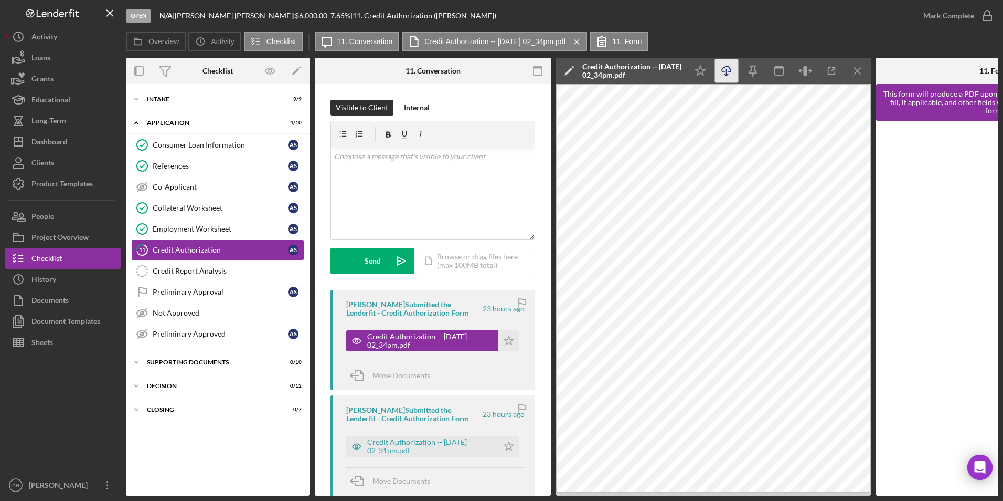
click at [724, 70] on icon "Icon/Download" at bounding box center [727, 71] width 24 height 24
click at [165, 101] on div "Intake" at bounding box center [222, 99] width 150 height 6
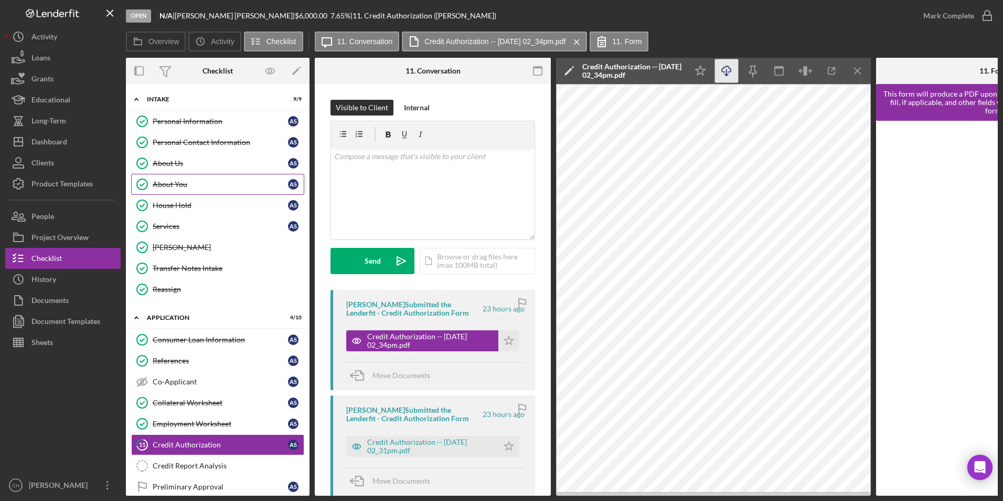
click at [169, 186] on div "About You" at bounding box center [220, 184] width 135 height 8
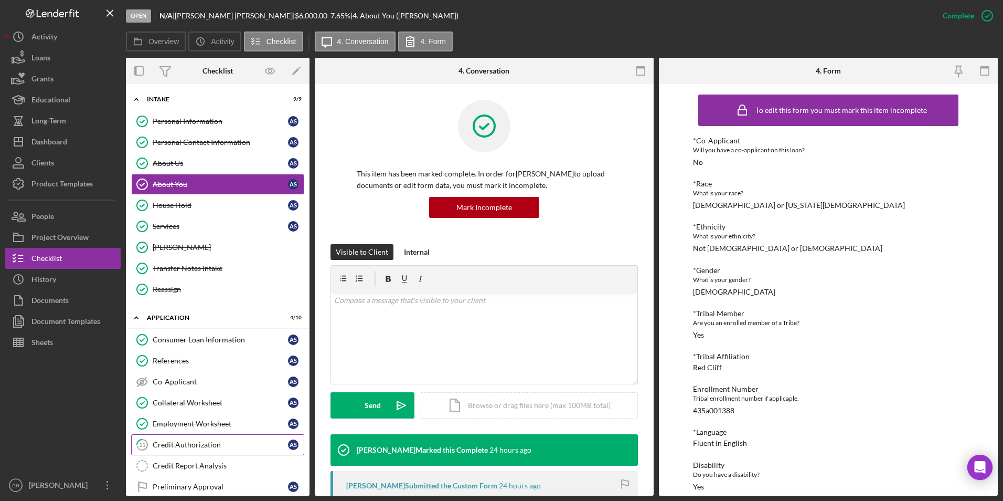
click at [179, 442] on div "Credit Authorization" at bounding box center [220, 444] width 135 height 8
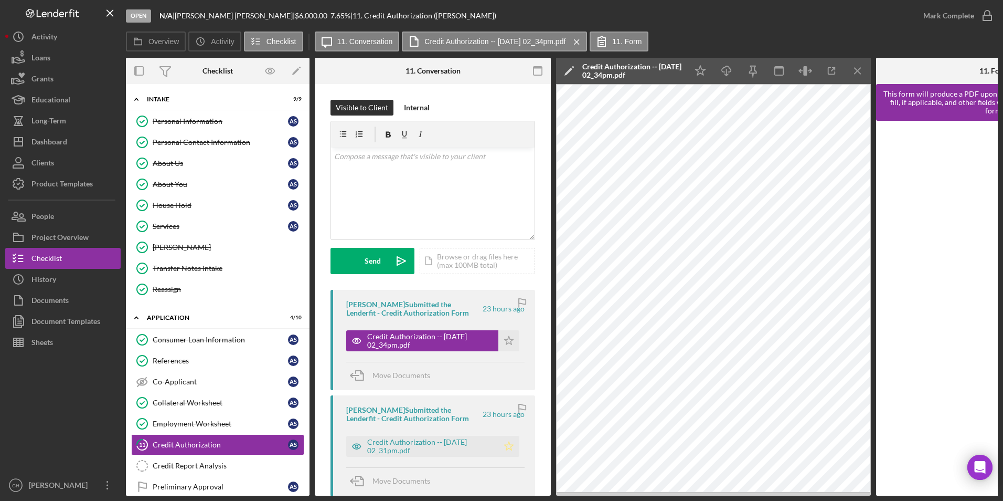
click at [505, 344] on polygon "button" at bounding box center [509, 340] width 9 height 8
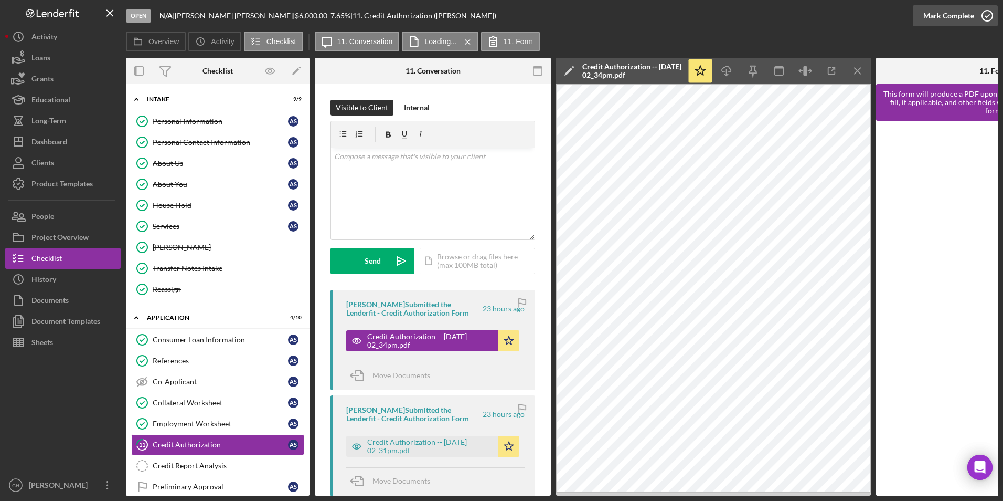
click at [931, 17] on div "Mark Complete" at bounding box center [948, 15] width 51 height 21
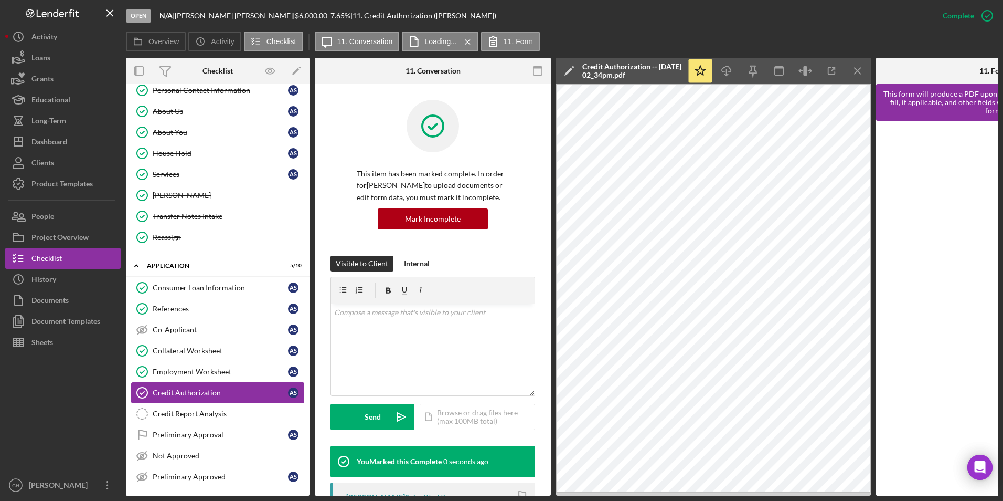
scroll to position [52, 0]
click at [190, 413] on div "Credit Report Analysis" at bounding box center [228, 413] width 151 height 8
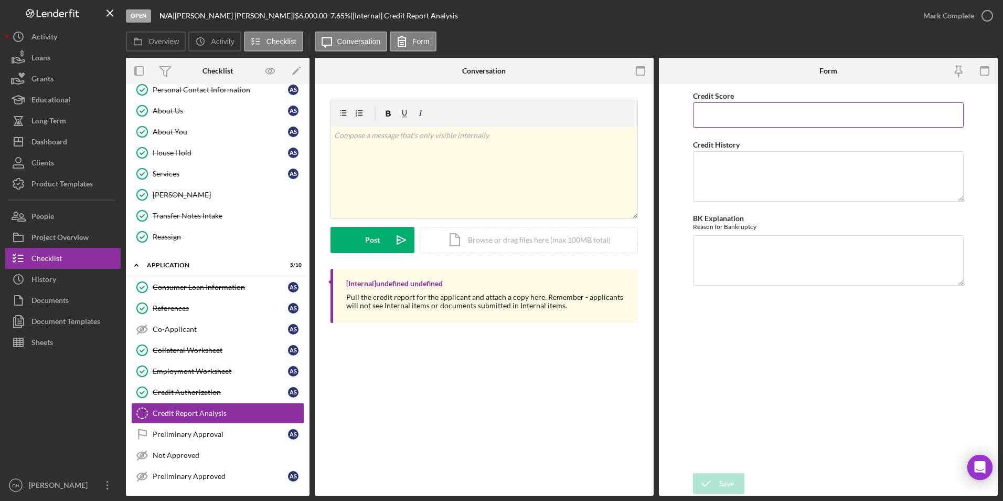
click at [735, 105] on input "Credit Score" at bounding box center [828, 114] width 271 height 25
type input "0"
type textarea "Nothing on credit report"
click at [719, 242] on textarea "BK Explanation" at bounding box center [828, 260] width 271 height 50
type textarea "NA"
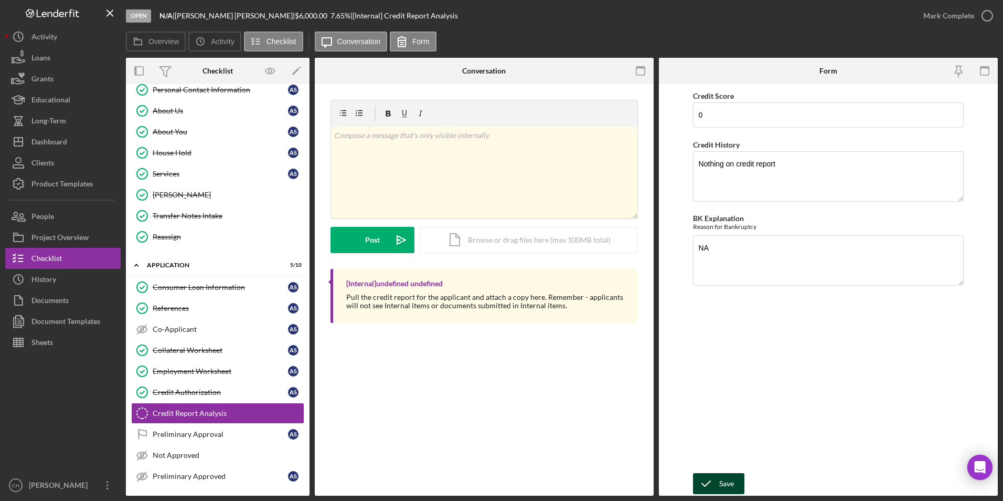
click at [712, 475] on icon "submit" at bounding box center [706, 483] width 26 height 26
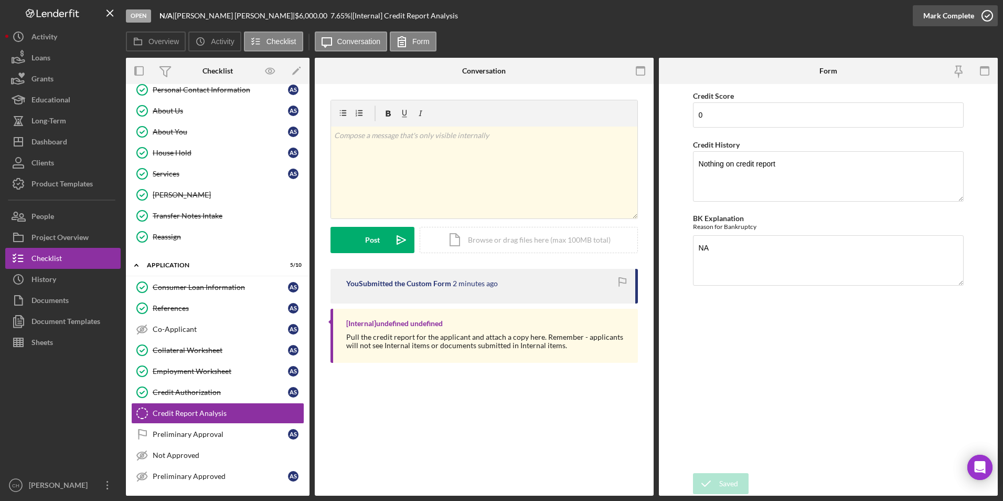
click at [945, 19] on div "Mark Complete" at bounding box center [948, 15] width 51 height 21
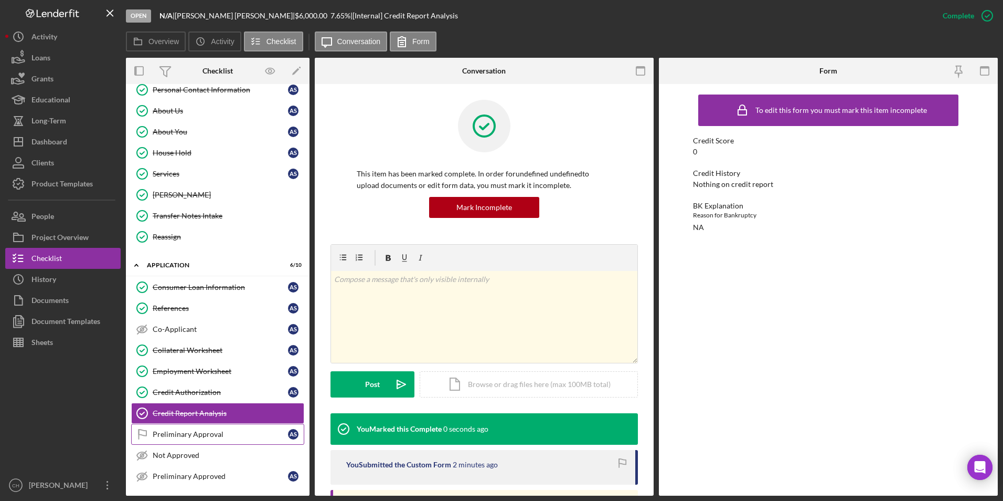
click at [204, 433] on div "Preliminary Approval" at bounding box center [220, 434] width 135 height 8
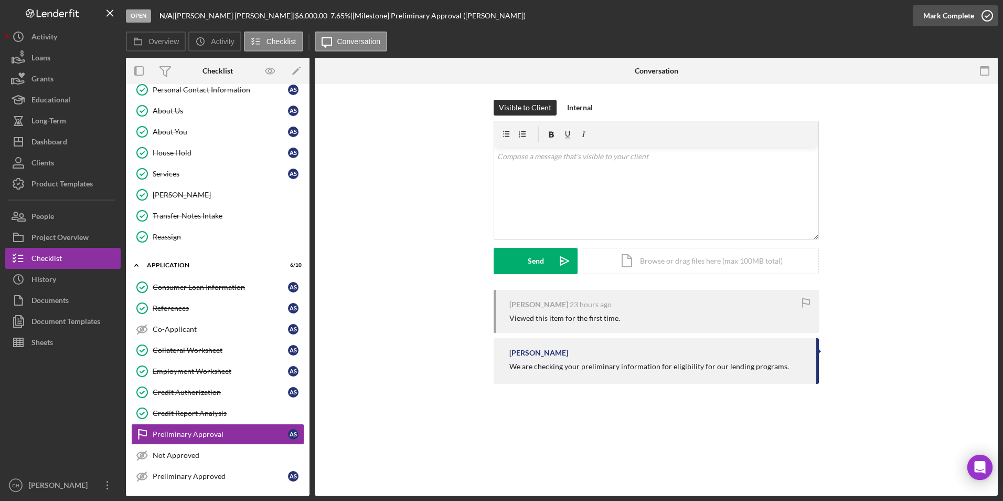
click at [944, 14] on div "Mark Complete" at bounding box center [948, 15] width 51 height 21
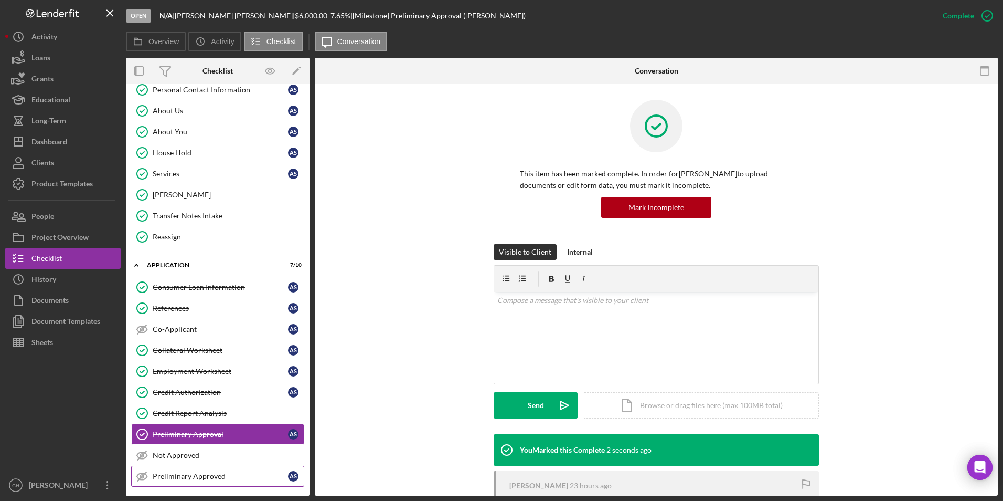
click at [176, 469] on link "Preliminary Approved Preliminary Approved A S" at bounding box center [217, 475] width 173 height 21
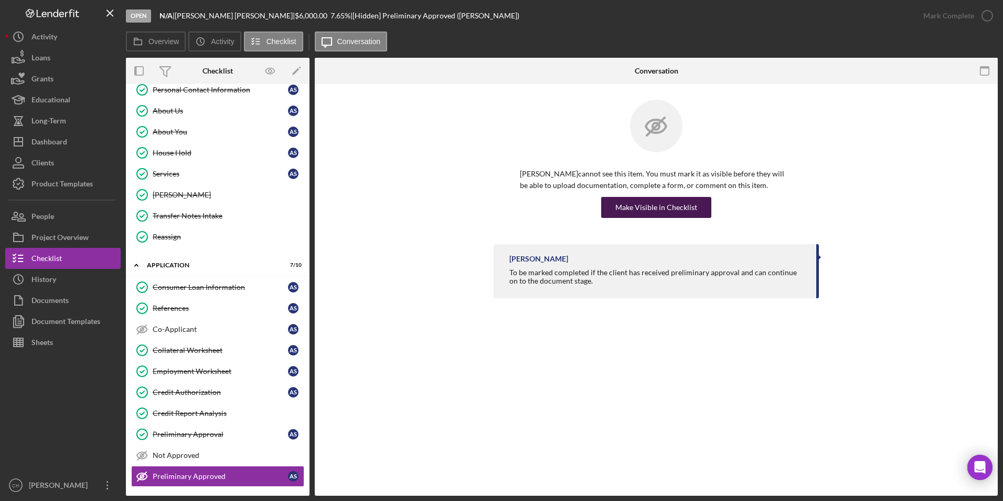
click at [671, 206] on div "Make Visible in Checklist" at bounding box center [656, 207] width 82 height 21
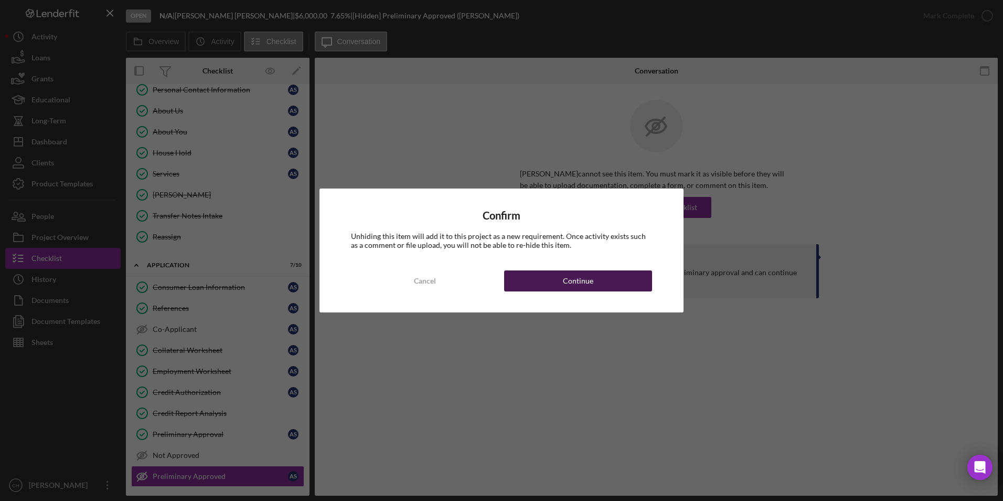
click at [601, 280] on button "Continue" at bounding box center [578, 280] width 148 height 21
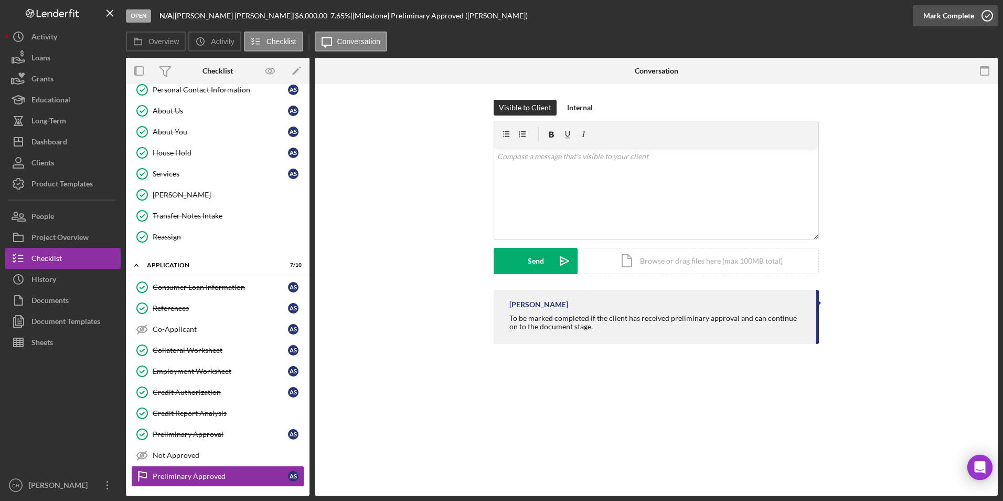
click at [955, 9] on div "Mark Complete" at bounding box center [948, 15] width 51 height 21
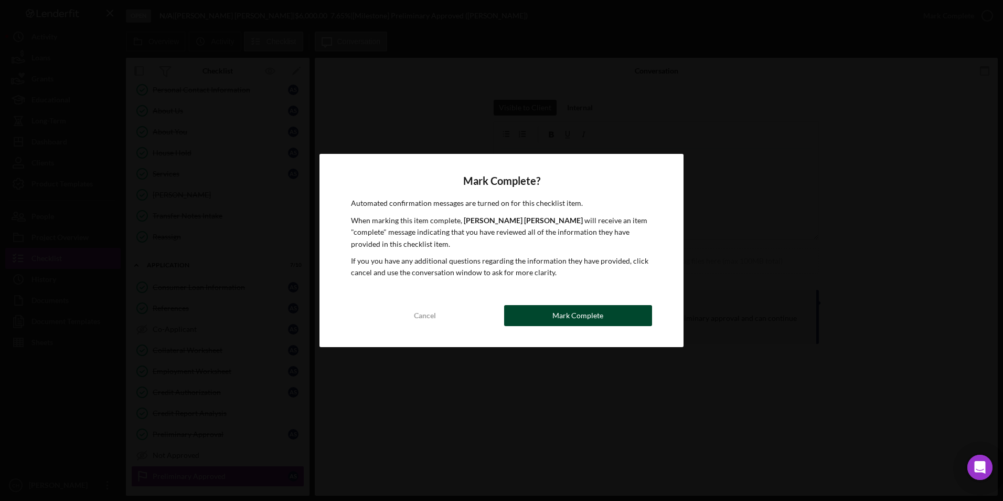
click at [558, 314] on div "Mark Complete" at bounding box center [577, 315] width 51 height 21
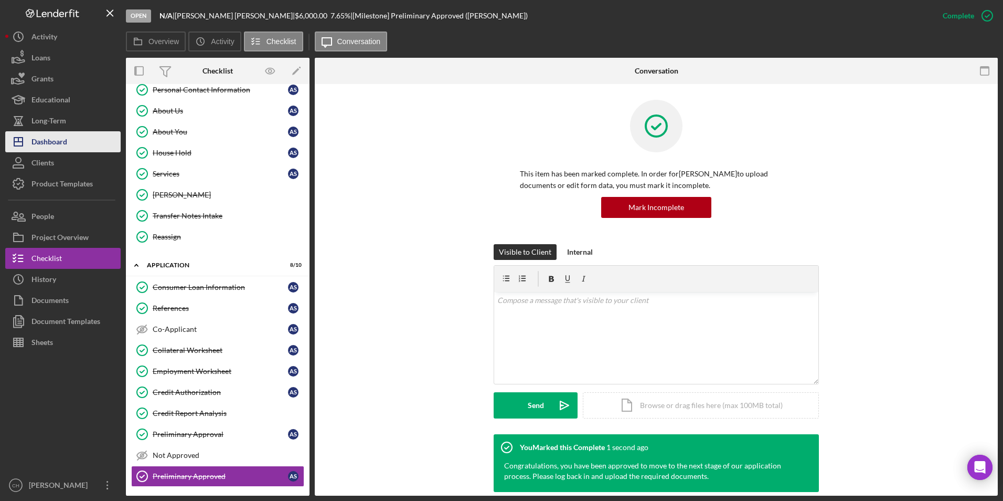
click at [50, 144] on div "Dashboard" at bounding box center [49, 143] width 36 height 24
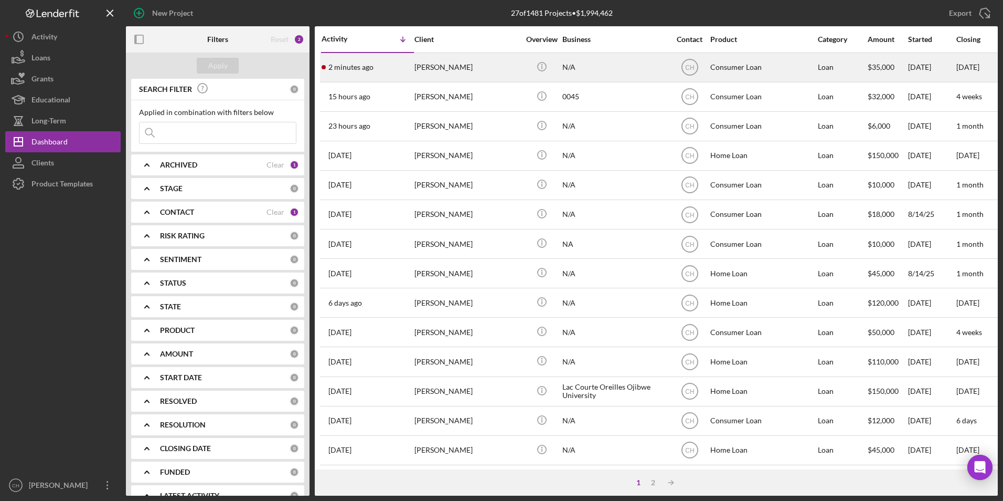
click at [444, 69] on div "[PERSON_NAME]" at bounding box center [466, 68] width 105 height 28
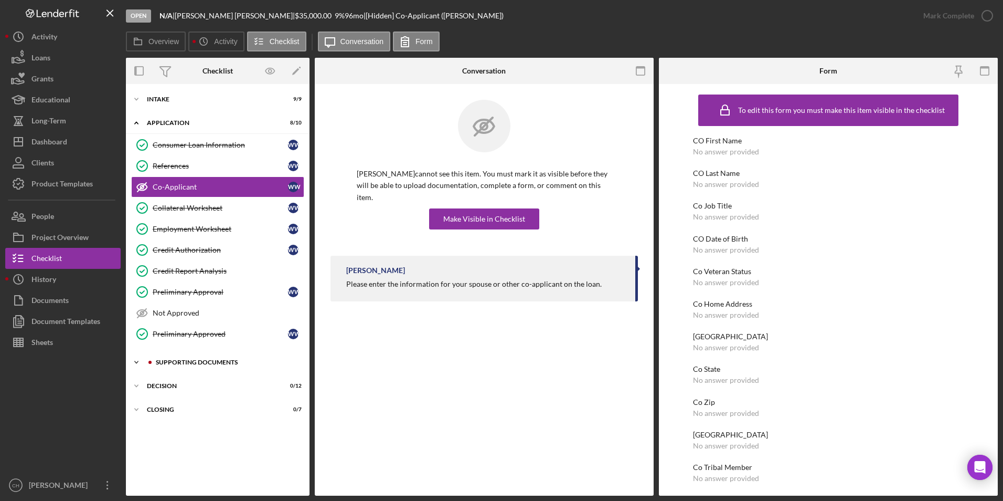
click at [167, 363] on div "Supporting Documents" at bounding box center [226, 362] width 141 height 6
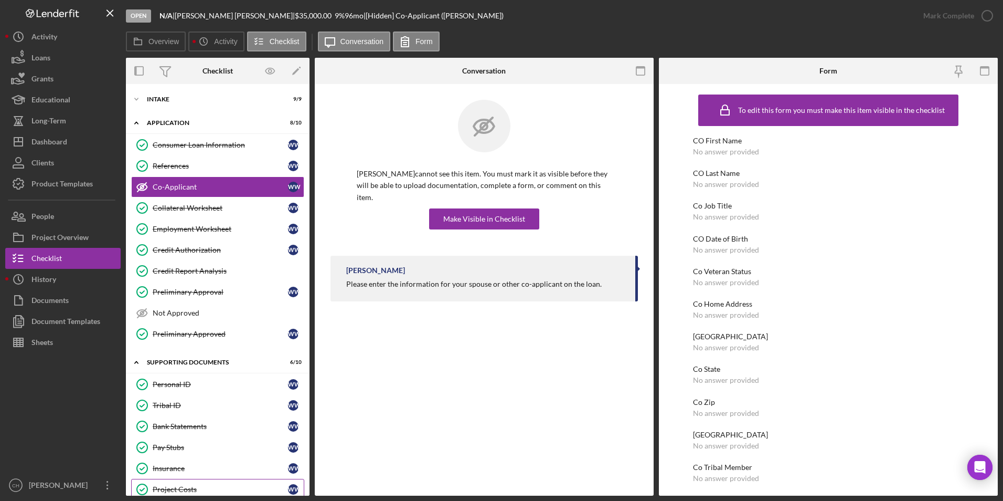
scroll to position [146, 0]
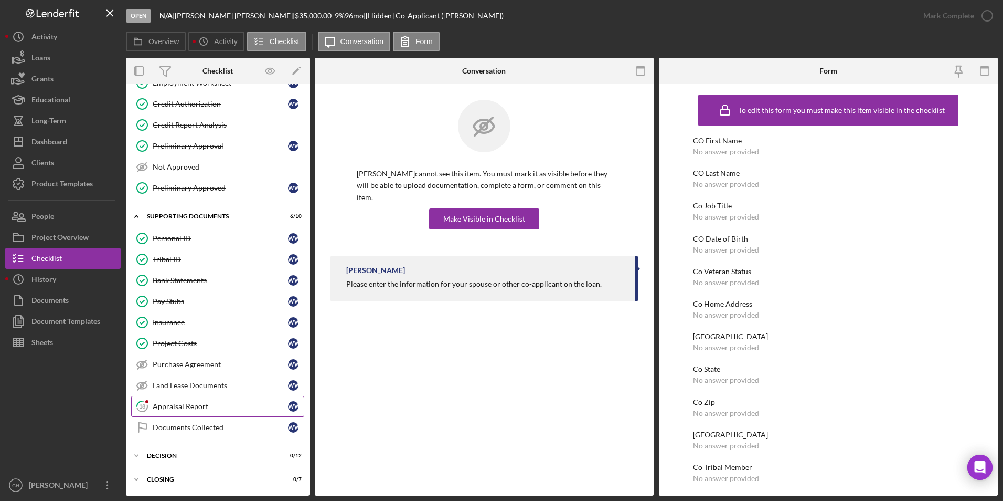
click at [174, 404] on div "Appraisal Report" at bounding box center [220, 406] width 135 height 8
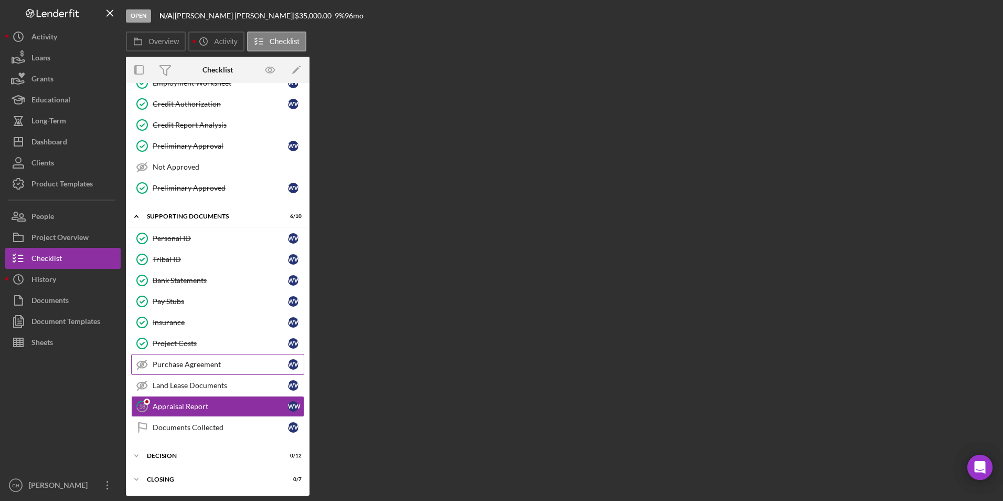
scroll to position [146, 0]
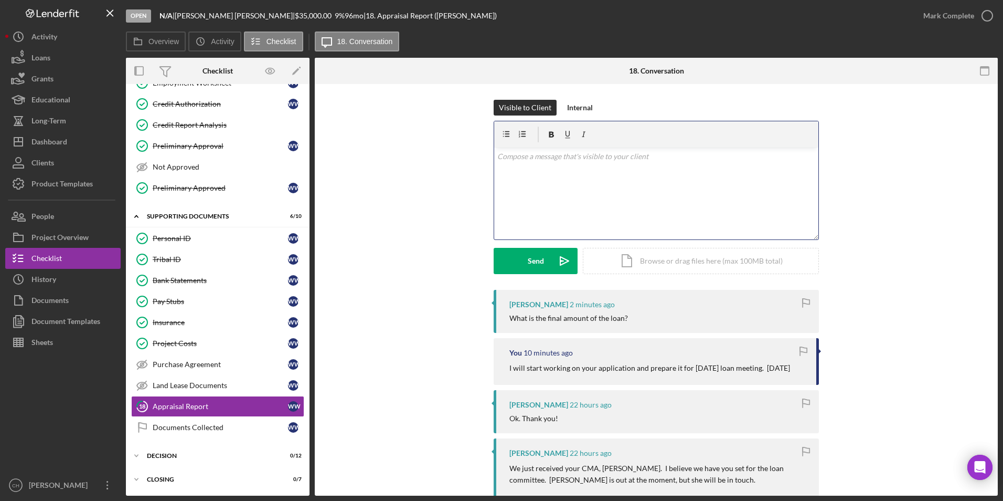
click at [552, 162] on div "v Color teal Color pink Remove color Add row above Add row below Add column bef…" at bounding box center [656, 193] width 324 height 92
click at [680, 156] on p "$18,559.31, which includes the 3% rolled closing cost included." at bounding box center [656, 157] width 318 height 12
click at [529, 274] on div "Visible to Client Internal v Color teal Color pink Remove color Add row above A…" at bounding box center [656, 195] width 325 height 190
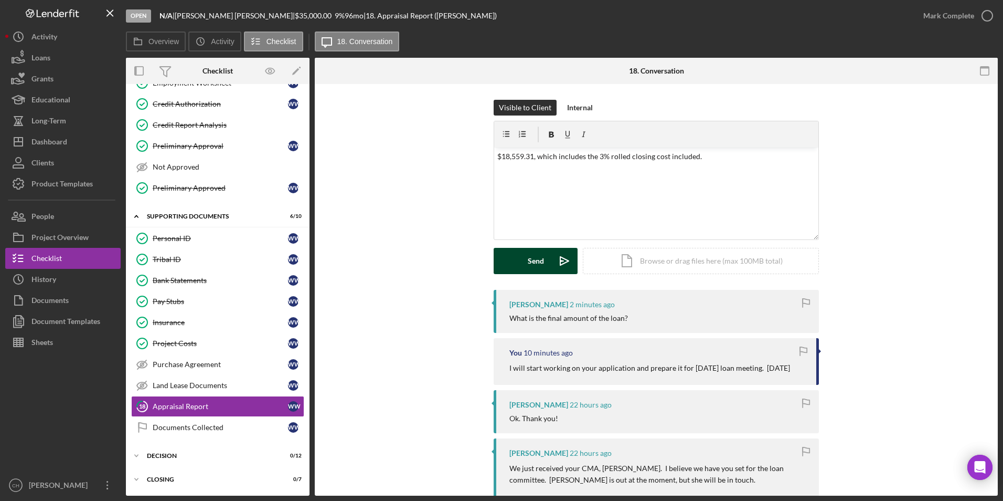
click at [535, 265] on div "Send" at bounding box center [536, 261] width 16 height 26
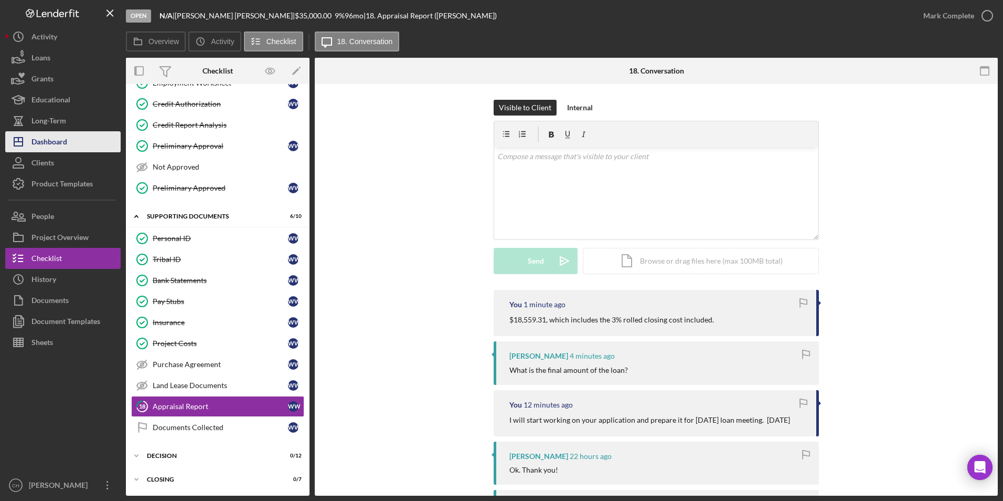
click at [81, 150] on button "Icon/Dashboard Dashboard" at bounding box center [62, 141] width 115 height 21
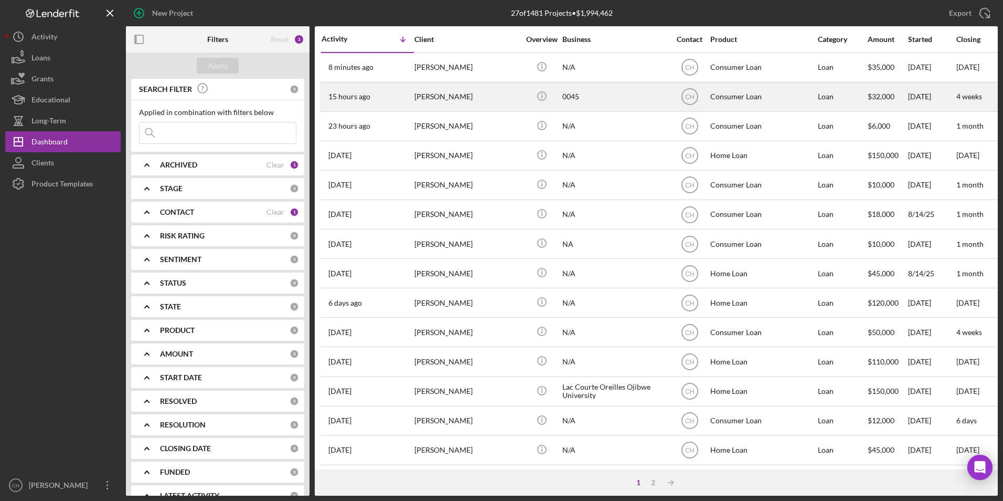
click at [446, 97] on div "[PERSON_NAME]" at bounding box center [466, 97] width 105 height 28
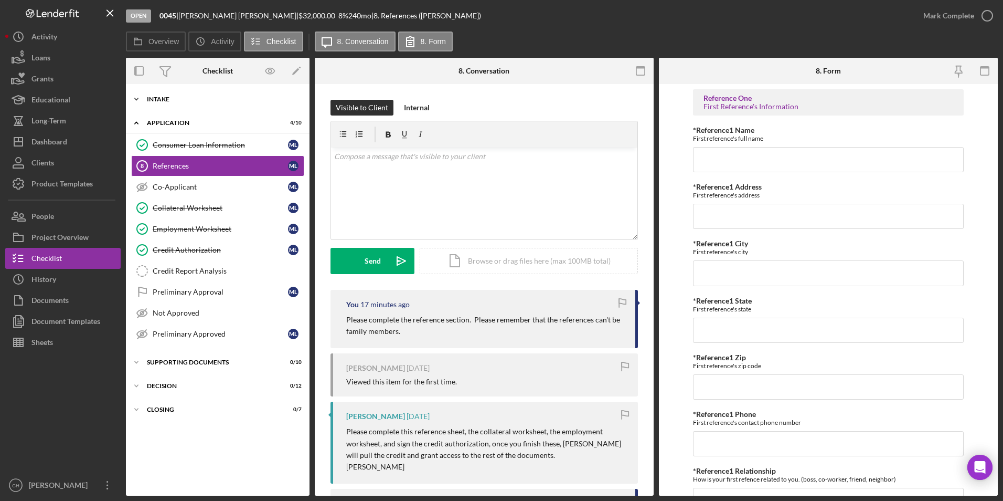
click at [158, 100] on div "Intake" at bounding box center [222, 99] width 150 height 6
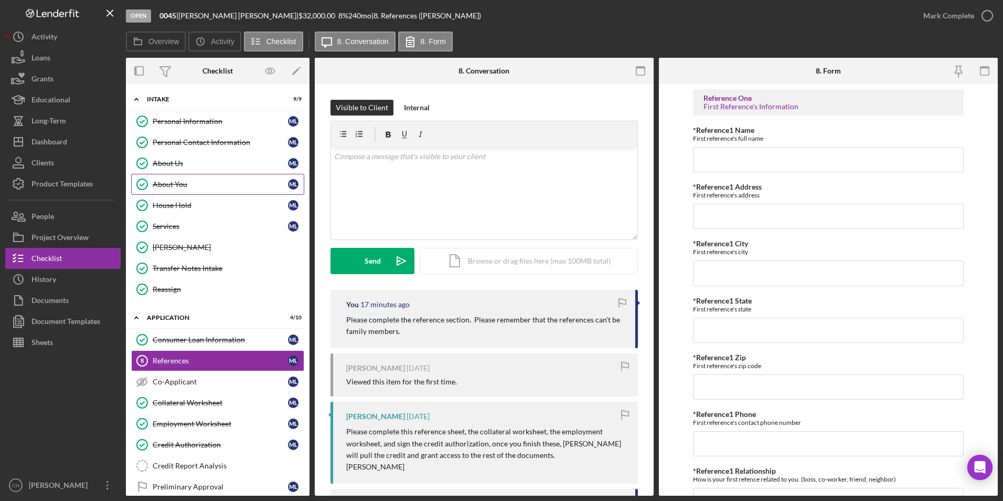
click at [180, 183] on div "About You" at bounding box center [220, 184] width 135 height 8
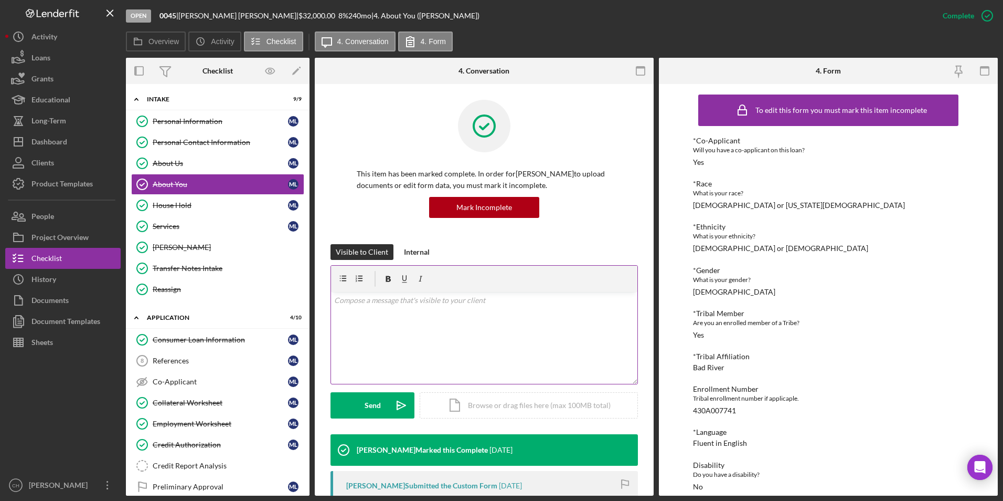
click at [527, 306] on div "v Color teal Color pink Remove color Add row above Add row below Add column bef…" at bounding box center [484, 338] width 306 height 92
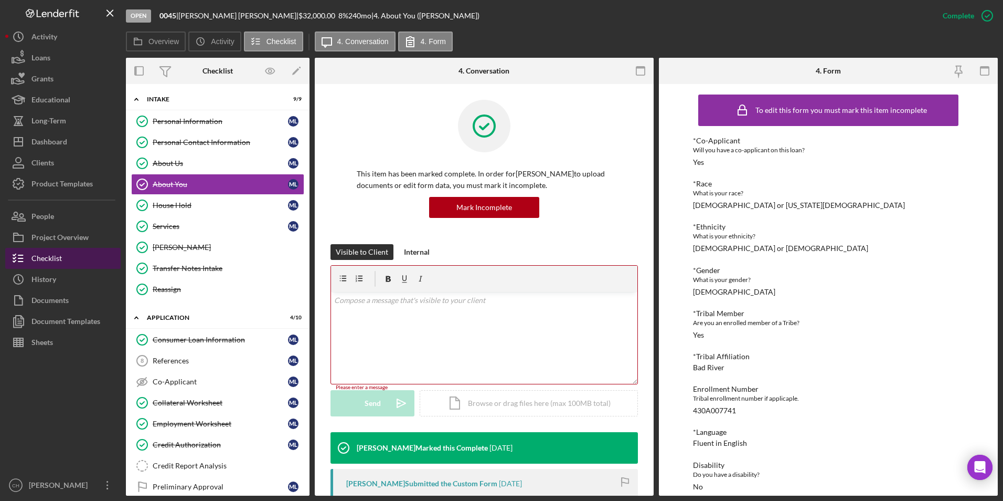
click at [73, 260] on button "Checklist" at bounding box center [62, 258] width 115 height 21
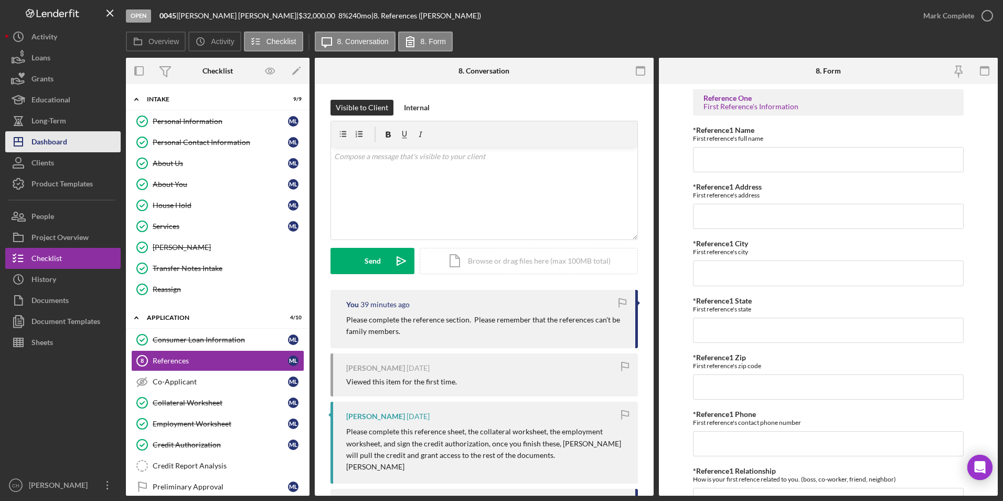
click at [72, 144] on button "Icon/Dashboard Dashboard" at bounding box center [62, 141] width 115 height 21
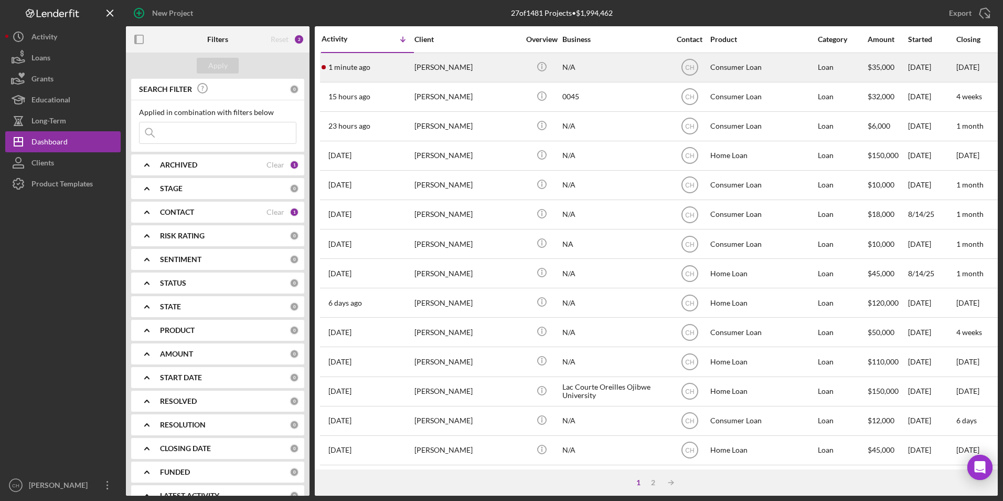
click at [438, 61] on div "[PERSON_NAME]" at bounding box center [466, 68] width 105 height 28
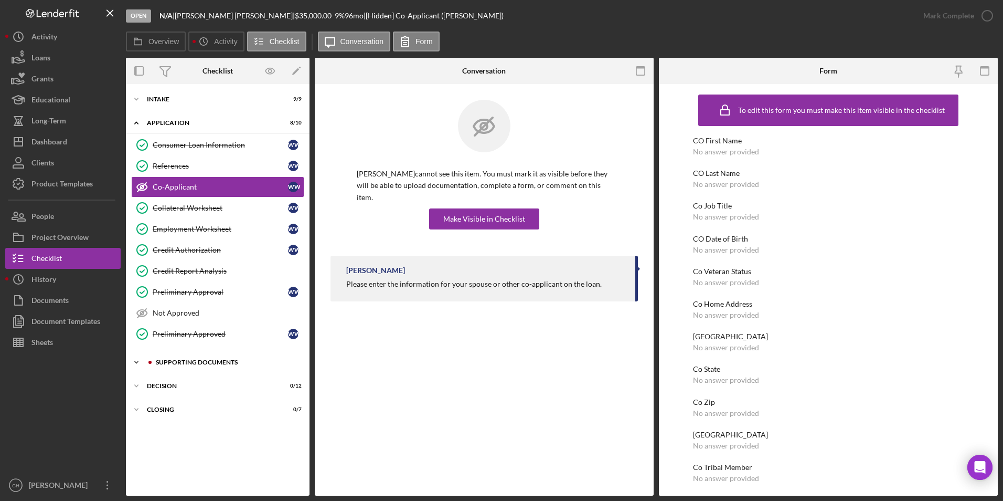
click at [193, 364] on div "Supporting Documents" at bounding box center [226, 362] width 141 height 6
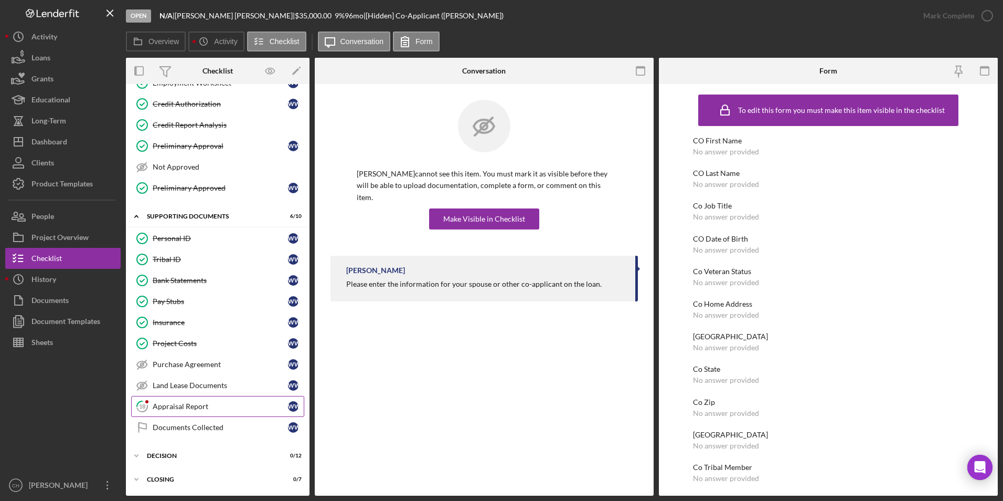
click at [182, 411] on link "18 Appraisal Report W W" at bounding box center [217, 406] width 173 height 21
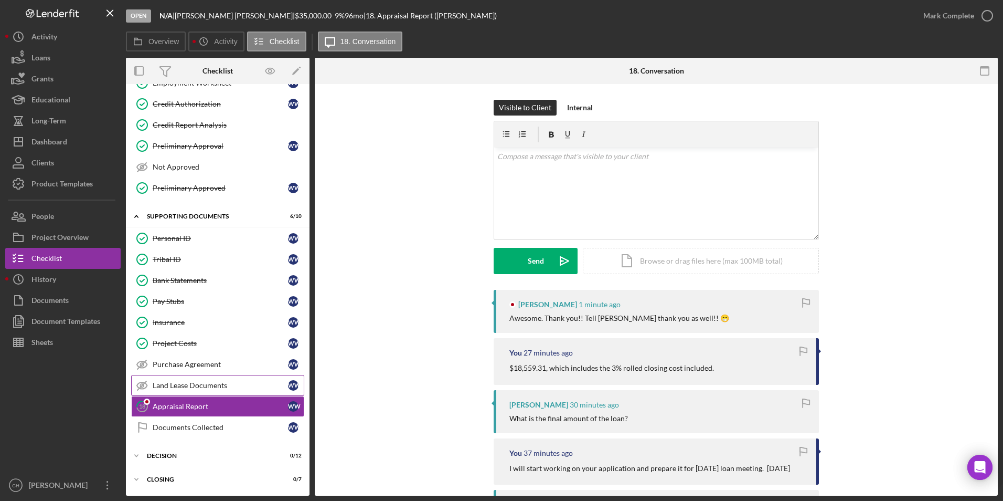
scroll to position [146, 0]
click at [533, 157] on p at bounding box center [656, 157] width 318 height 12
click at [521, 258] on button "Send Icon/icon-invite-send" at bounding box center [536, 261] width 84 height 26
